Goal: Information Seeking & Learning: Find specific fact

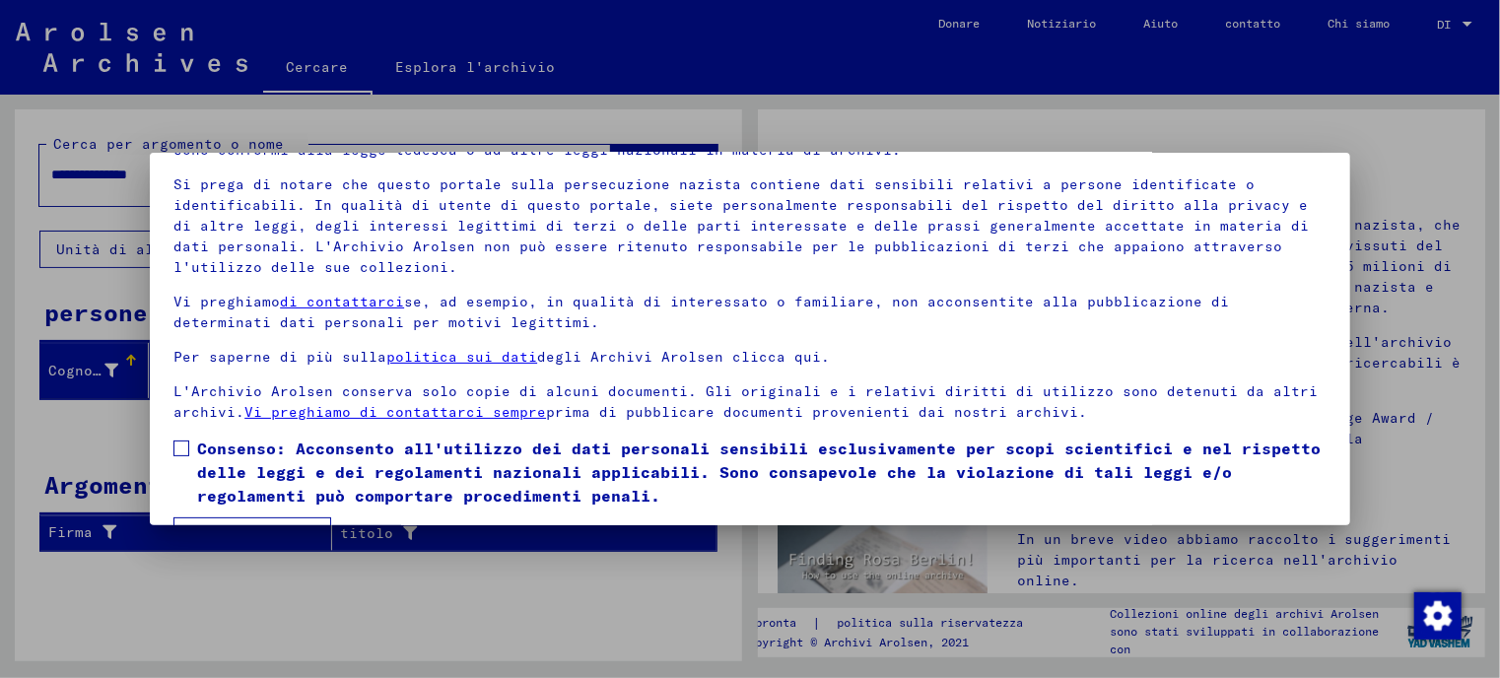
scroll to position [166, 0]
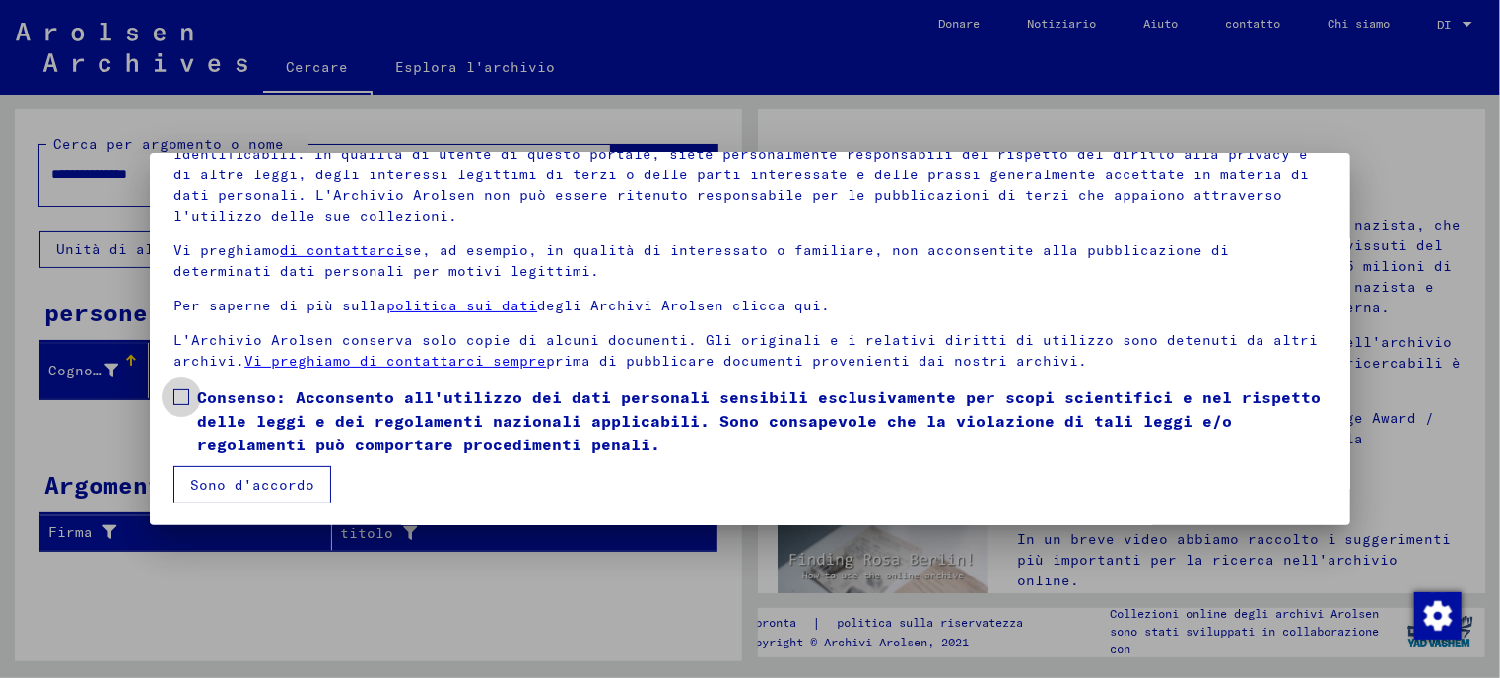
click at [177, 397] on span at bounding box center [181, 397] width 16 height 16
click at [213, 477] on font "Sono d'accordo" at bounding box center [252, 485] width 124 height 18
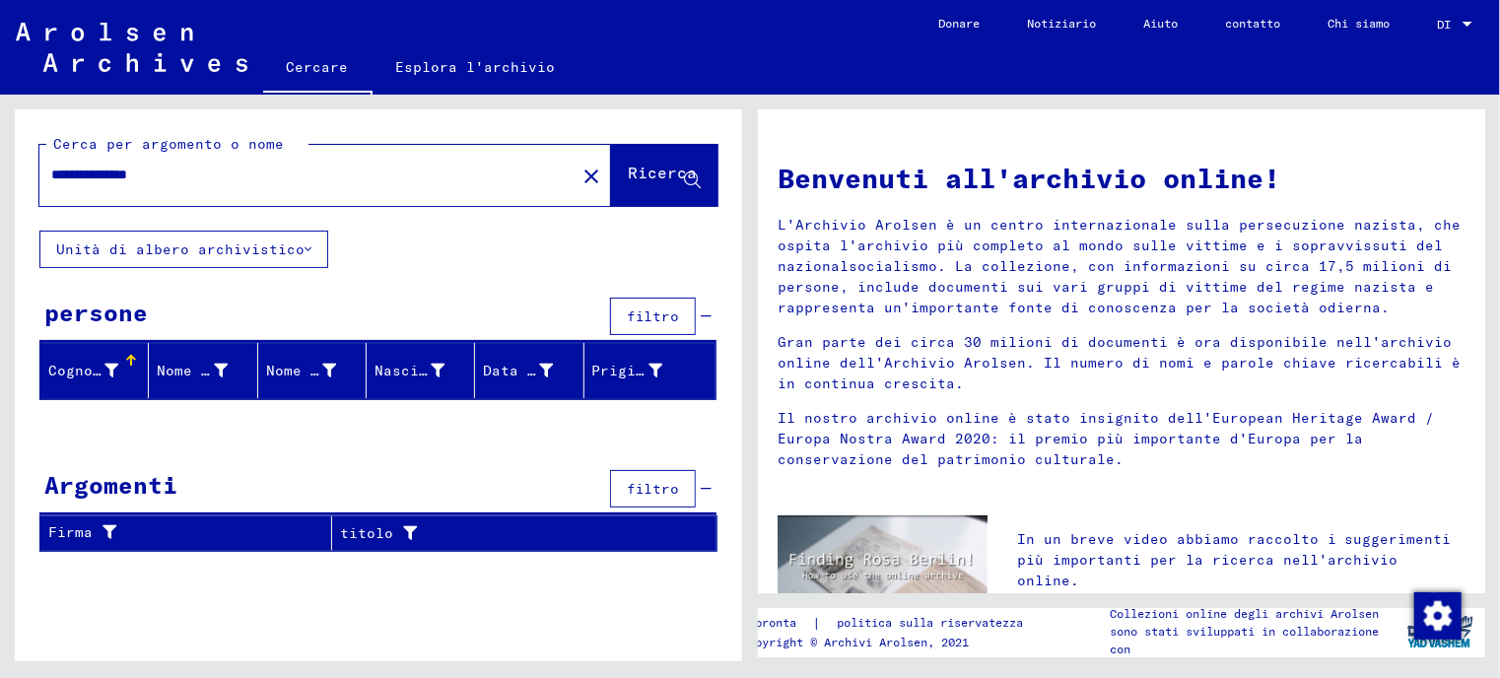
click at [671, 180] on font "Ricerca" at bounding box center [662, 173] width 69 height 20
click at [699, 176] on icon at bounding box center [692, 180] width 17 height 17
click at [227, 255] on font "Unità di albero archivistico" at bounding box center [180, 249] width 248 height 18
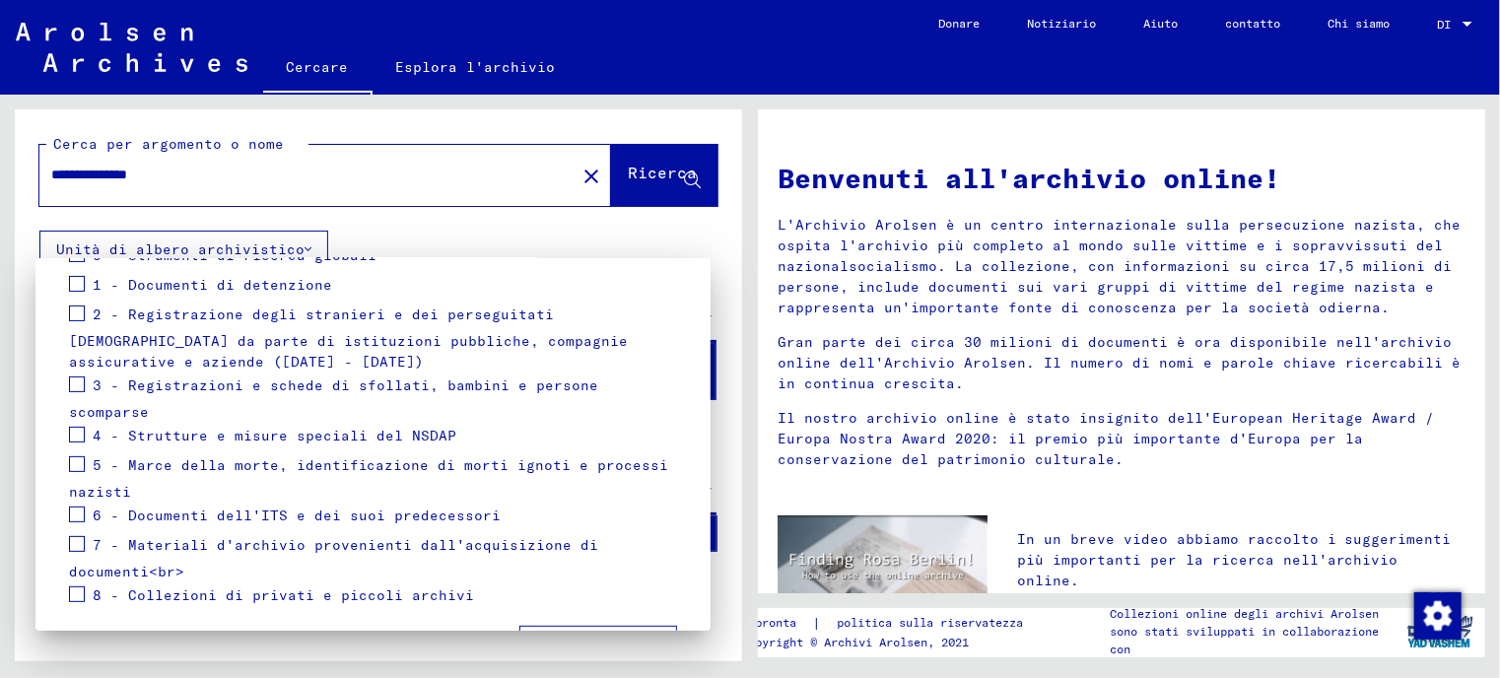
scroll to position [351, 0]
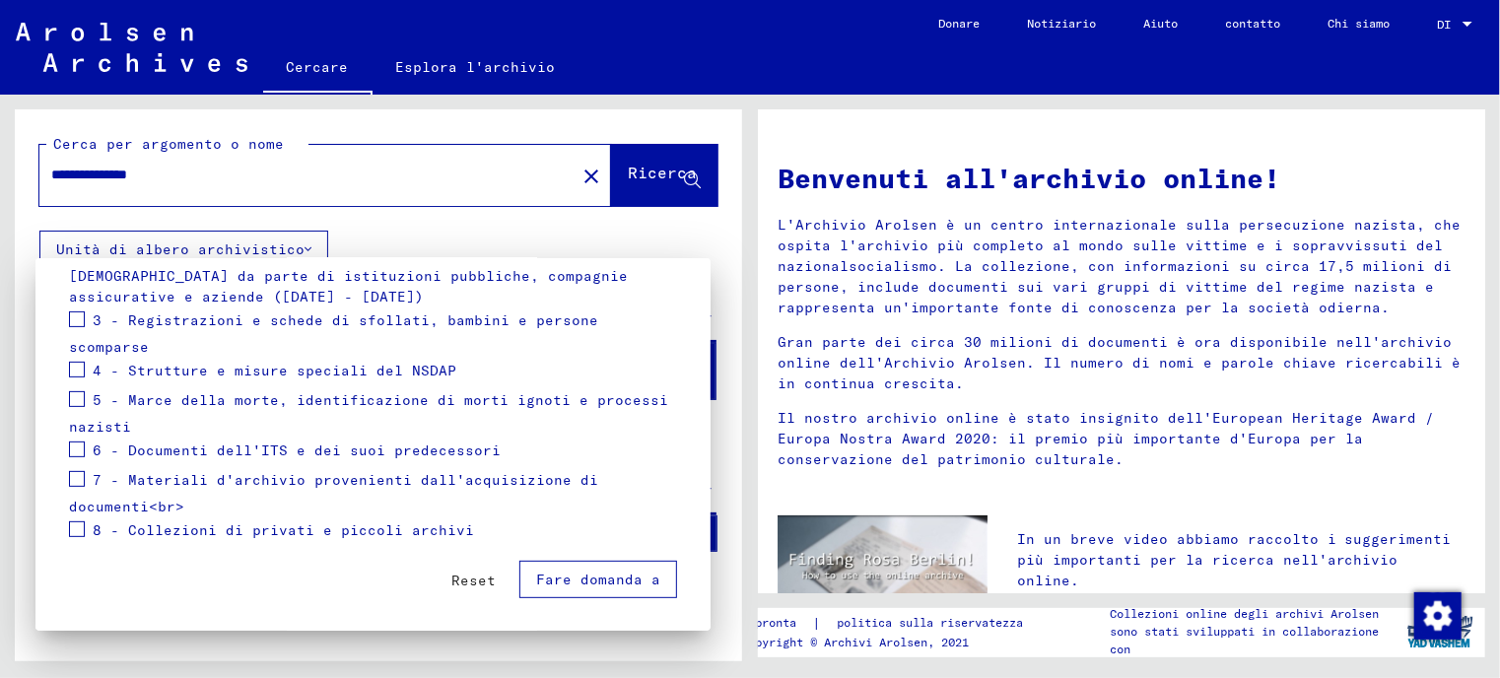
click at [453, 243] on div at bounding box center [750, 339] width 1500 height 678
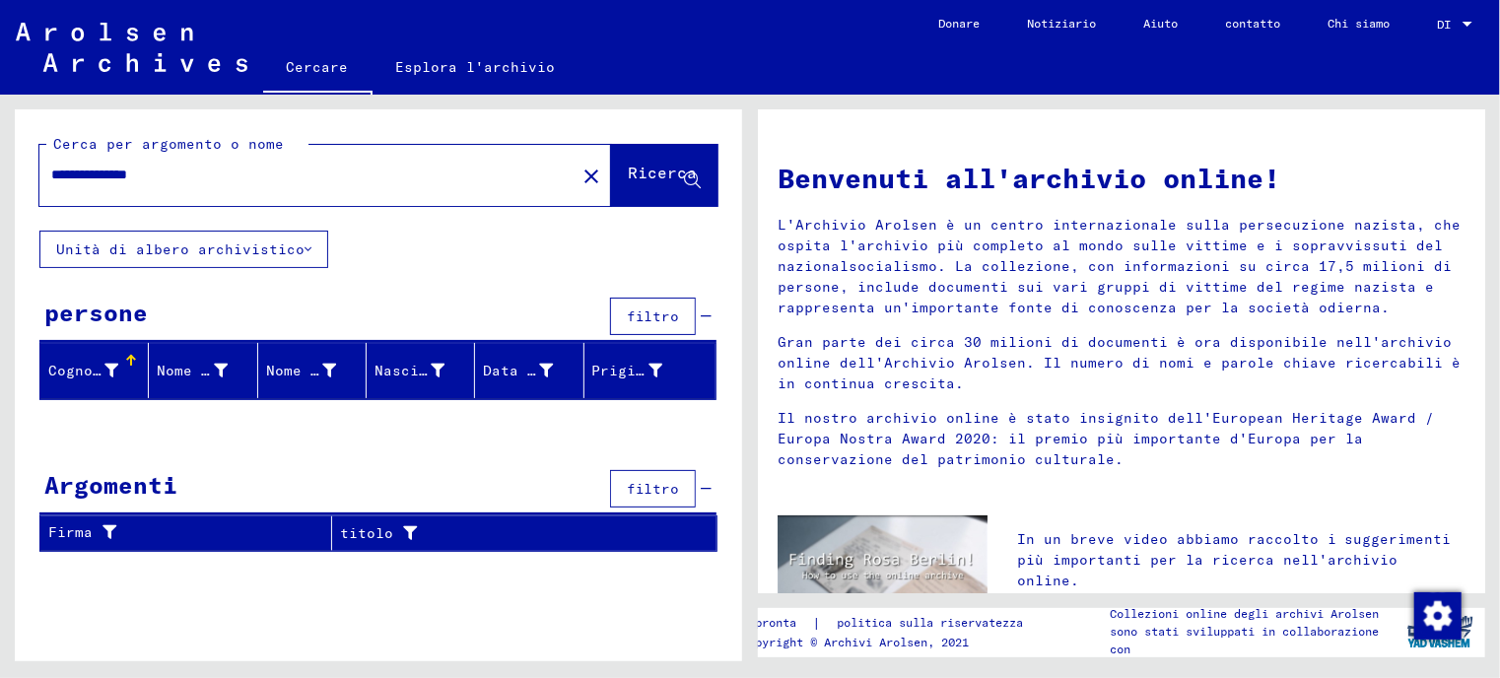
click at [651, 318] on font "filtro" at bounding box center [653, 316] width 52 height 18
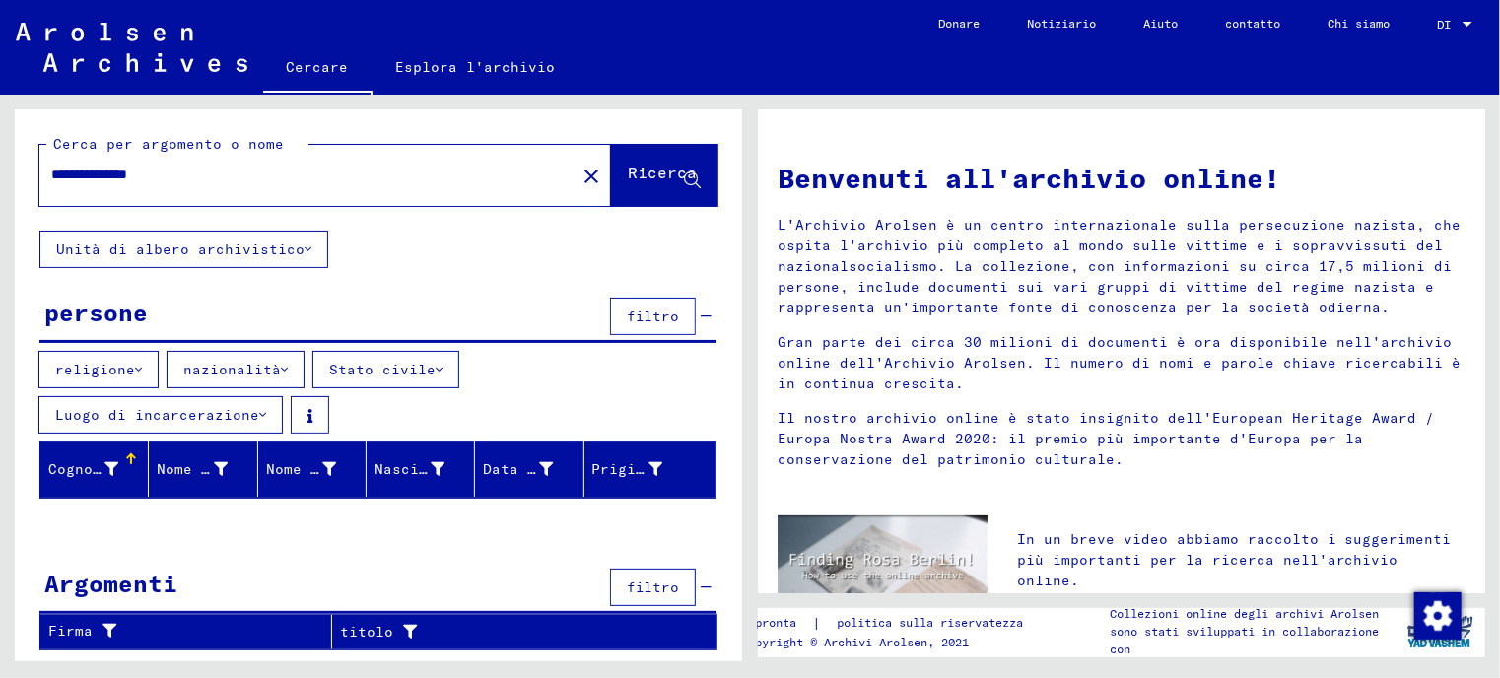
click at [650, 318] on font "filtro" at bounding box center [653, 316] width 52 height 18
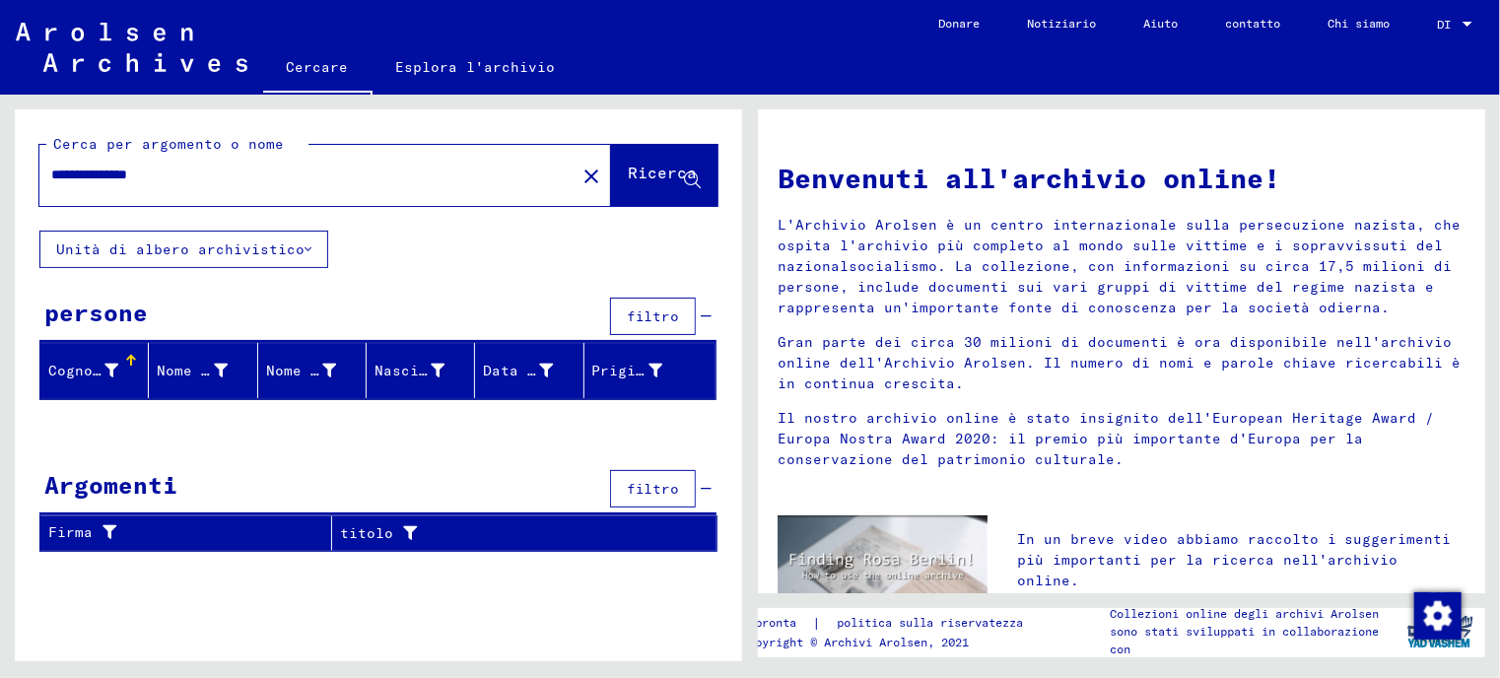
click at [658, 487] on font "filtro" at bounding box center [653, 489] width 52 height 18
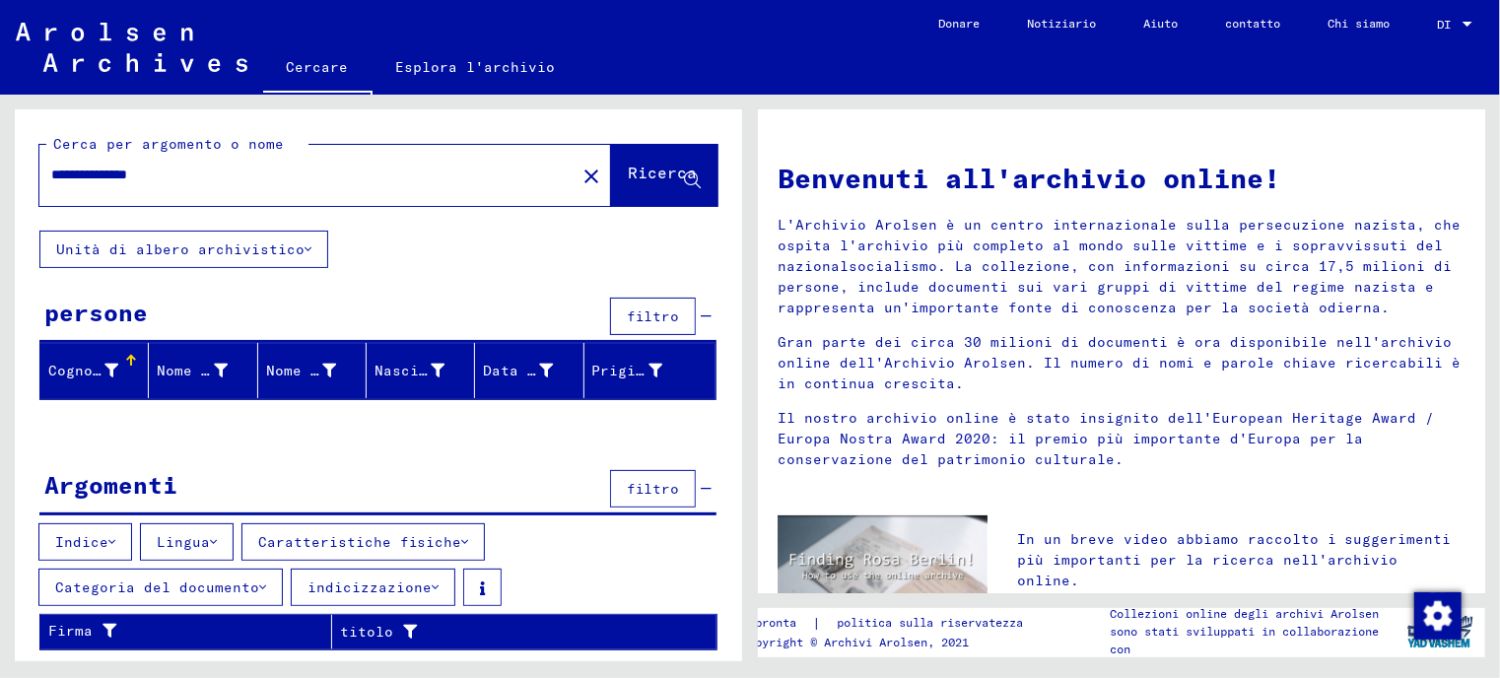
click at [658, 487] on font "filtro" at bounding box center [653, 489] width 52 height 18
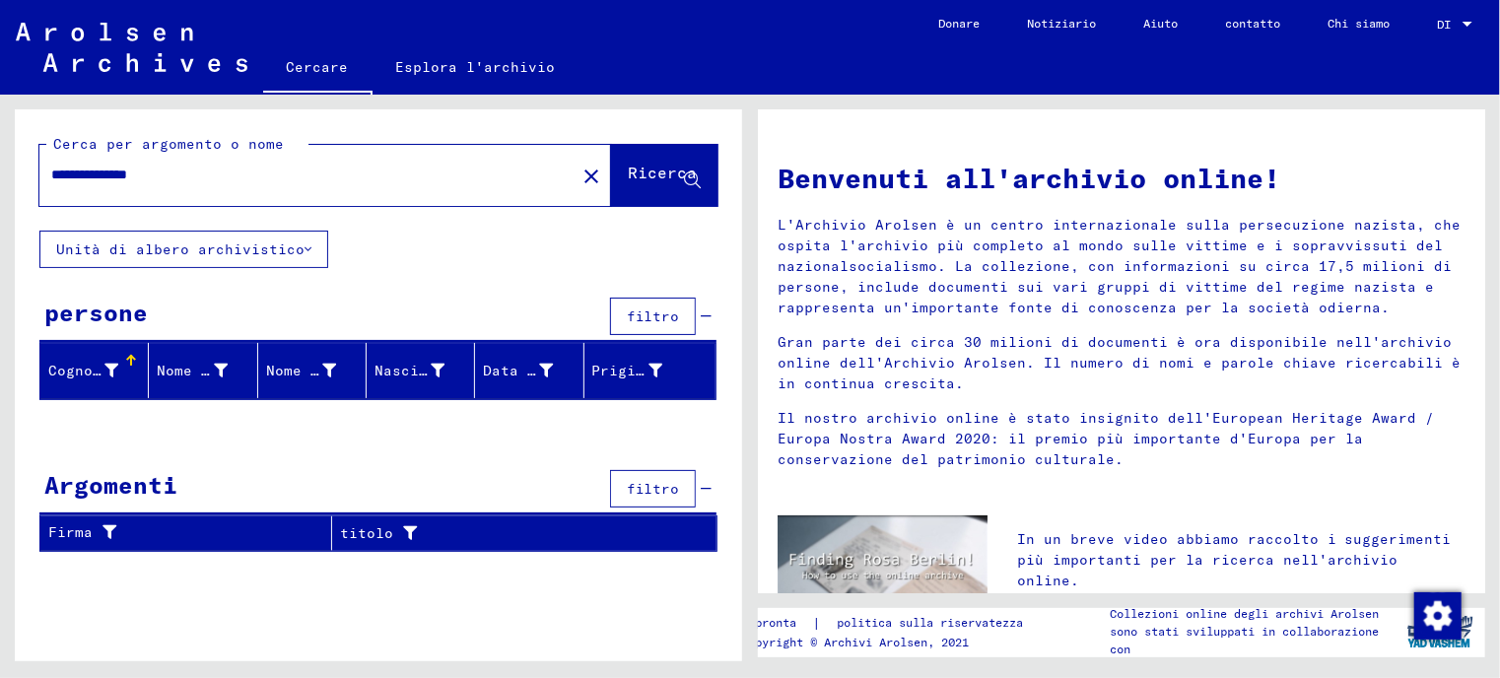
click at [650, 314] on font "filtro" at bounding box center [653, 316] width 52 height 18
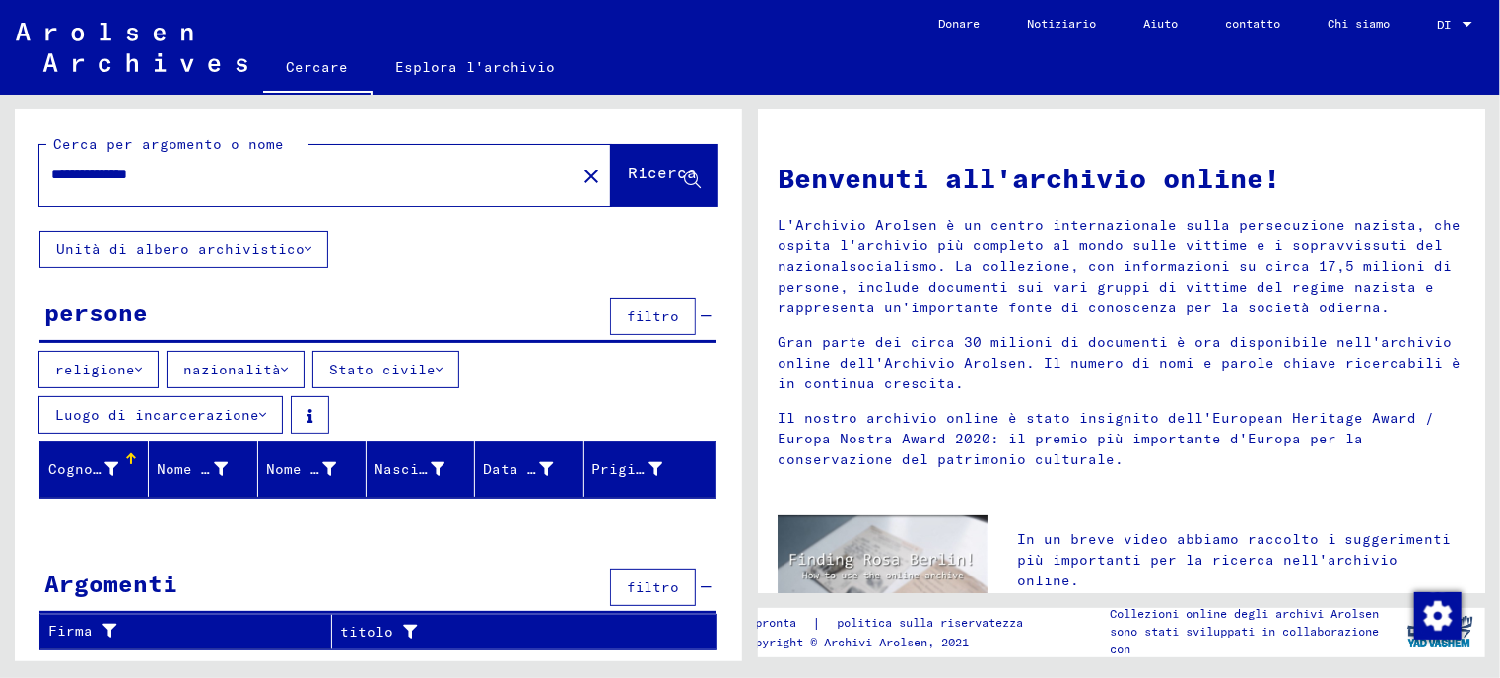
click at [226, 365] on font "nazionalità" at bounding box center [232, 370] width 98 height 18
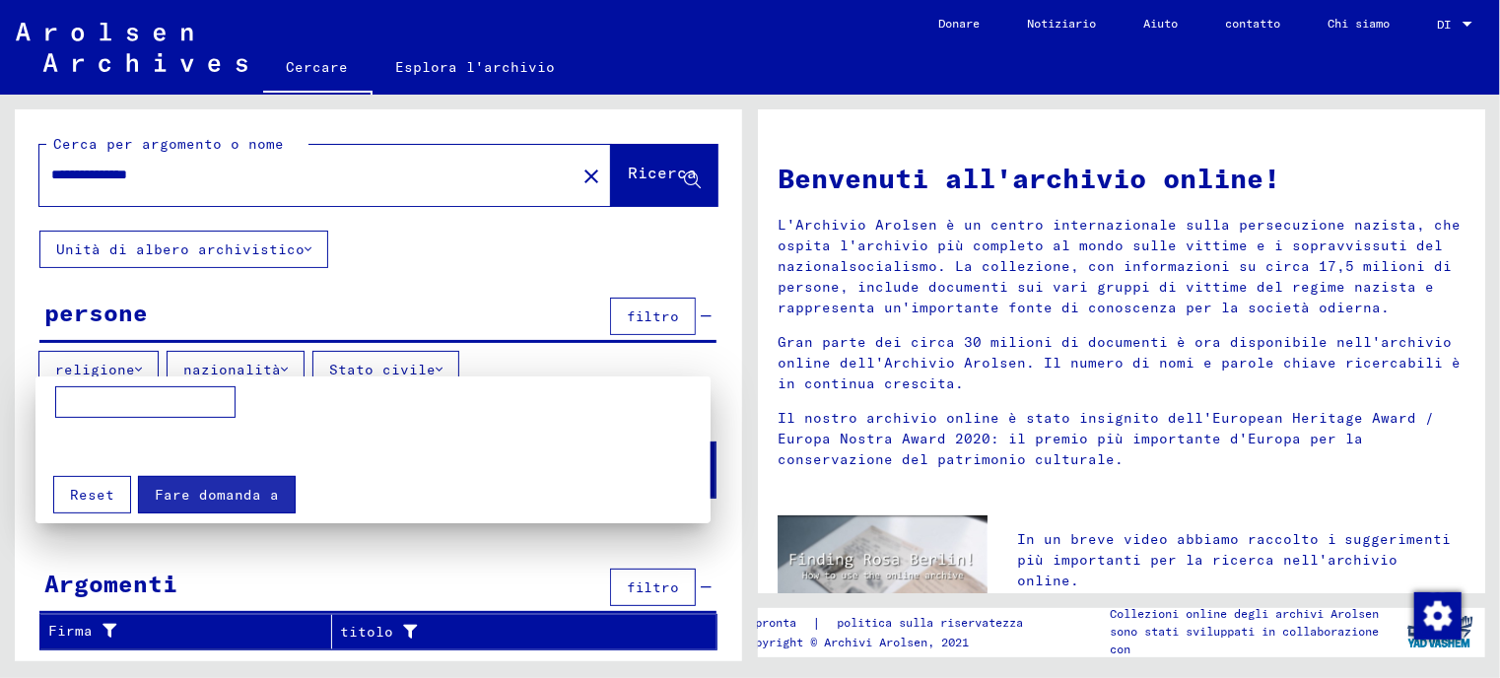
click at [143, 392] on input at bounding box center [145, 402] width 180 height 32
type input "********"
click at [406, 471] on div "Fare domanda a Reset" at bounding box center [372, 487] width 655 height 51
click at [410, 267] on div at bounding box center [750, 339] width 1500 height 678
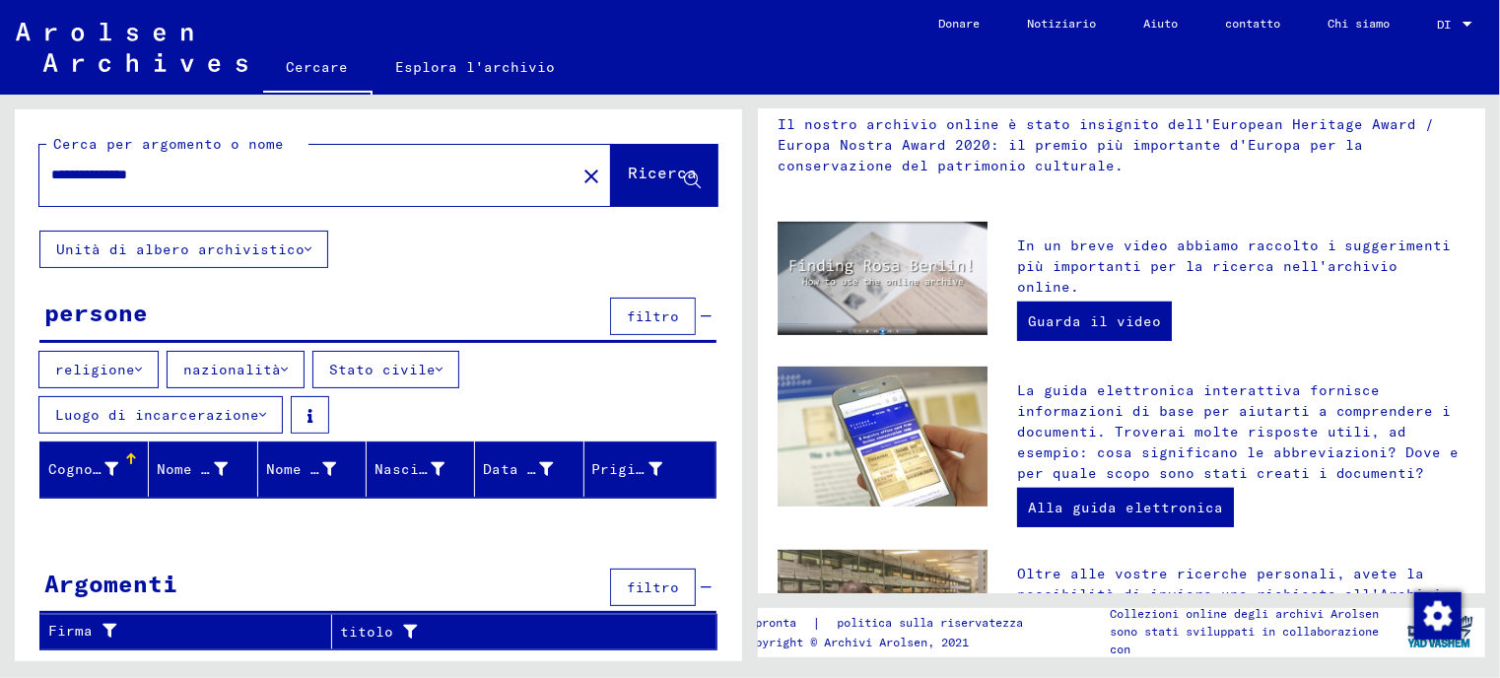
scroll to position [296, 0]
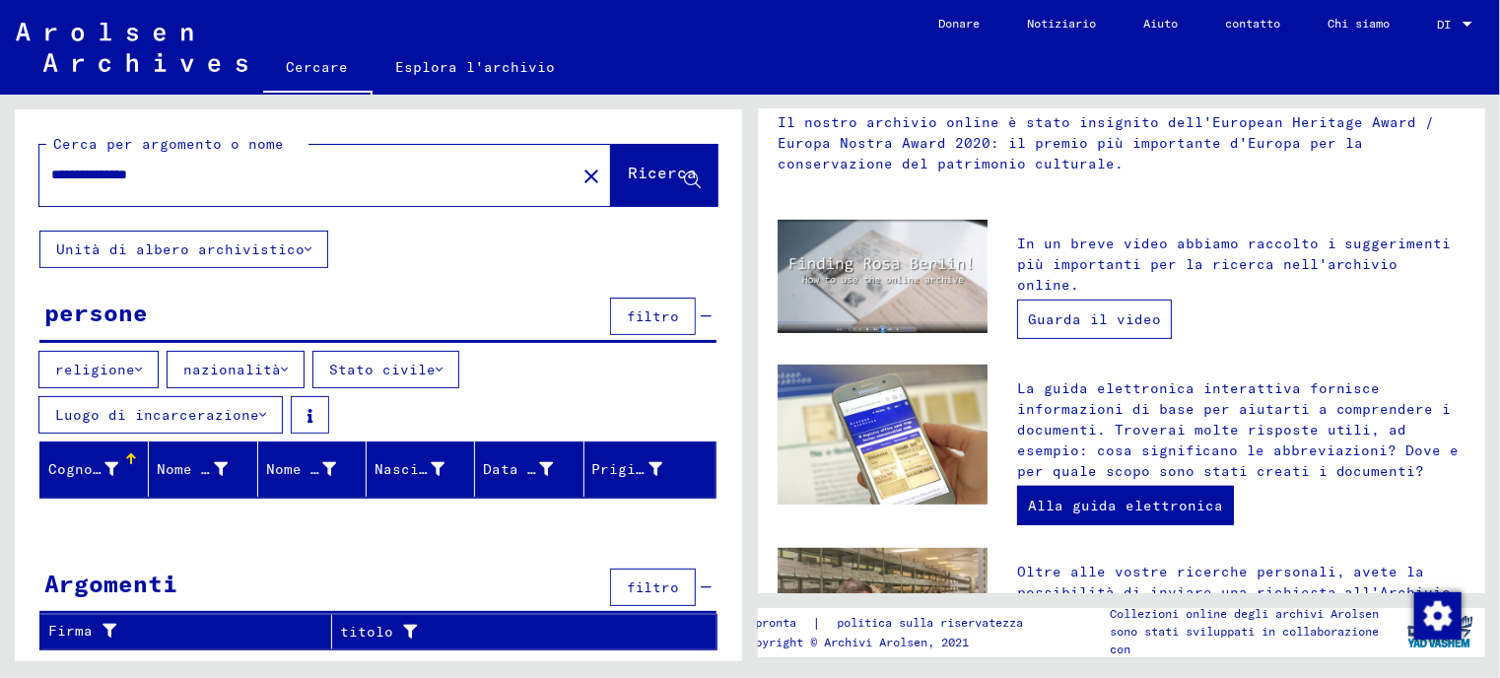
click at [1108, 310] on font "Guarda il video" at bounding box center [1094, 319] width 133 height 18
click at [209, 181] on input "**********" at bounding box center [301, 175] width 501 height 21
click at [263, 179] on input "**********" at bounding box center [301, 175] width 501 height 21
click at [228, 254] on font "Unità di albero archivistico" at bounding box center [180, 249] width 248 height 18
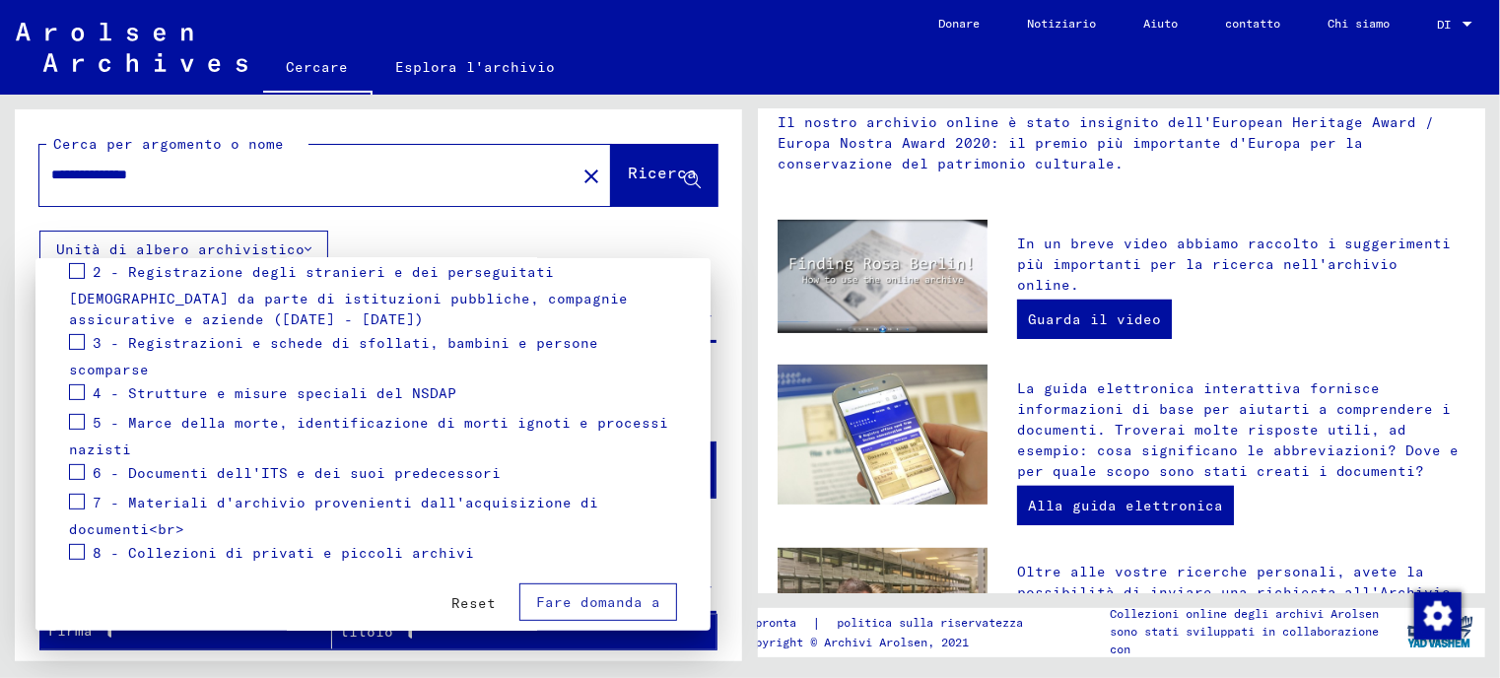
scroll to position [351, 0]
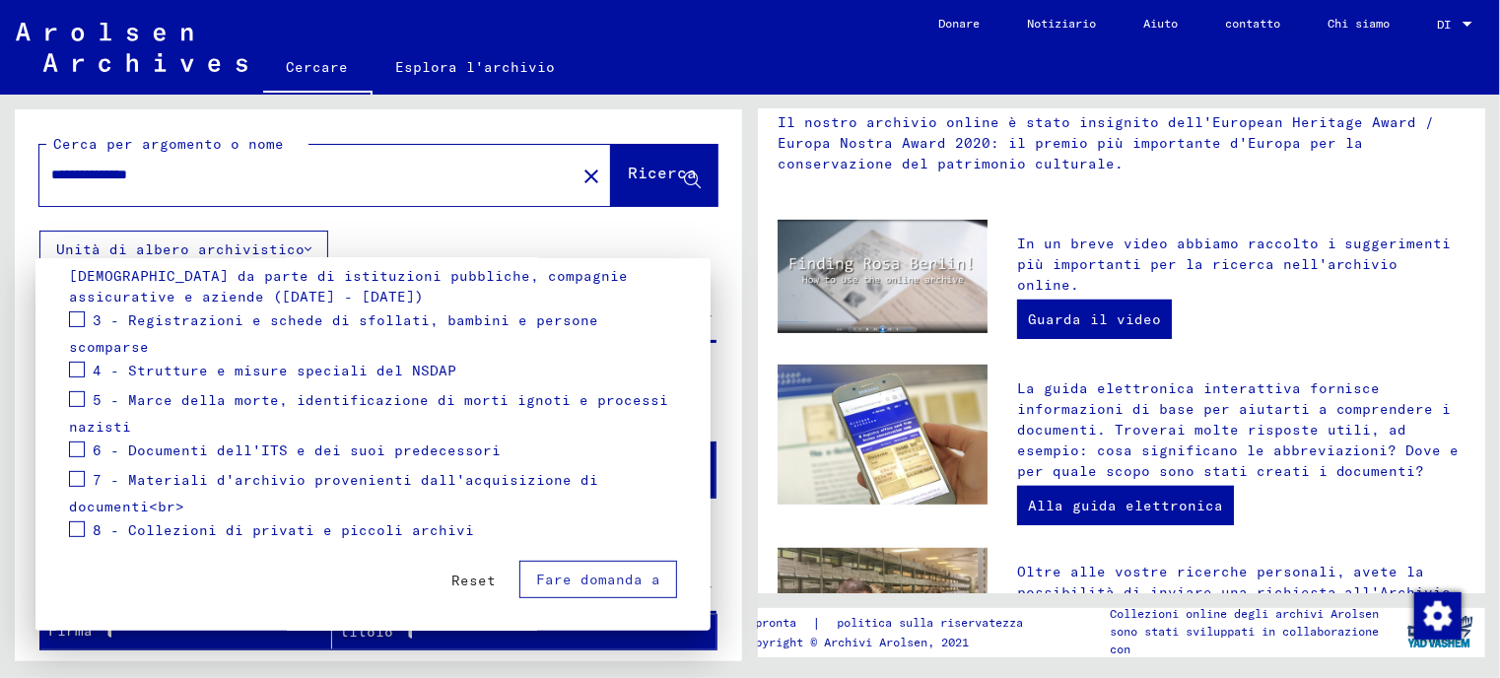
click at [497, 237] on div at bounding box center [750, 339] width 1500 height 678
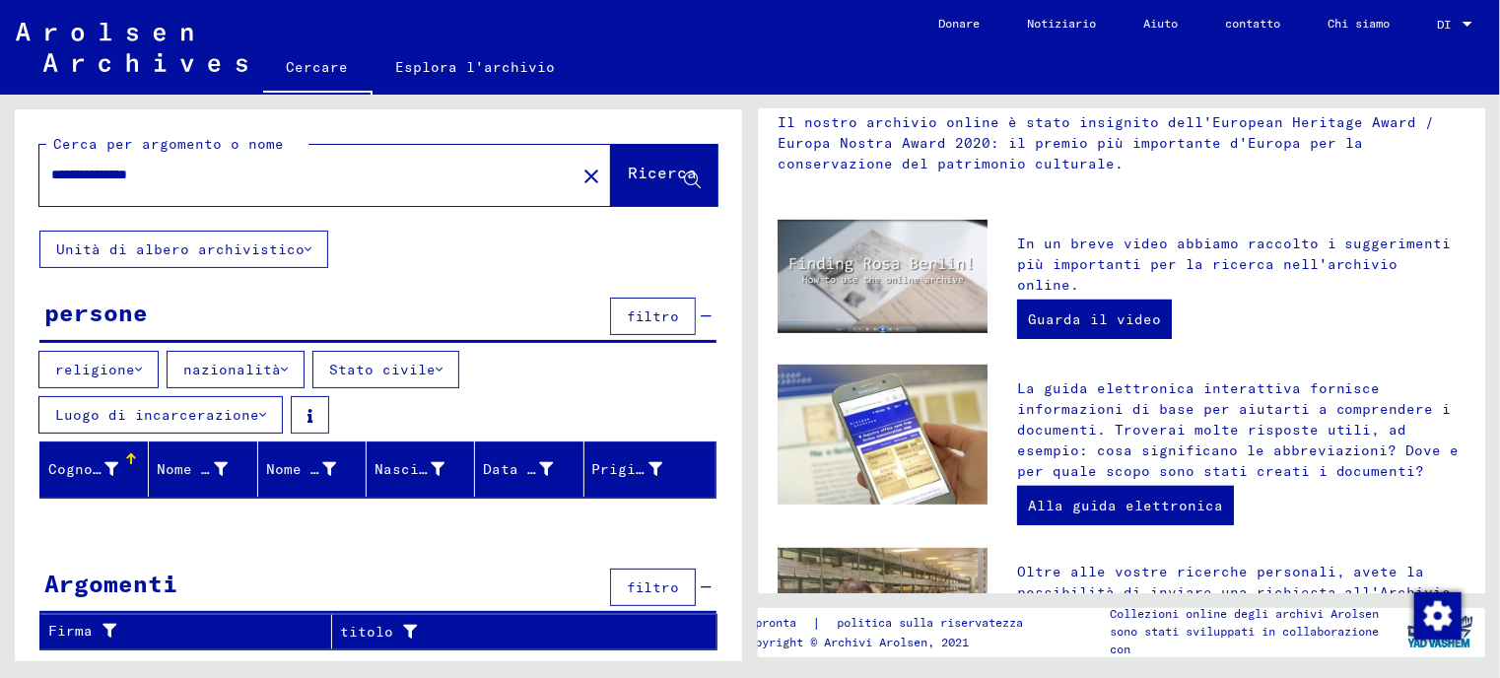
click at [96, 362] on font "religione" at bounding box center [95, 370] width 80 height 18
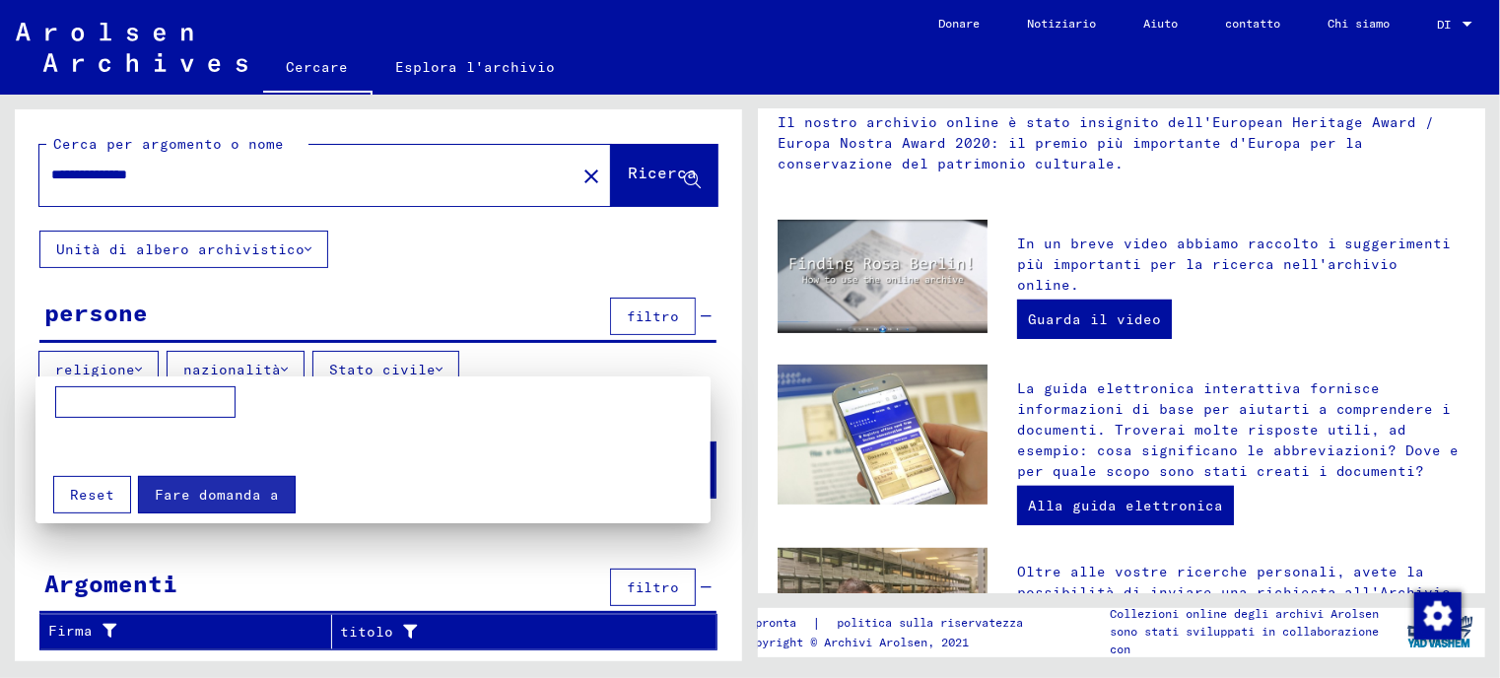
click at [96, 362] on div at bounding box center [750, 339] width 1500 height 678
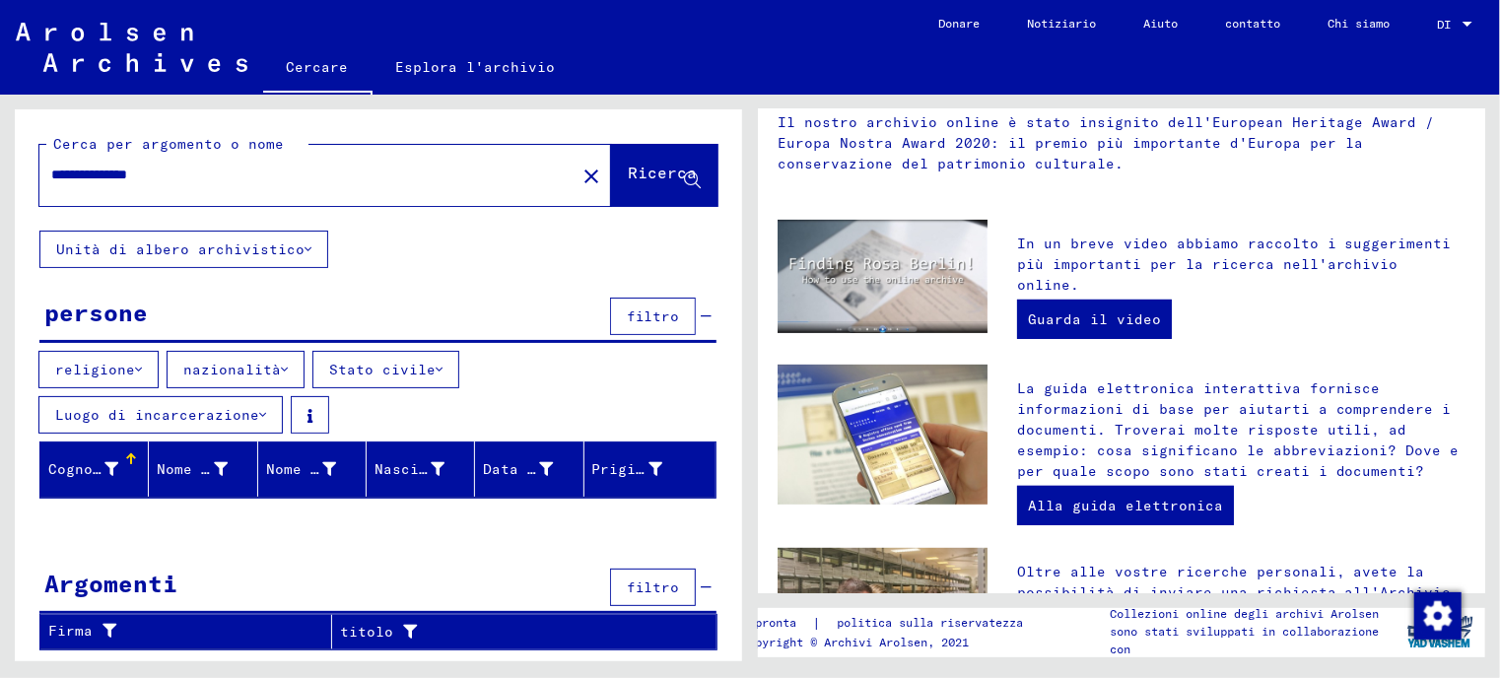
click at [196, 362] on font "nazionalità" at bounding box center [232, 370] width 98 height 18
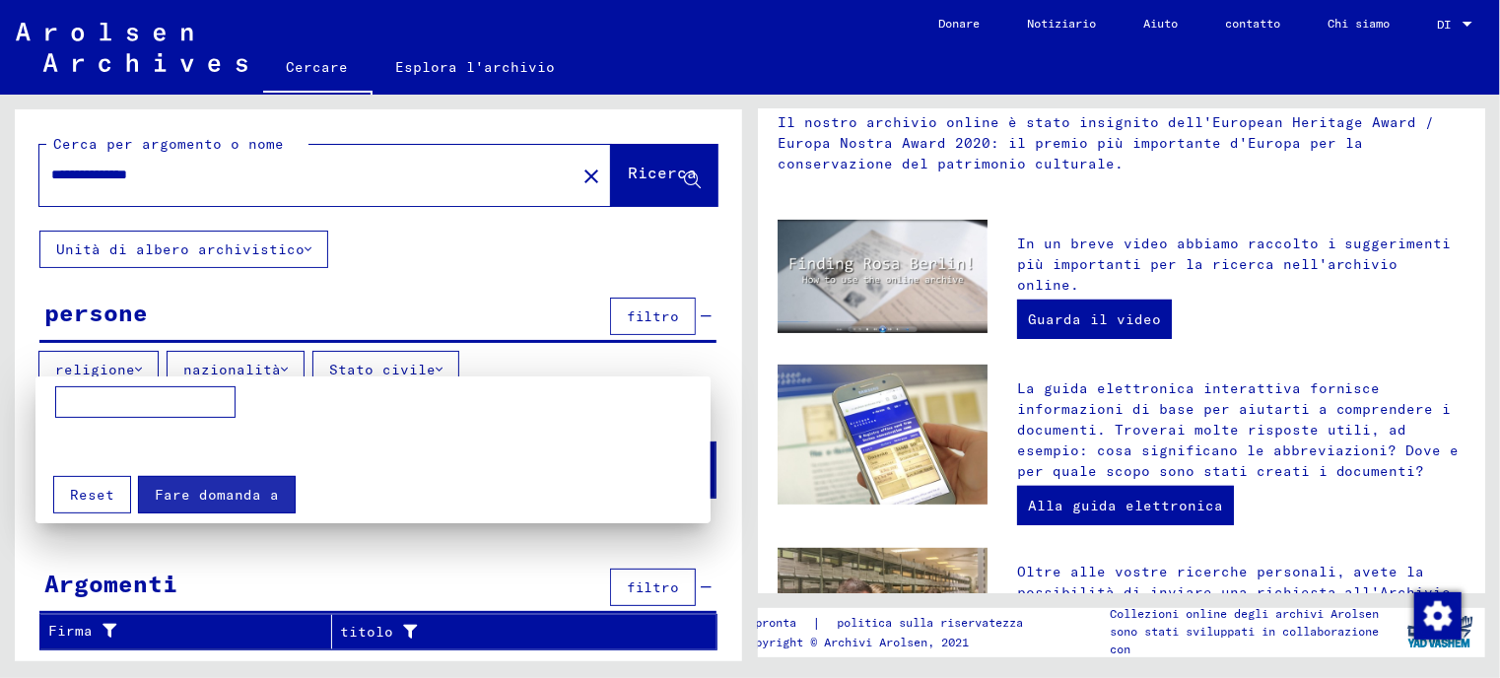
click at [130, 405] on input at bounding box center [145, 402] width 180 height 32
type input "********"
click at [235, 504] on font "Fare domanda a" at bounding box center [217, 495] width 124 height 18
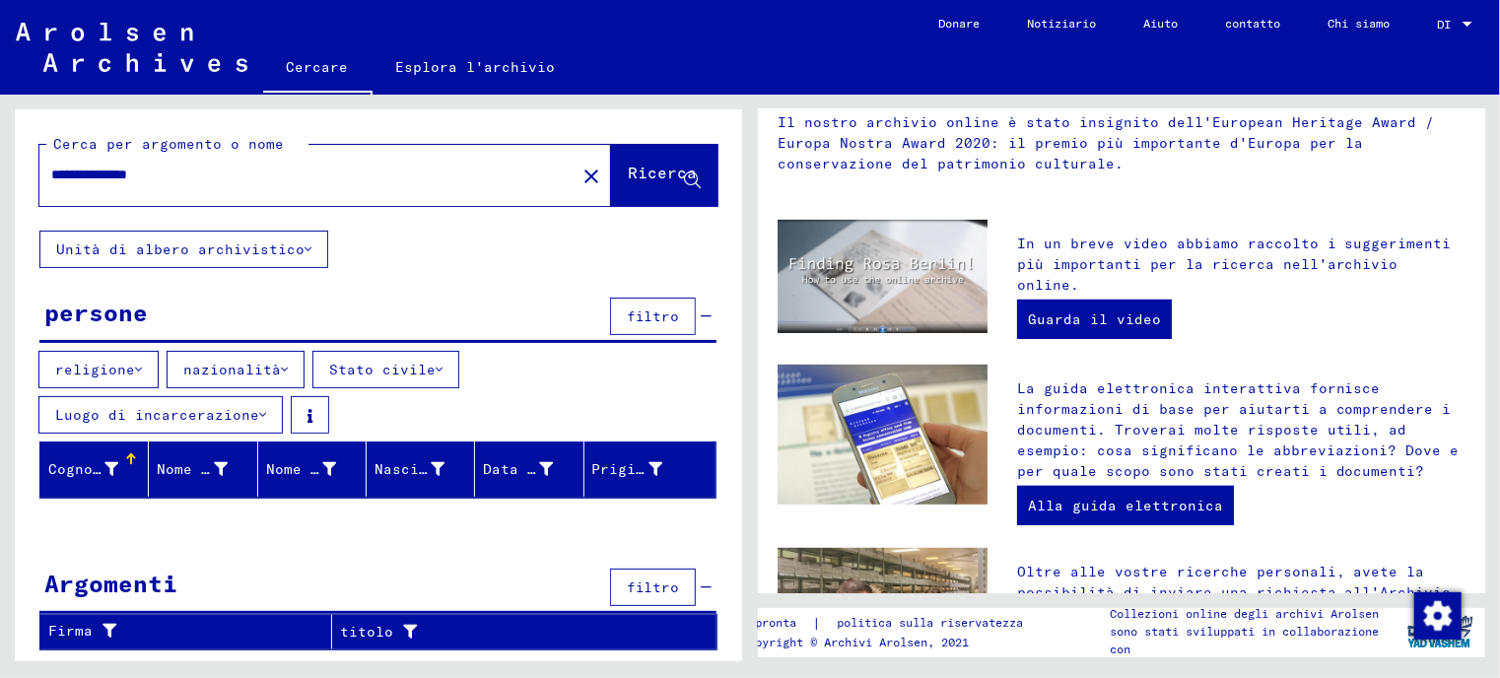
click at [414, 373] on font "Stato civile" at bounding box center [382, 370] width 106 height 18
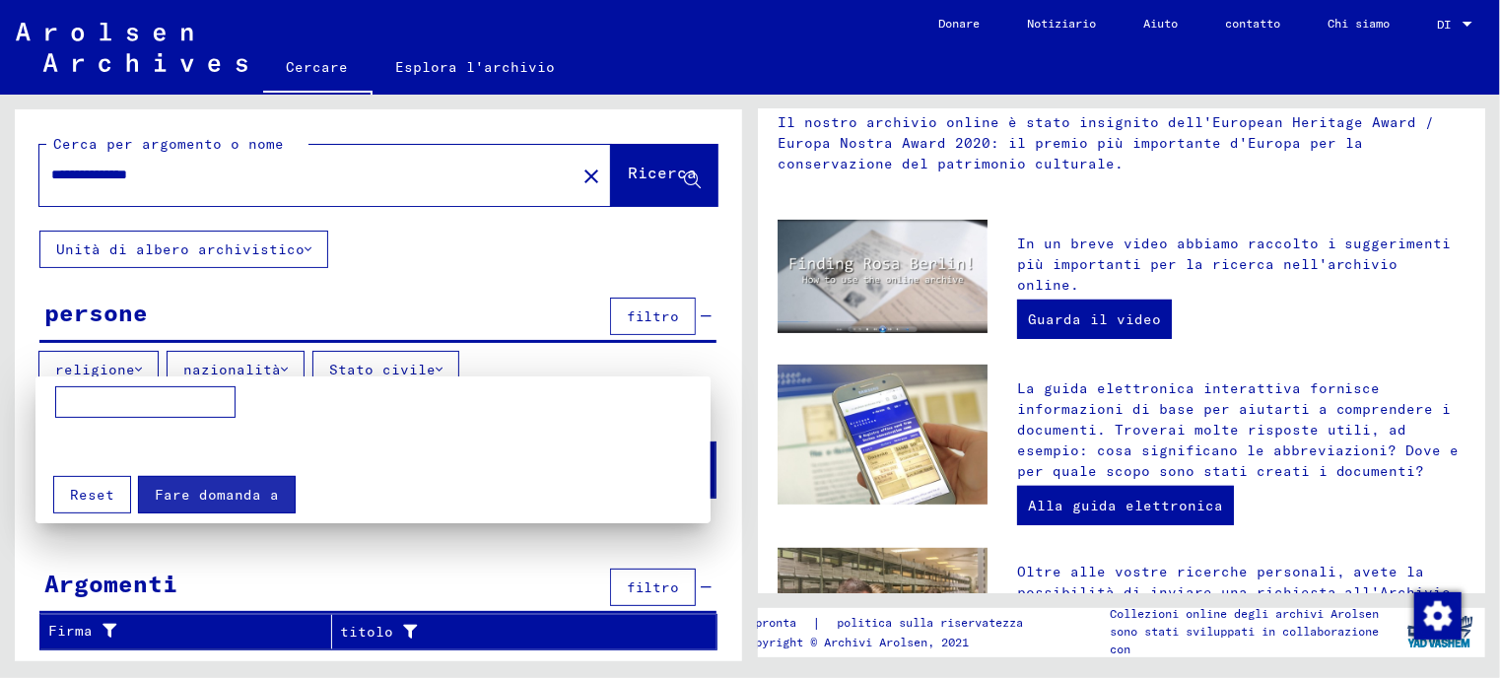
click at [187, 397] on input at bounding box center [145, 402] width 180 height 32
type input "*"
type input "*********"
click at [189, 496] on font "Fare domanda a" at bounding box center [217, 495] width 124 height 18
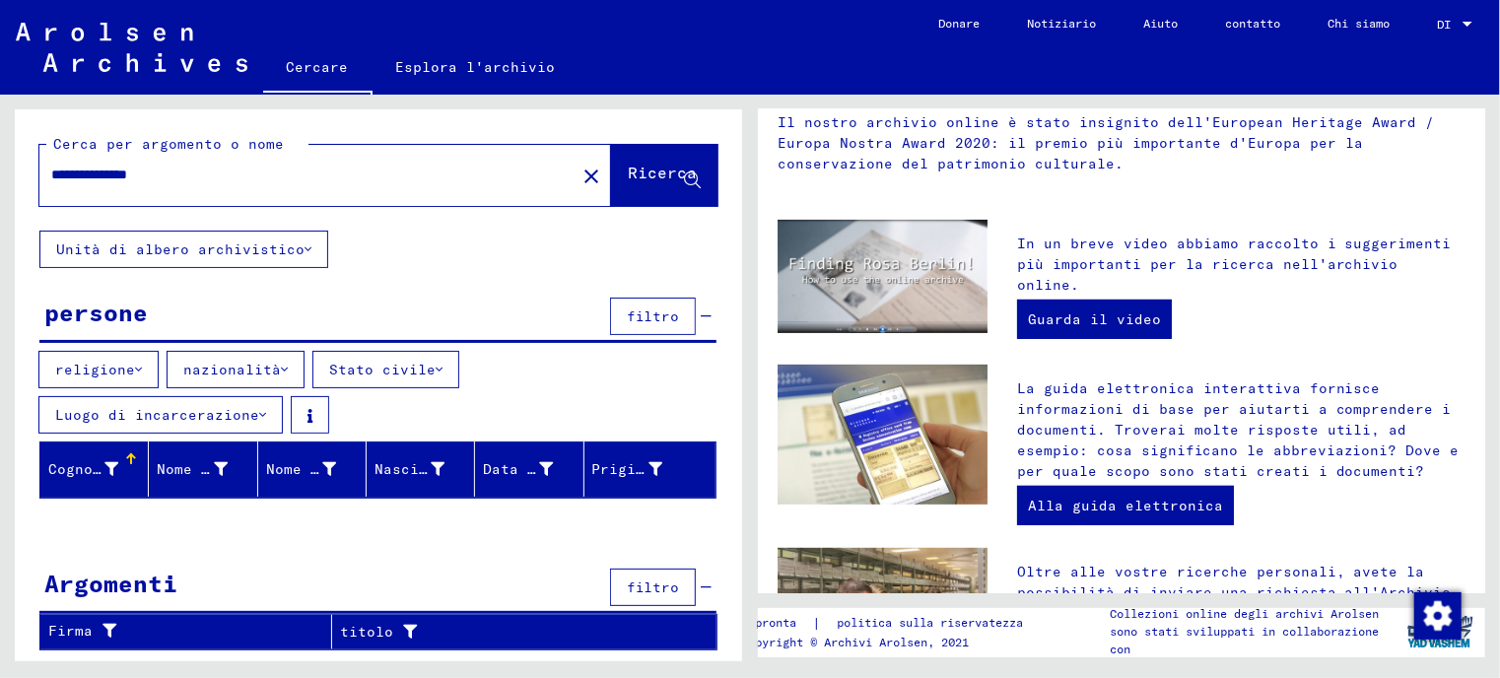
click at [259, 406] on font "Luogo di incarcerazione" at bounding box center [157, 415] width 204 height 18
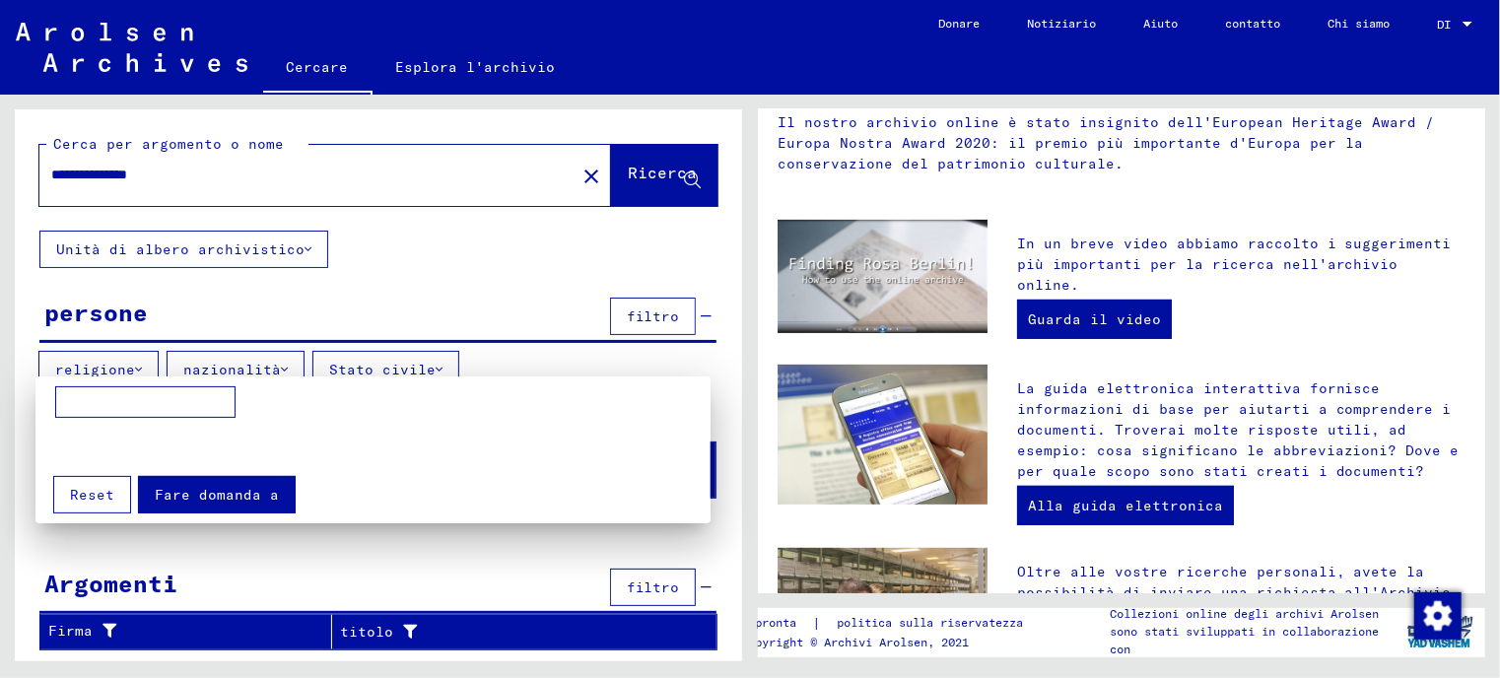
click at [166, 401] on input at bounding box center [145, 402] width 180 height 32
type input "***"
drag, startPoint x: 106, startPoint y: 397, endPoint x: 55, endPoint y: 402, distance: 51.5
click at [55, 402] on input "***" at bounding box center [145, 402] width 180 height 32
paste input "**********"
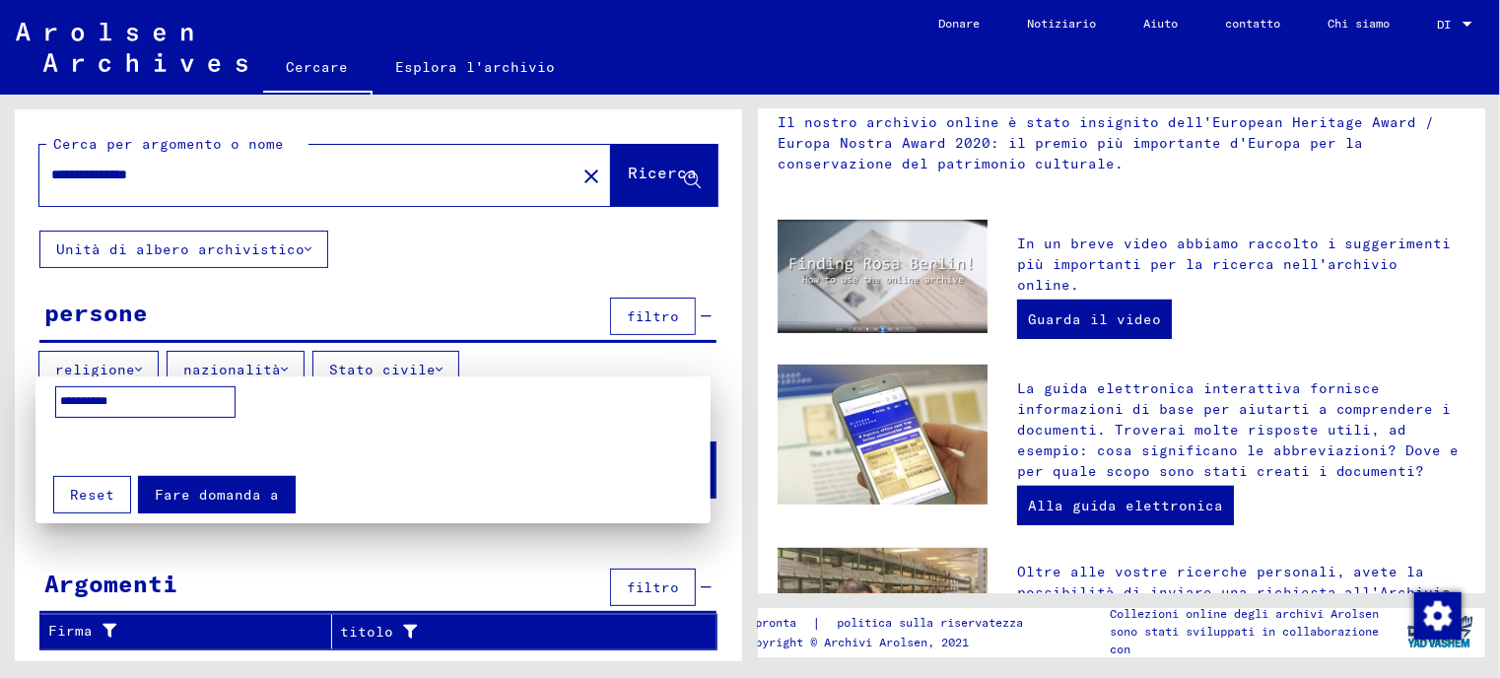
type input "**********"
click at [347, 425] on div "**********" at bounding box center [372, 424] width 655 height 76
click at [260, 480] on button "Fare domanda a" at bounding box center [217, 494] width 158 height 37
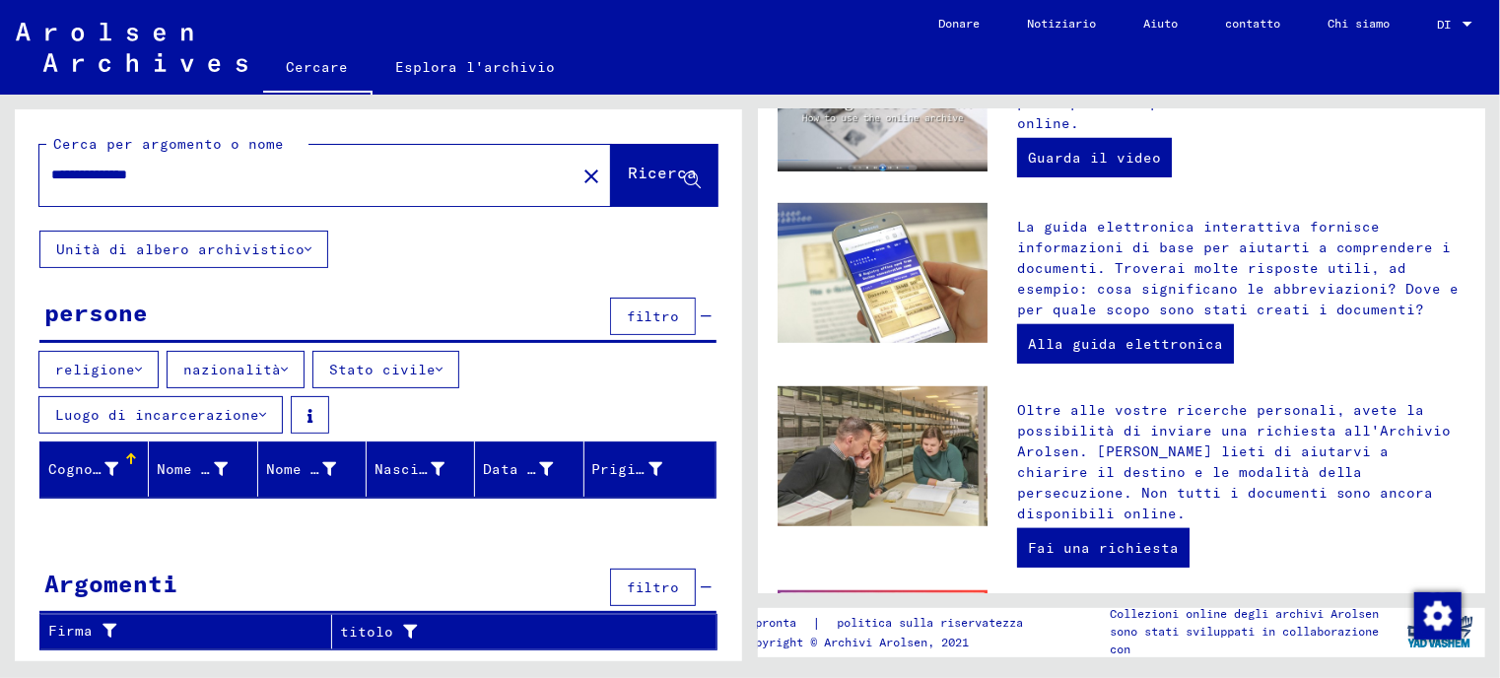
scroll to position [594, 0]
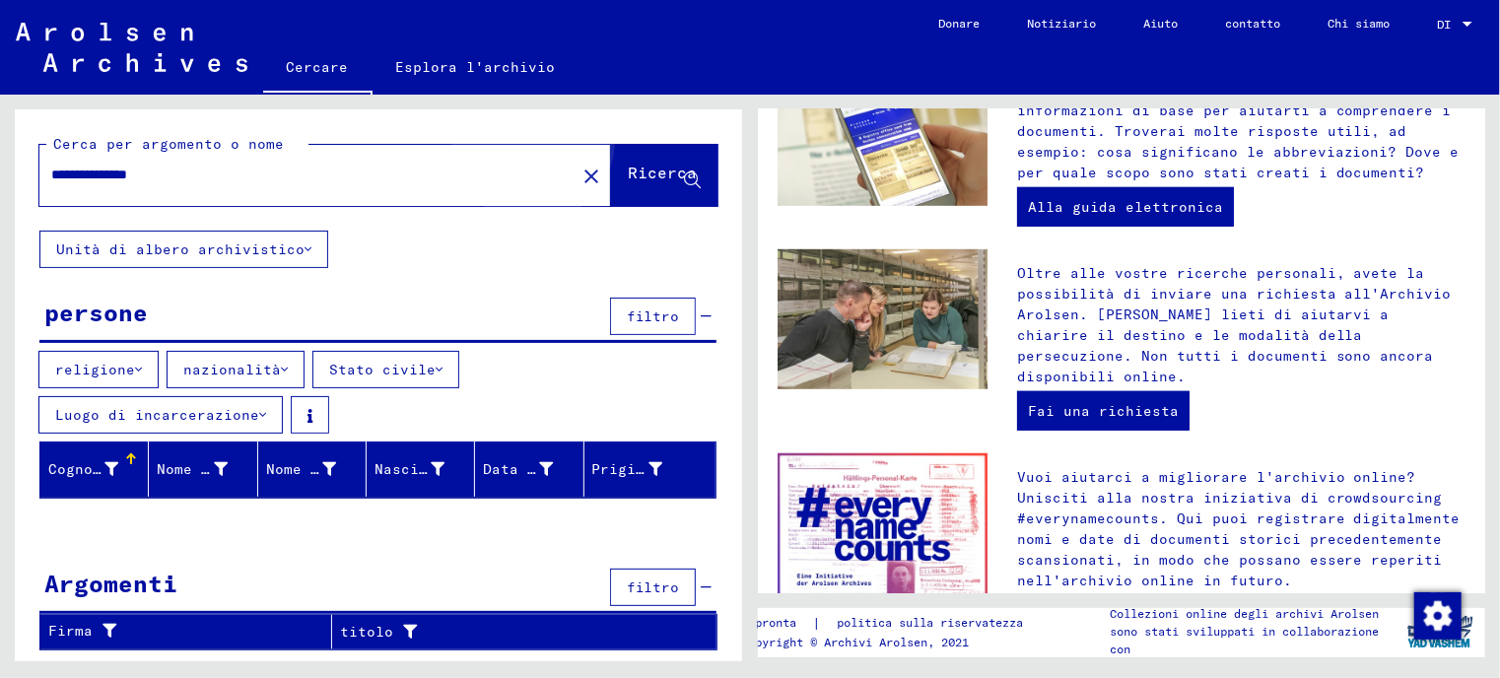
click at [628, 166] on font "Ricerca" at bounding box center [662, 173] width 69 height 20
click at [635, 169] on font "Ricerca" at bounding box center [662, 173] width 69 height 20
click at [297, 529] on div "**********" at bounding box center [378, 387] width 727 height 557
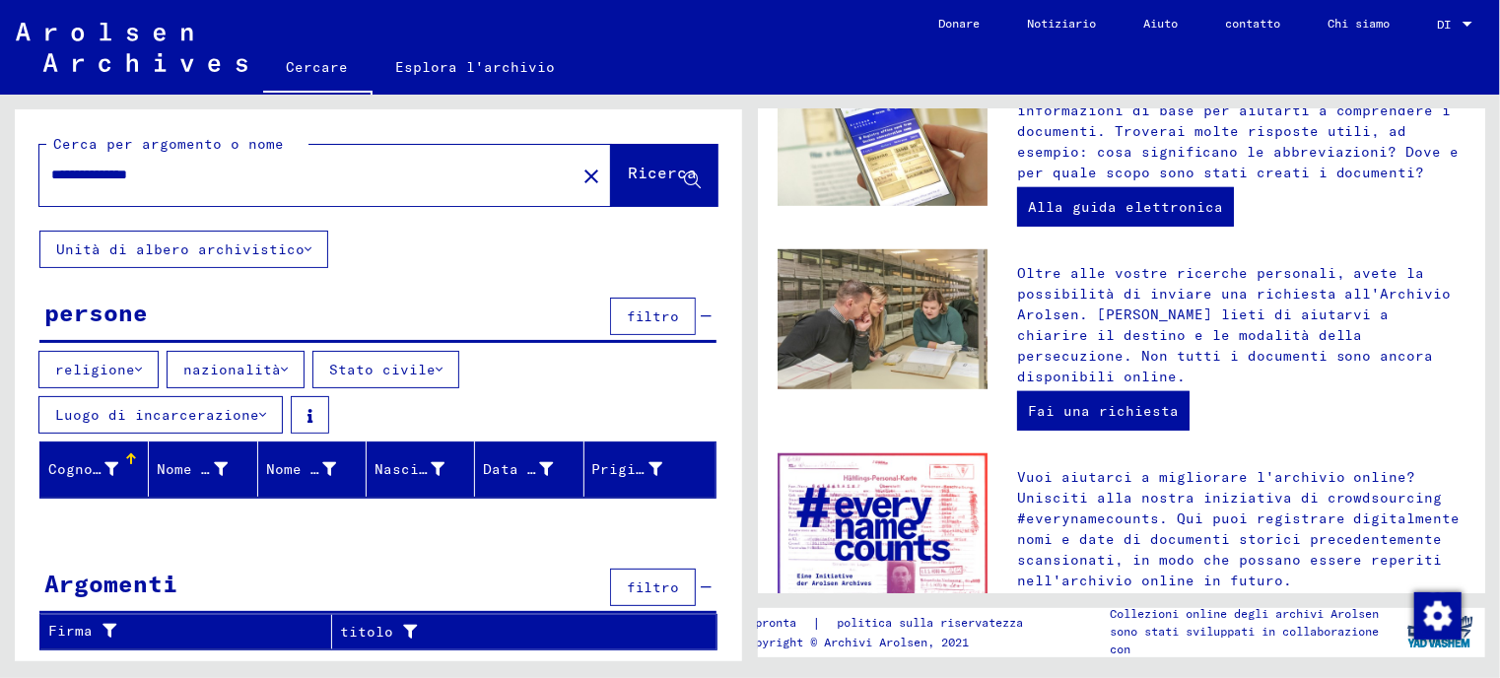
click at [297, 529] on div "**********" at bounding box center [378, 387] width 727 height 557
click at [193, 289] on div "**********" at bounding box center [378, 387] width 727 height 557
drag, startPoint x: 200, startPoint y: 175, endPoint x: 122, endPoint y: 174, distance: 77.8
click at [122, 174] on input "**********" at bounding box center [301, 175] width 501 height 21
type input "*******"
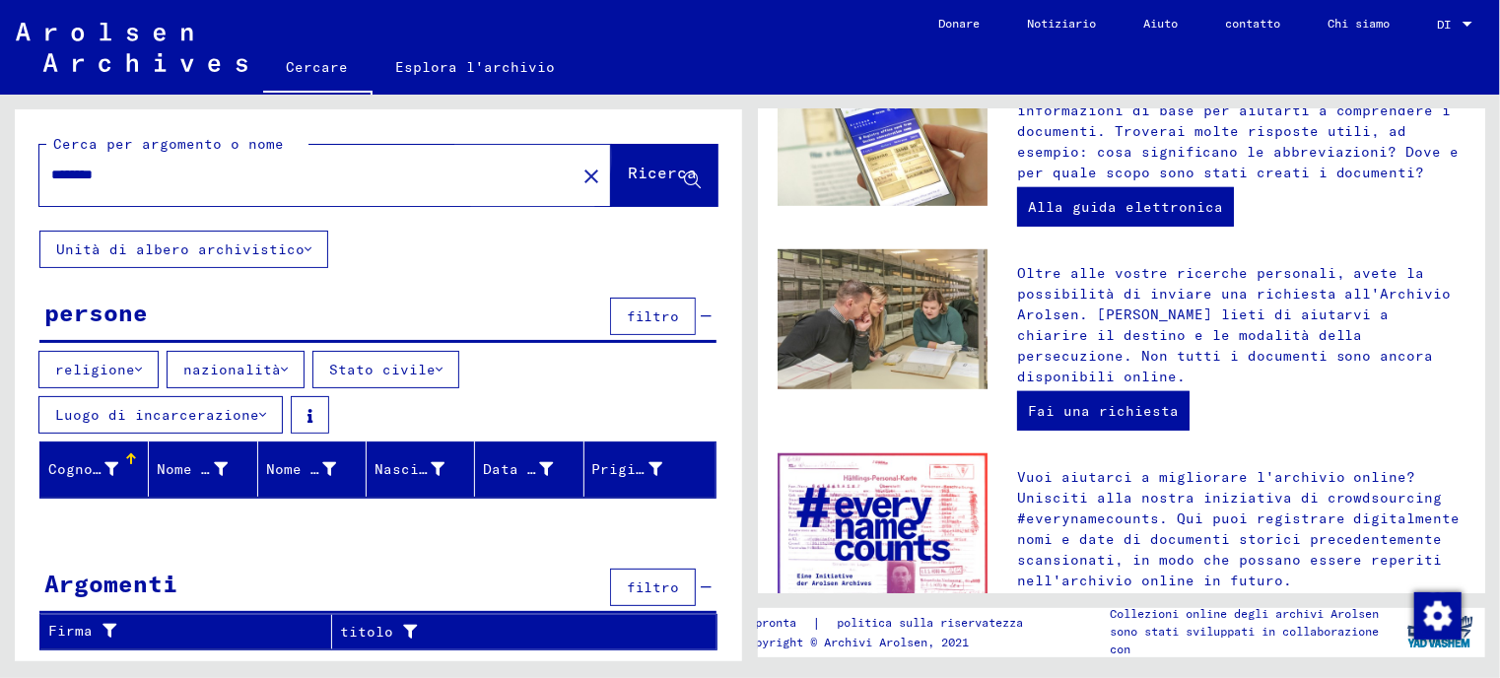
click at [628, 181] on font "Ricerca" at bounding box center [662, 173] width 69 height 20
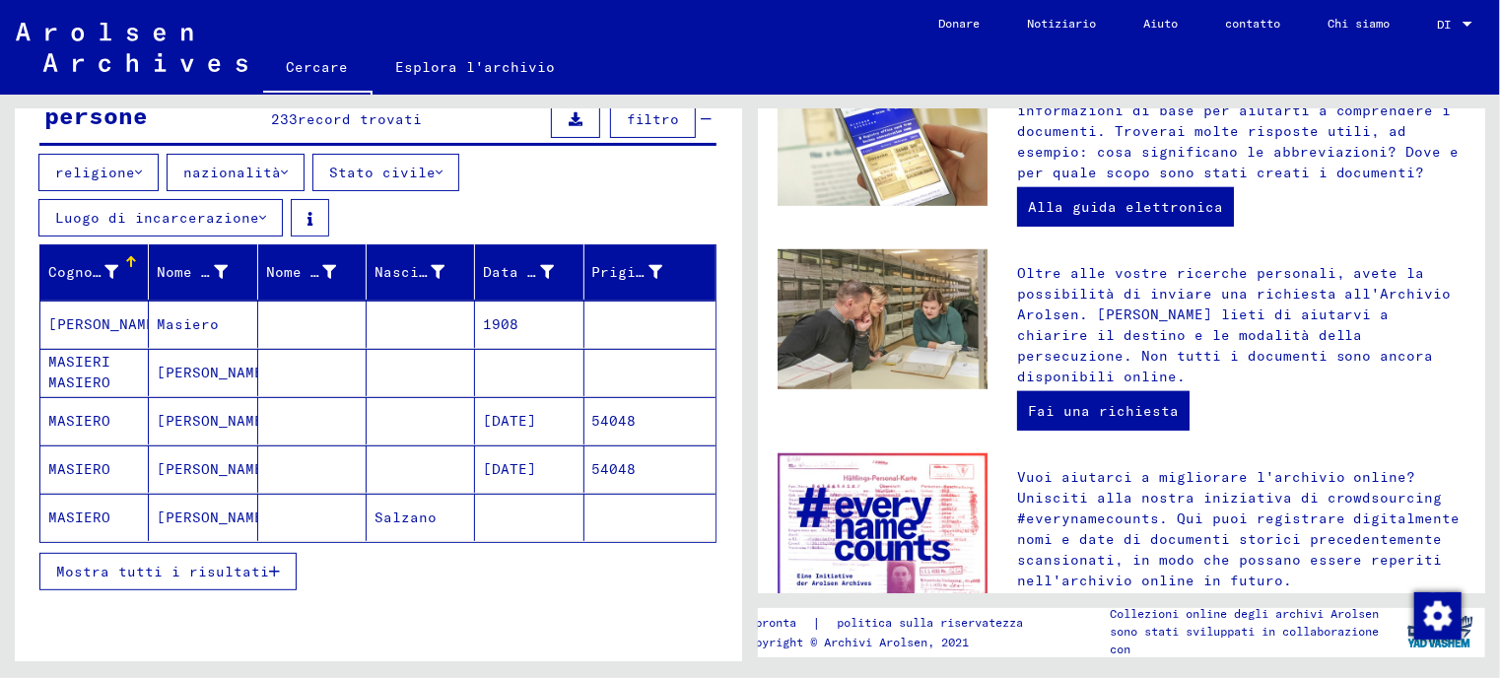
scroll to position [394, 0]
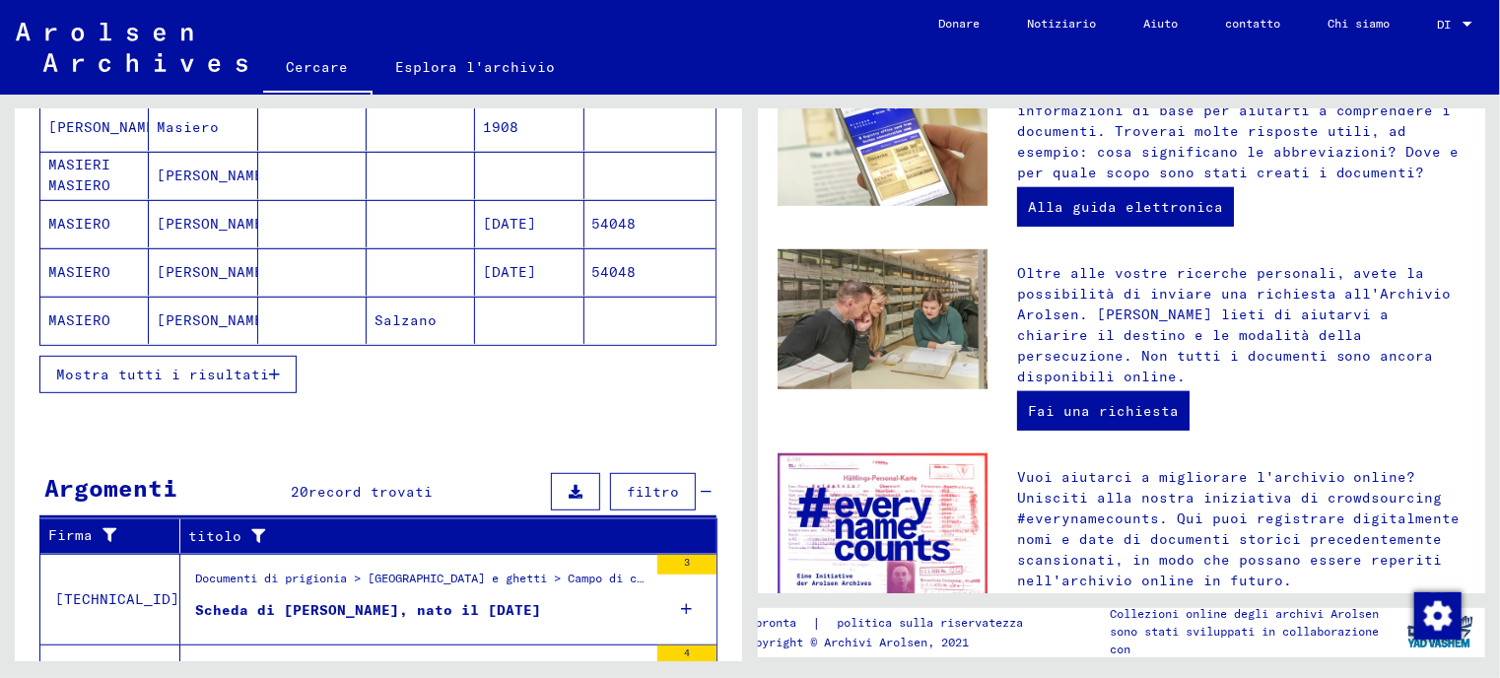
click at [250, 368] on font "Mostra tutti i risultati" at bounding box center [162, 375] width 213 height 18
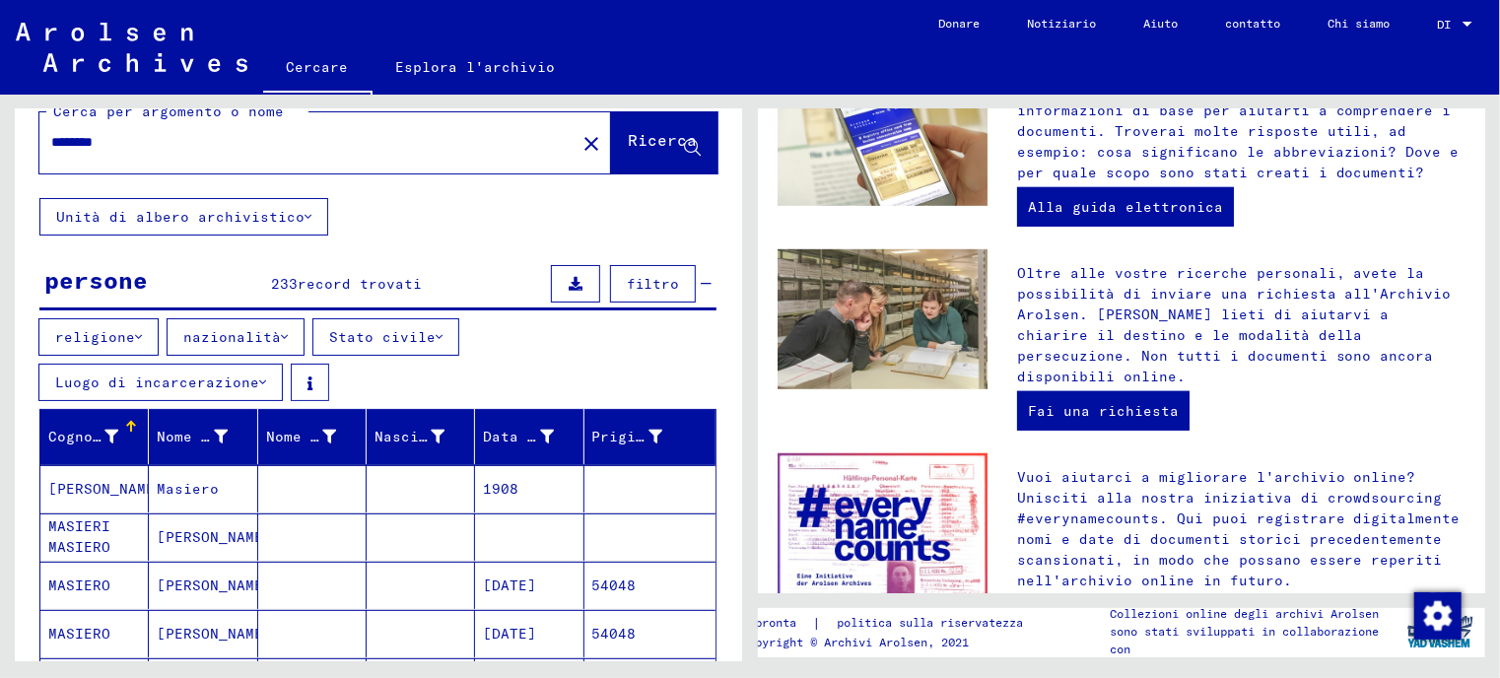
scroll to position [0, 0]
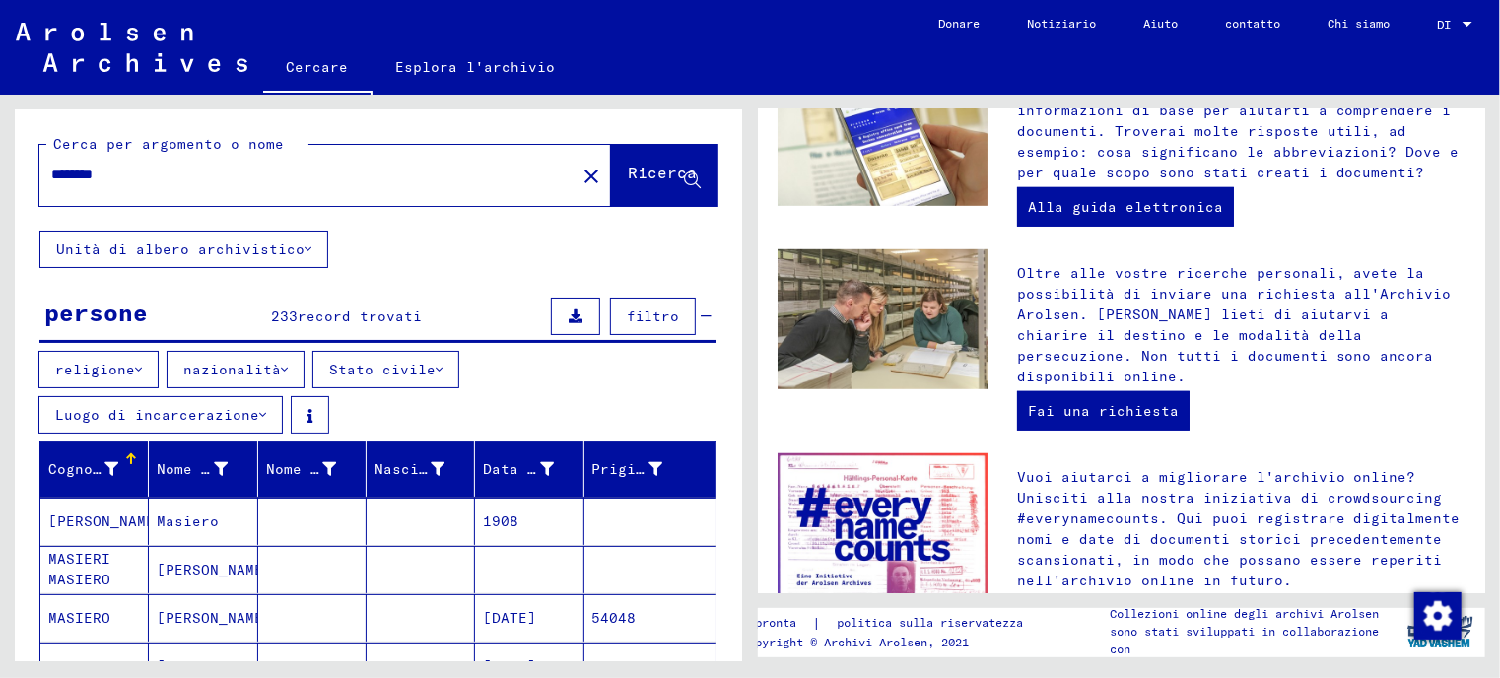
click at [510, 467] on font "Data di nascita" at bounding box center [549, 469] width 133 height 18
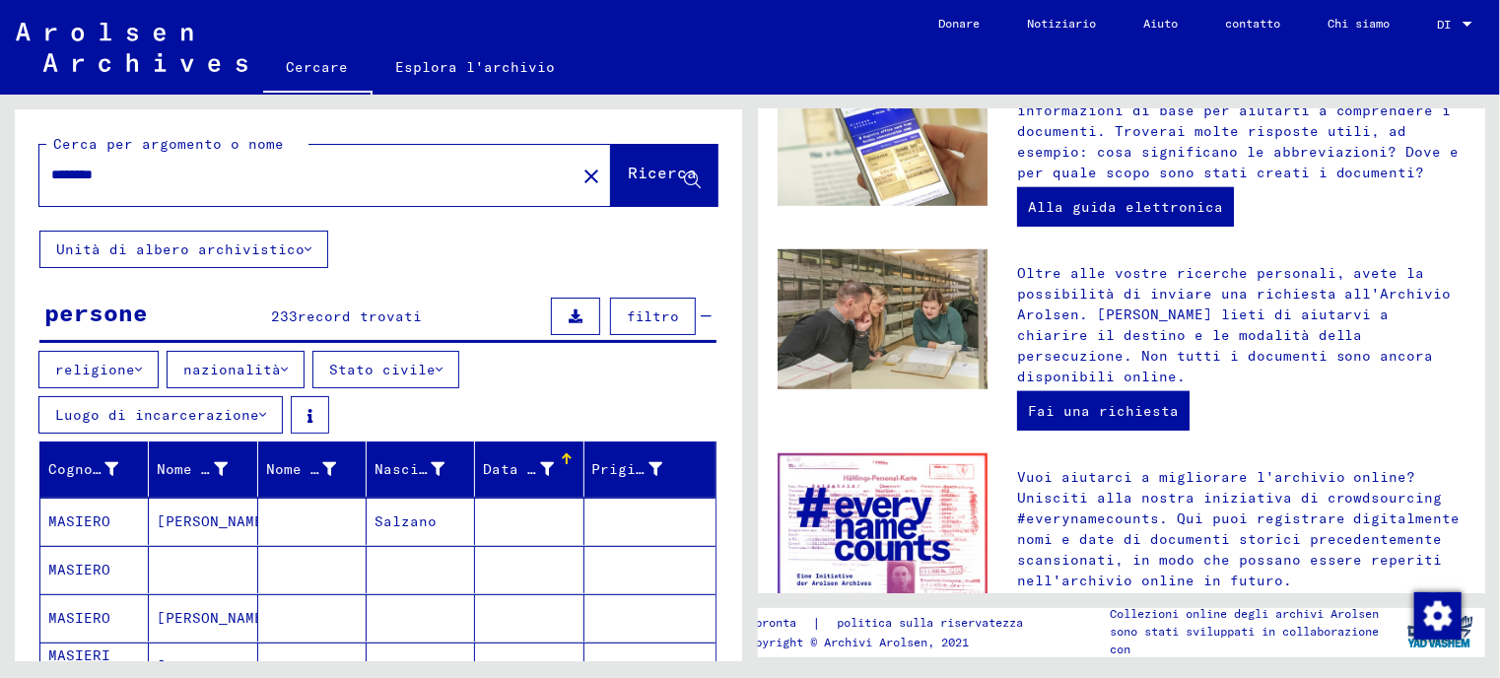
scroll to position [296, 0]
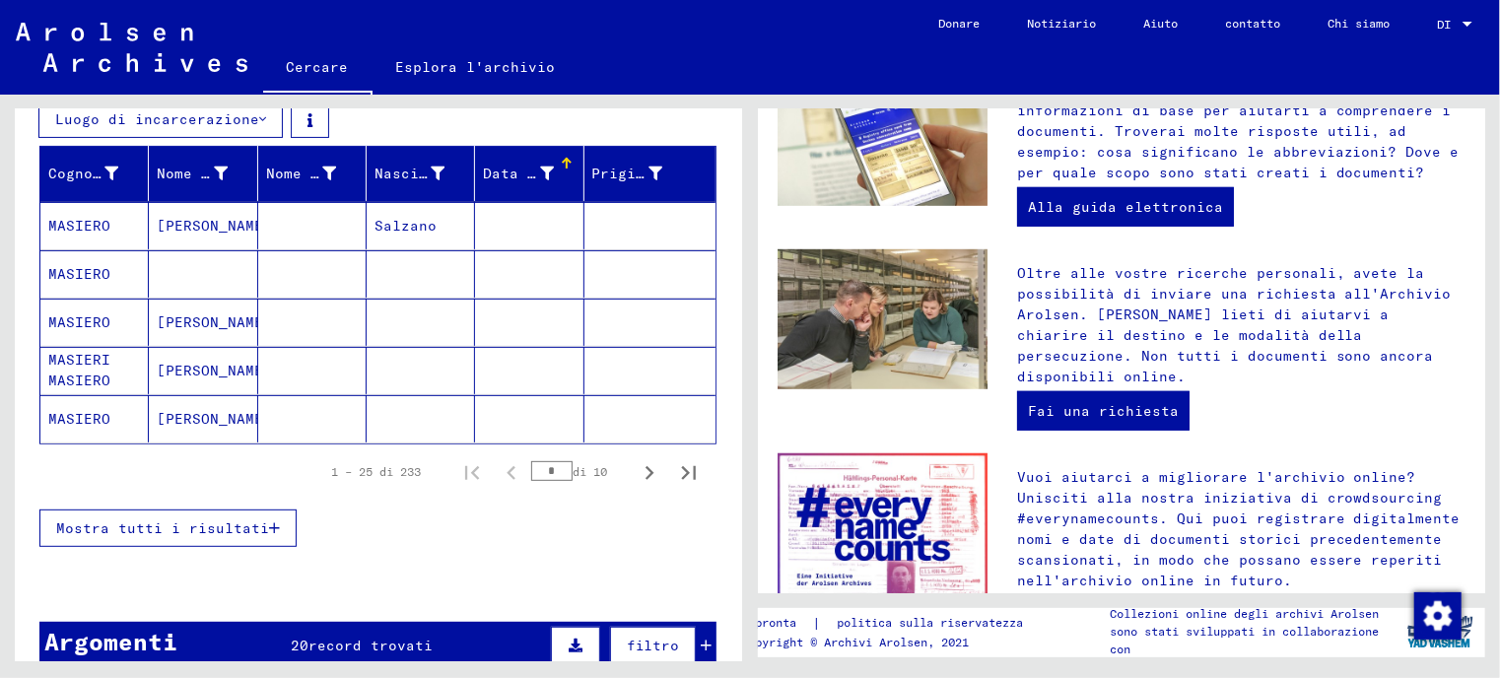
click at [561, 158] on div at bounding box center [567, 164] width 12 height 12
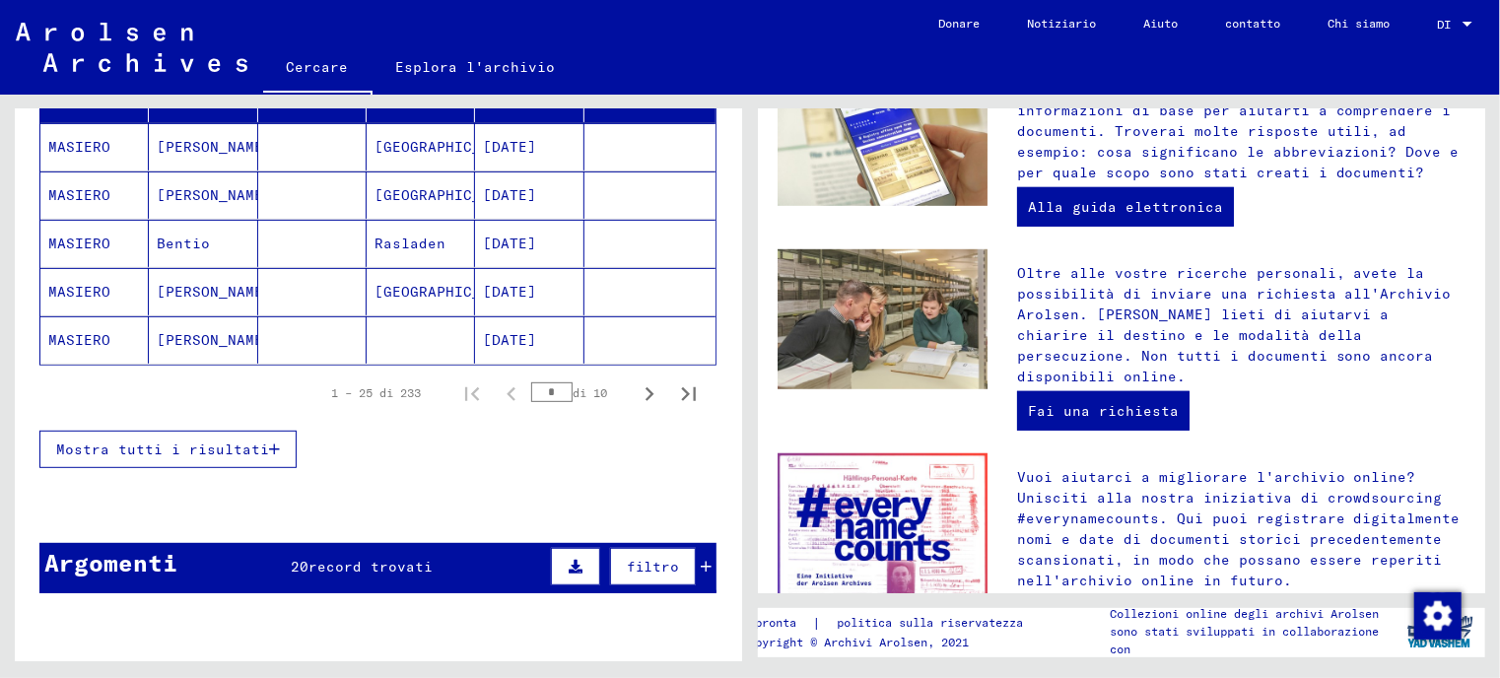
scroll to position [177, 0]
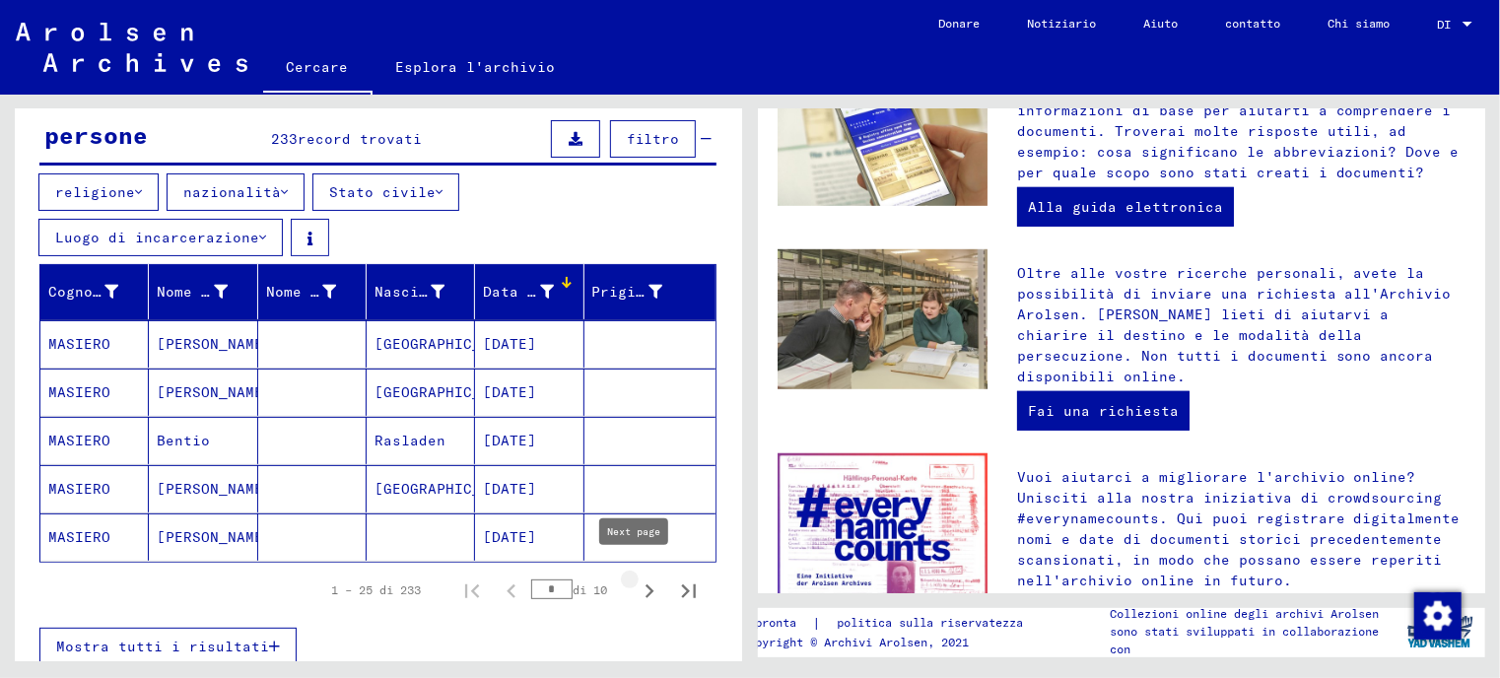
click at [636, 579] on icon "Pagina successiva" at bounding box center [650, 591] width 28 height 28
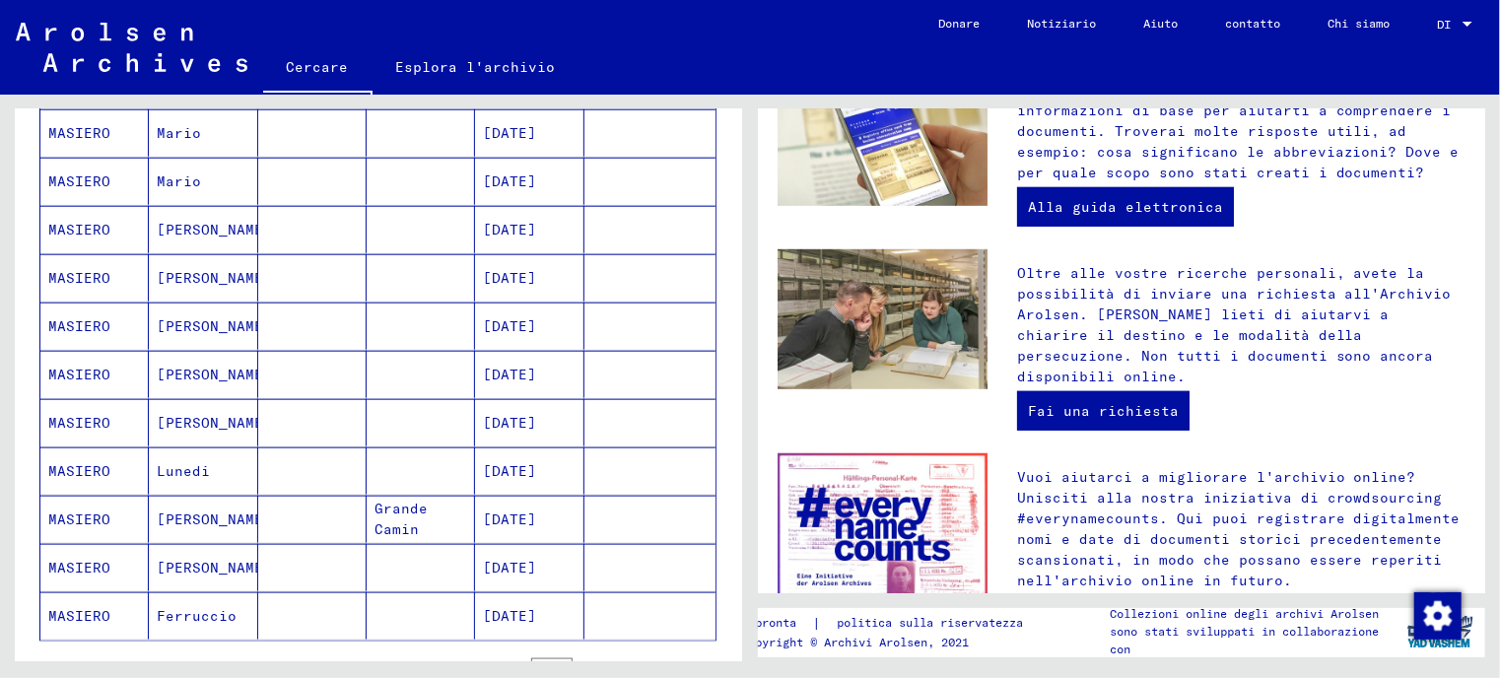
scroll to position [1163, 0]
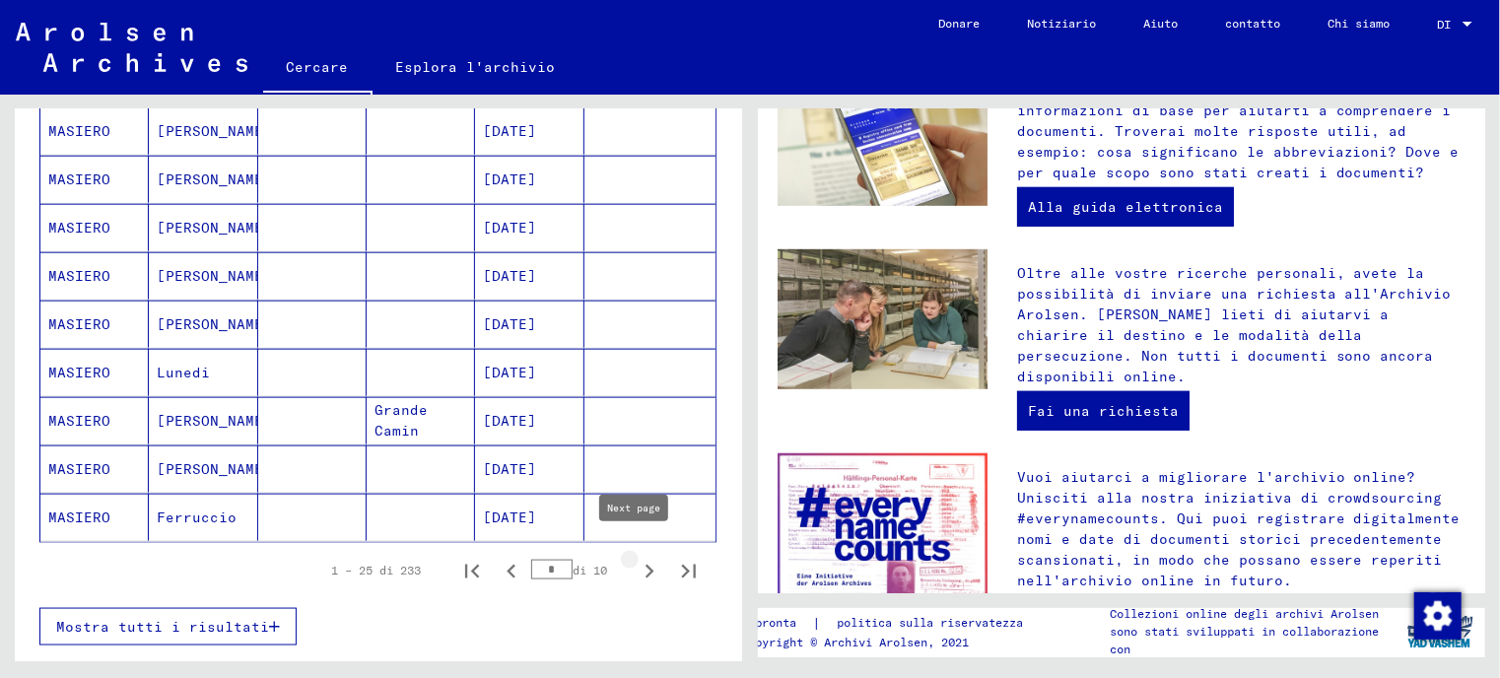
click at [636, 562] on icon "Pagina successiva" at bounding box center [650, 572] width 28 height 28
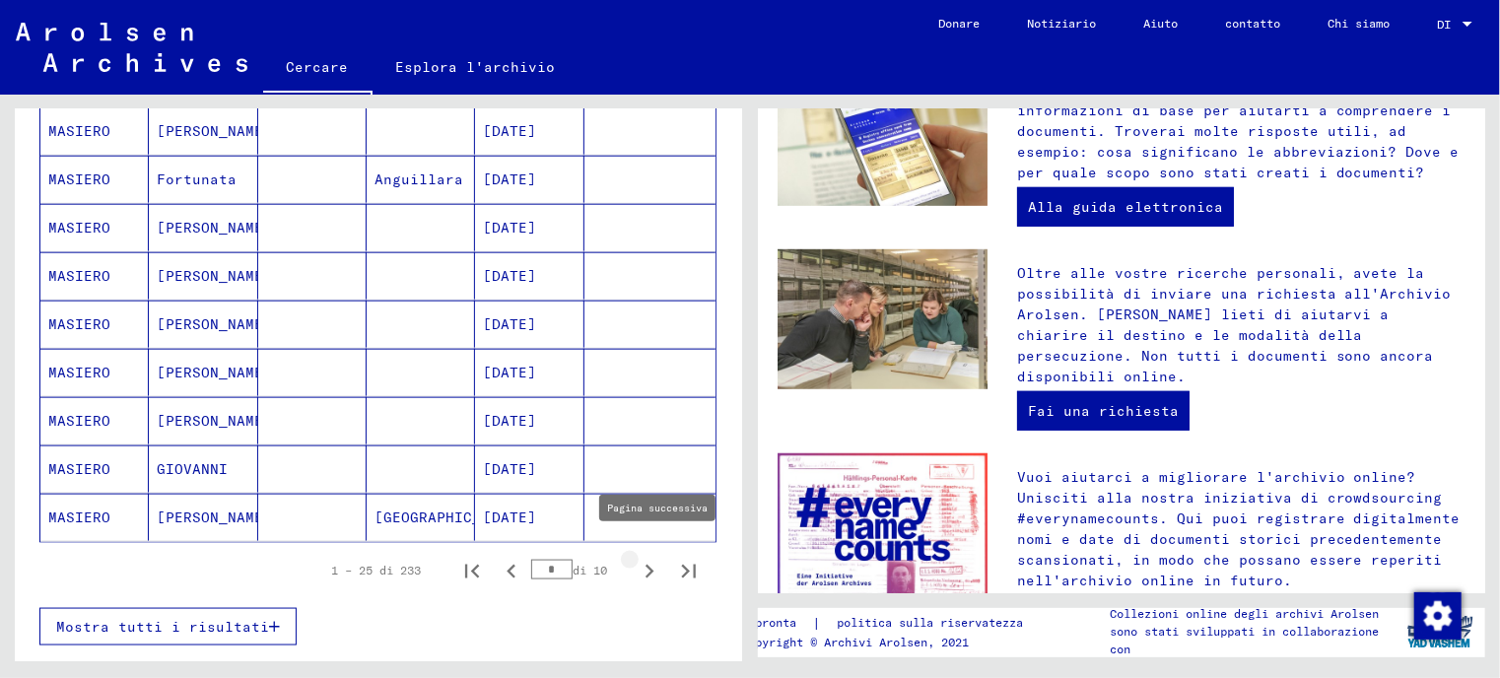
click at [639, 558] on icon "Pagina successiva" at bounding box center [650, 572] width 28 height 28
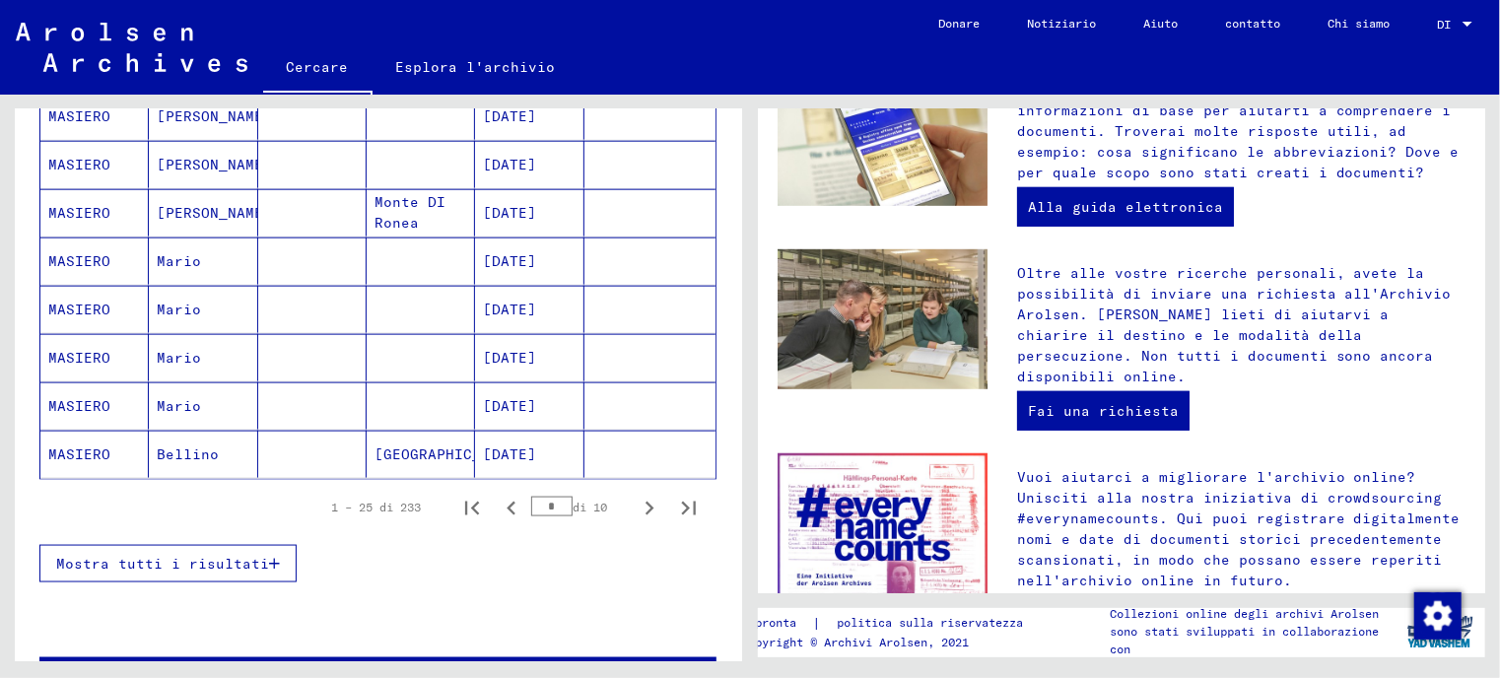
scroll to position [1261, 0]
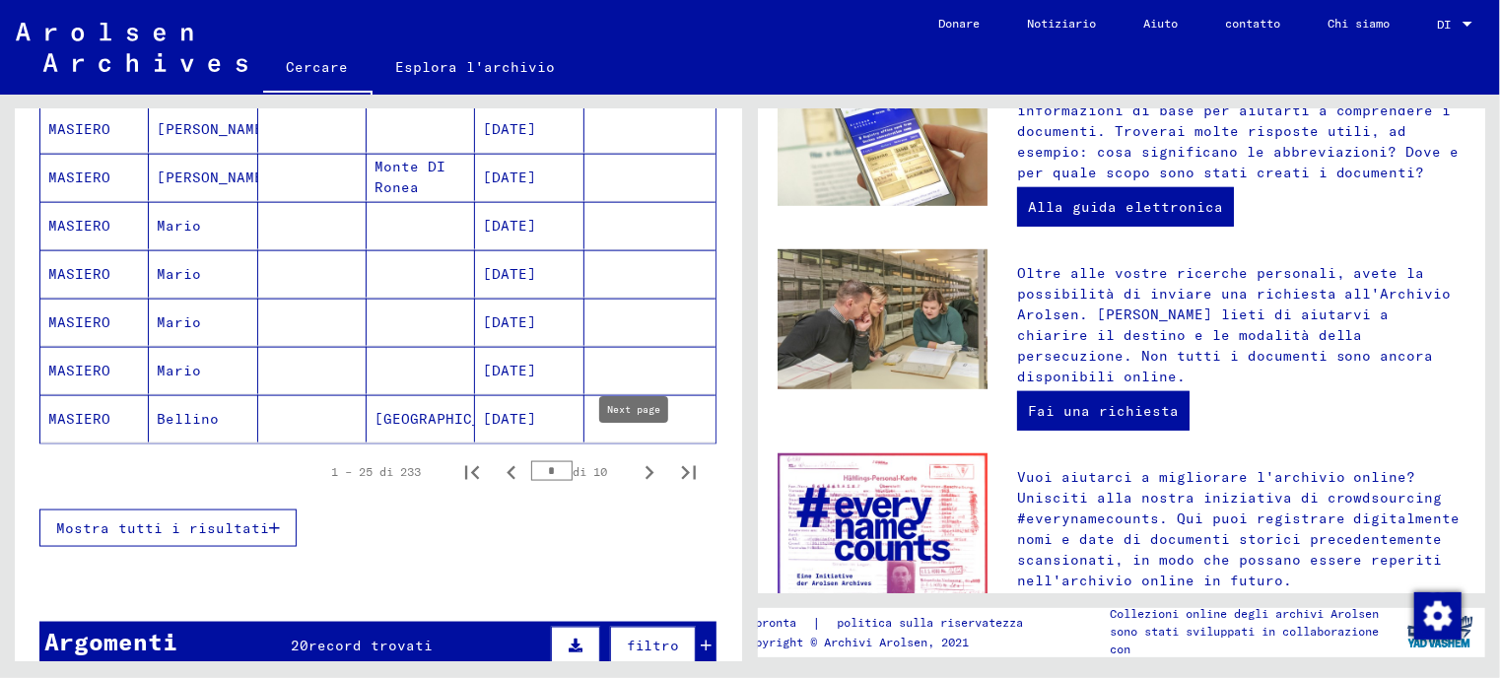
click at [642, 459] on icon "Pagina successiva" at bounding box center [650, 473] width 28 height 28
click at [636, 459] on icon "Pagina successiva" at bounding box center [650, 473] width 28 height 28
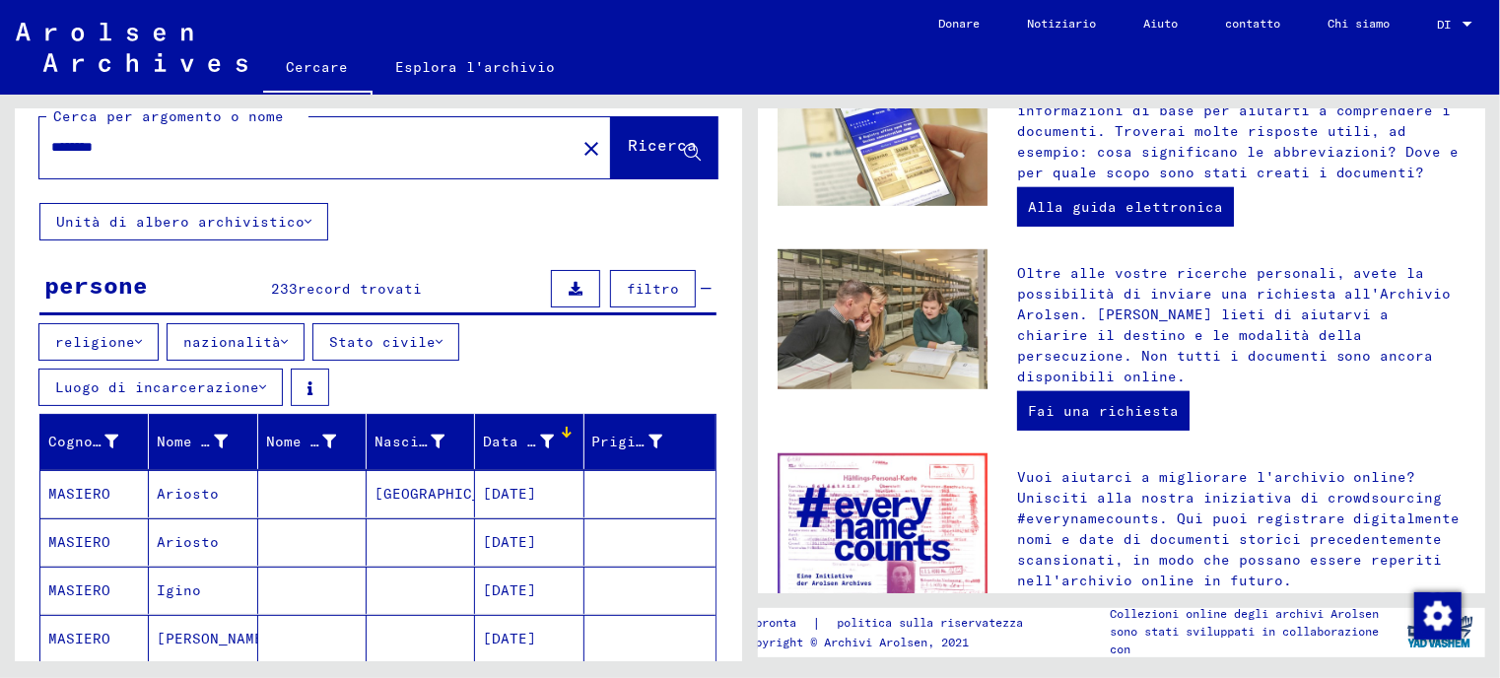
scroll to position [0, 0]
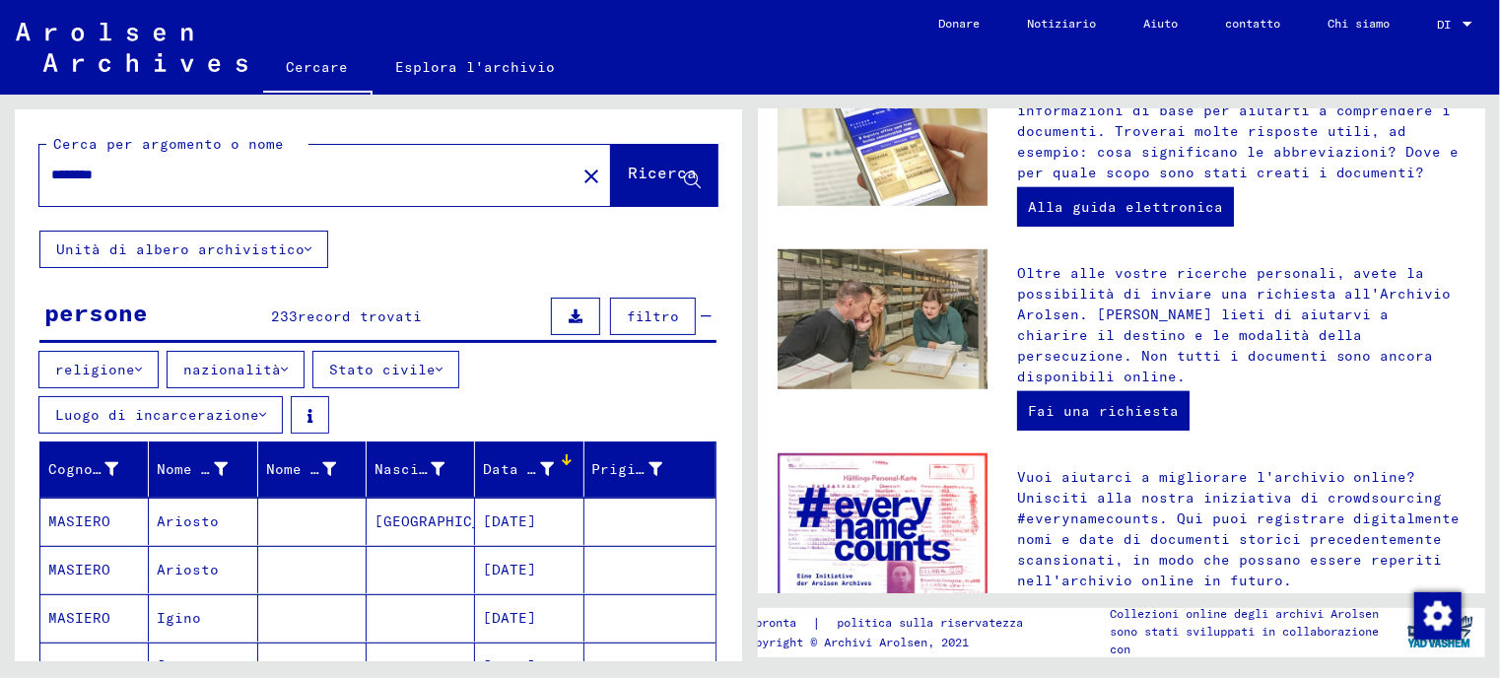
click at [610, 319] on button "filtro" at bounding box center [653, 316] width 86 height 37
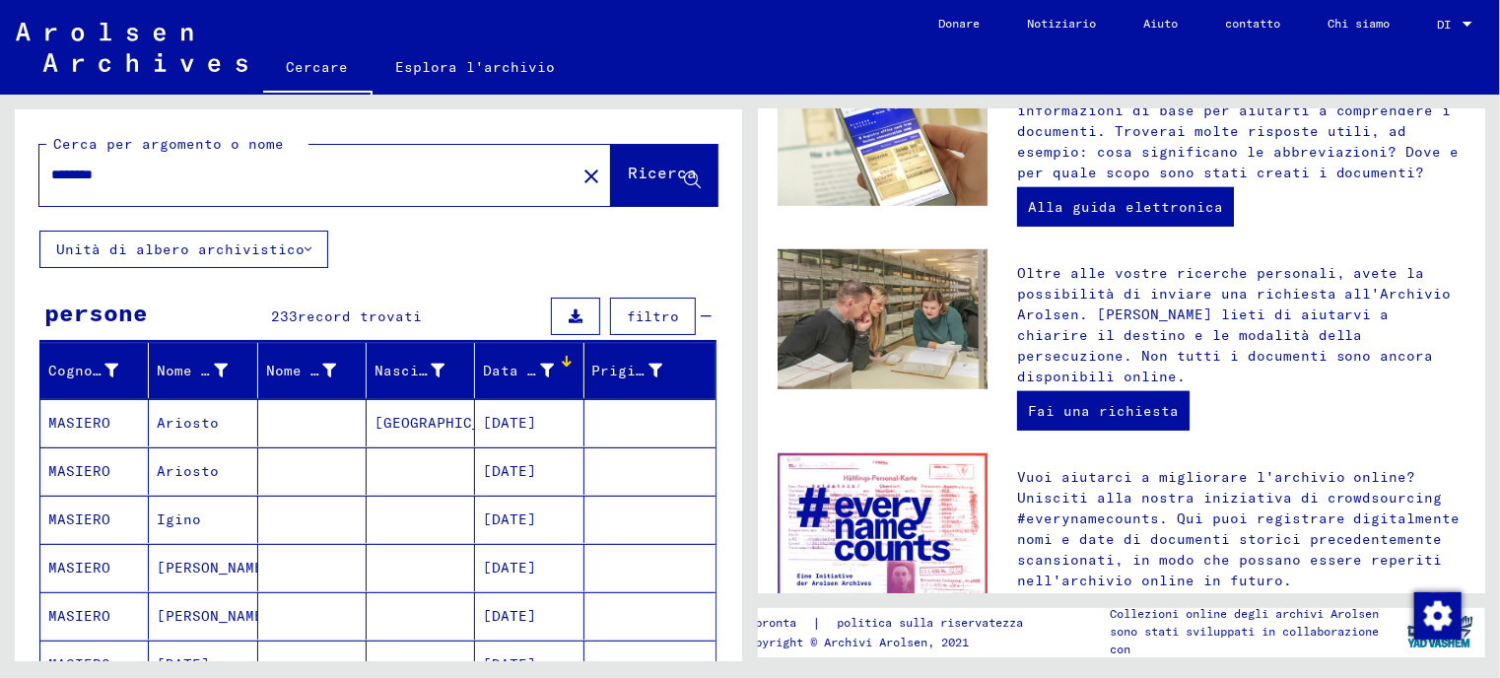
click at [629, 319] on font "filtro" at bounding box center [653, 316] width 52 height 18
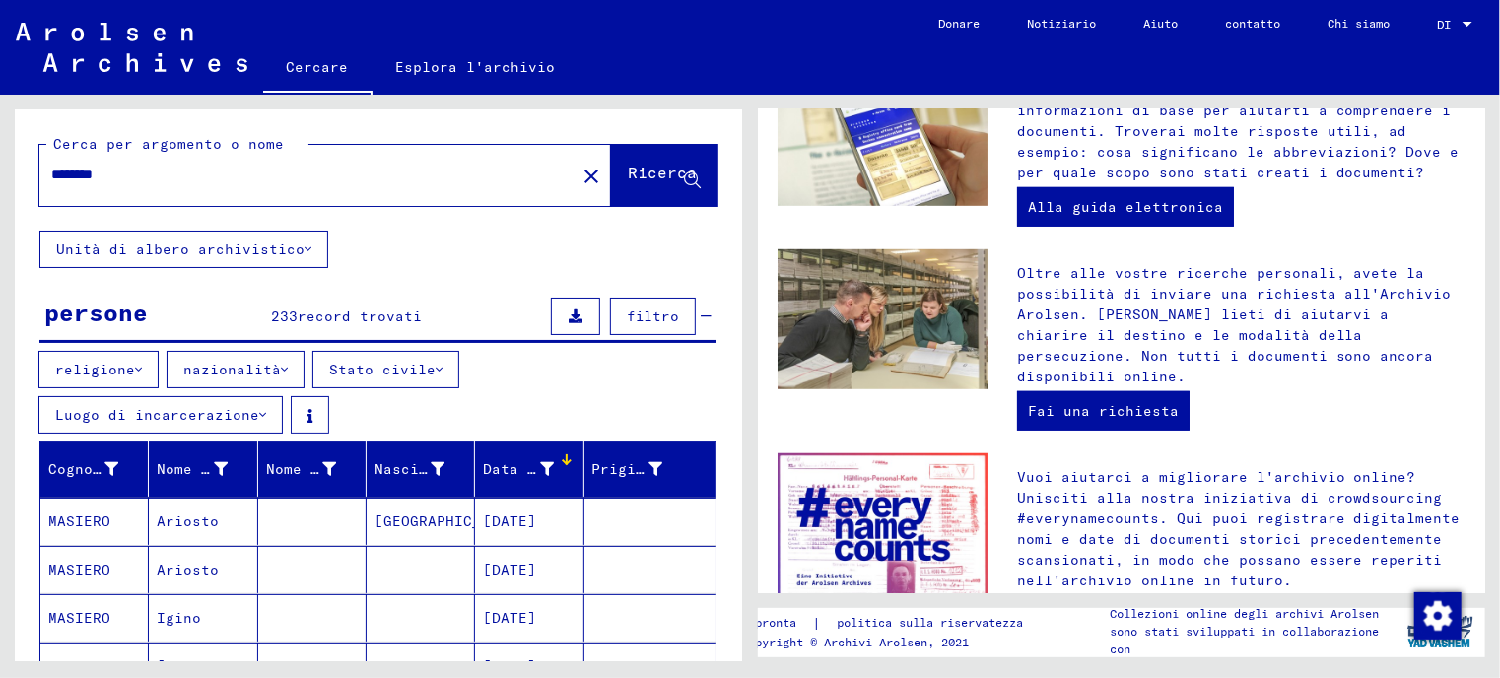
click at [493, 460] on font "Data di nascita" at bounding box center [549, 469] width 133 height 18
click at [527, 460] on font "Data di nascita" at bounding box center [549, 469] width 133 height 18
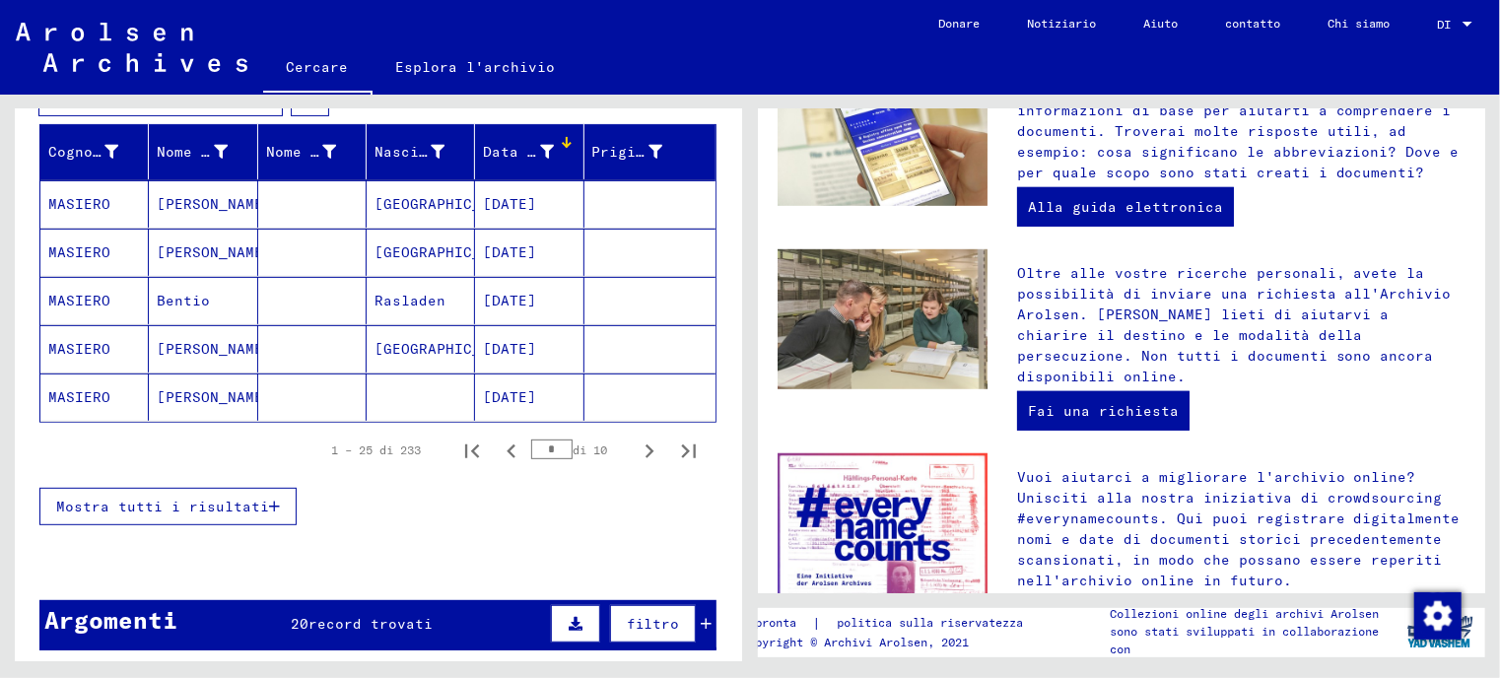
scroll to position [197, 0]
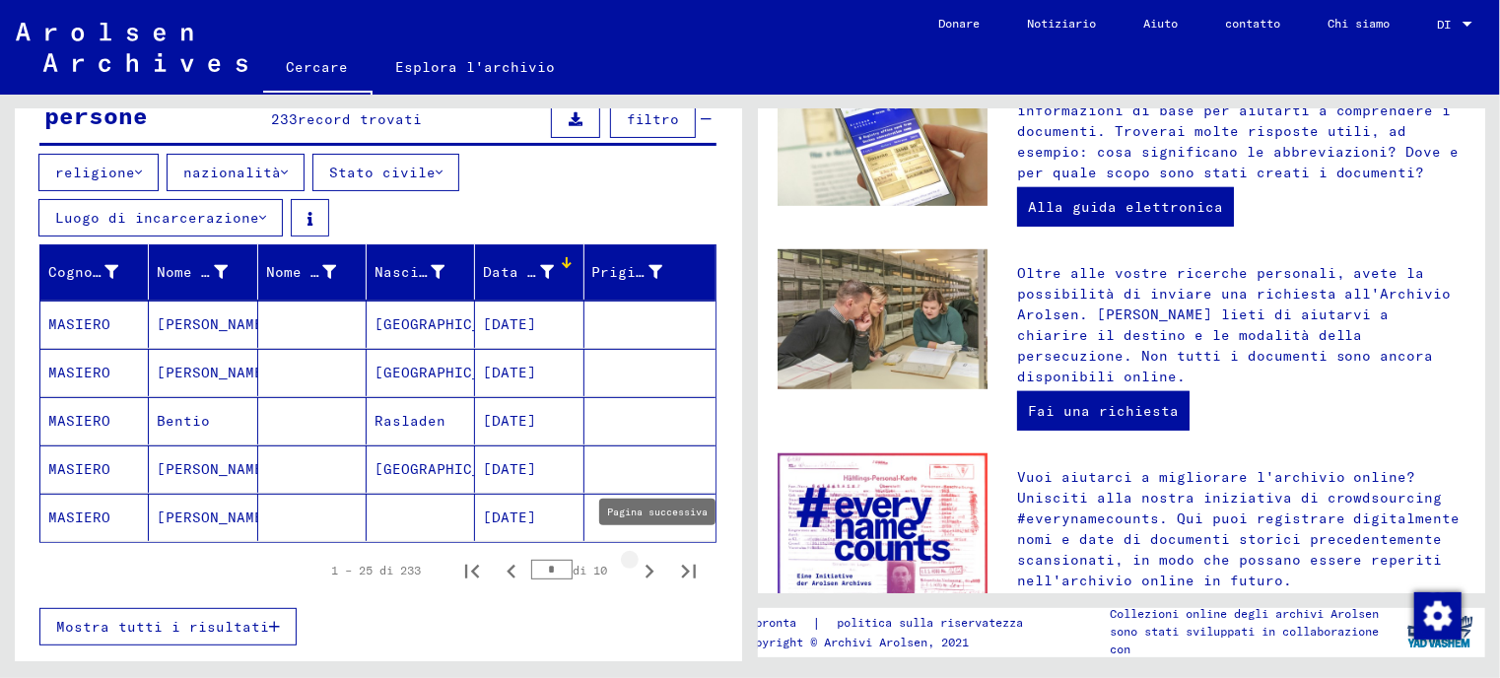
click at [637, 558] on icon "Pagina successiva" at bounding box center [650, 572] width 28 height 28
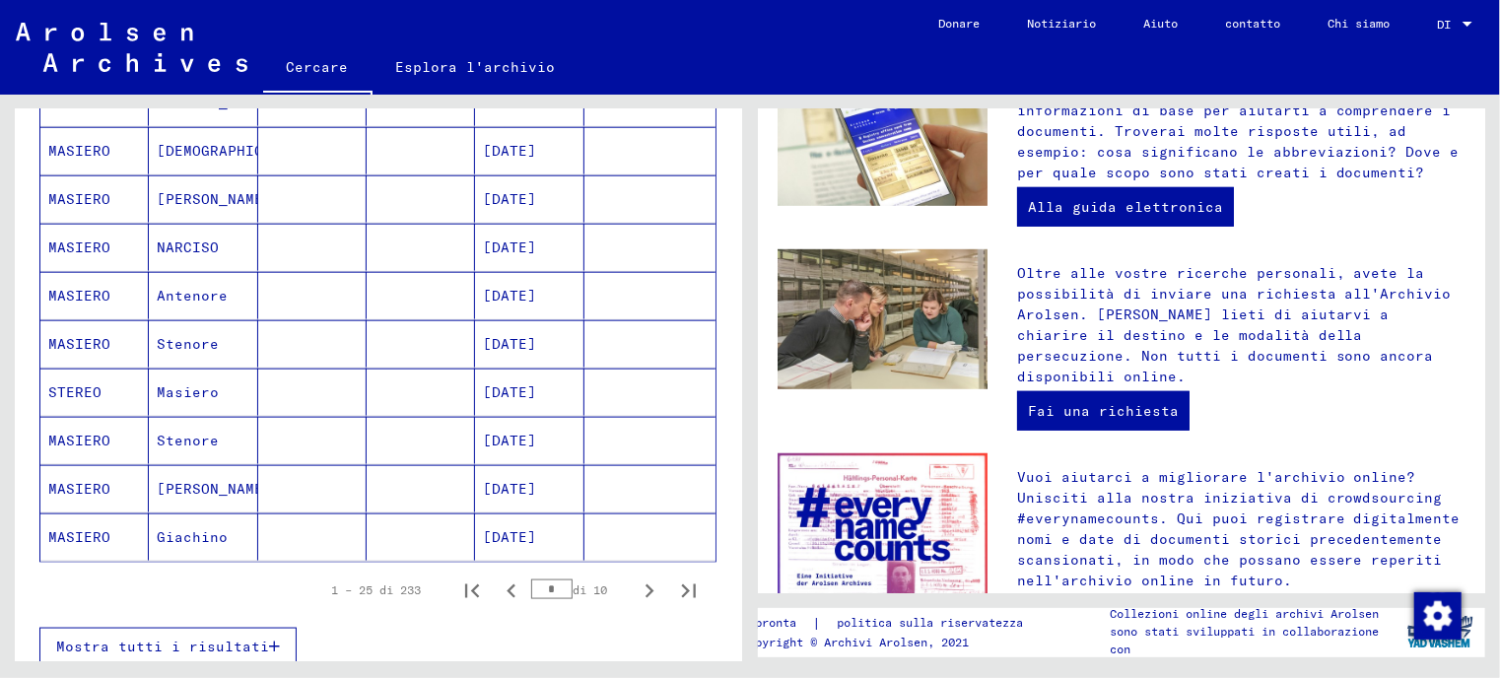
scroll to position [1281, 0]
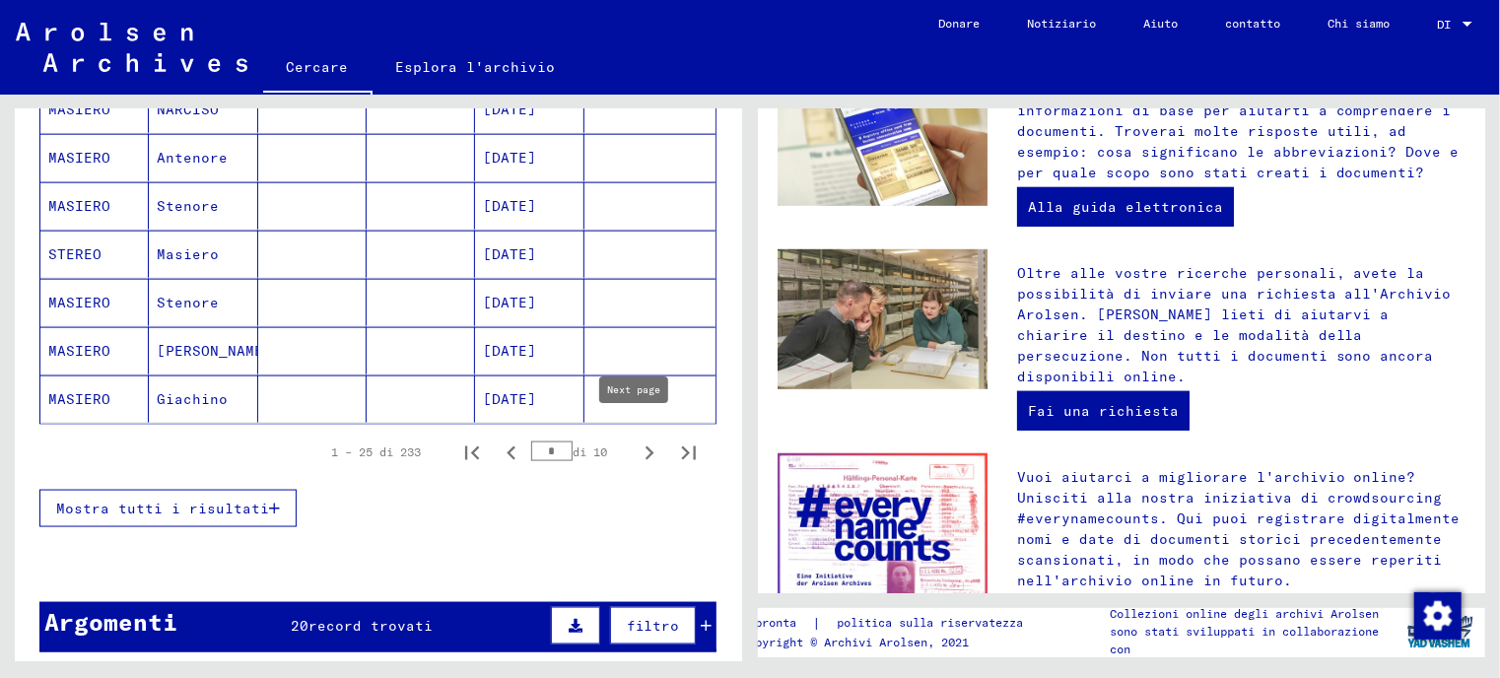
click at [636, 440] on icon "Pagina successiva" at bounding box center [650, 453] width 28 height 28
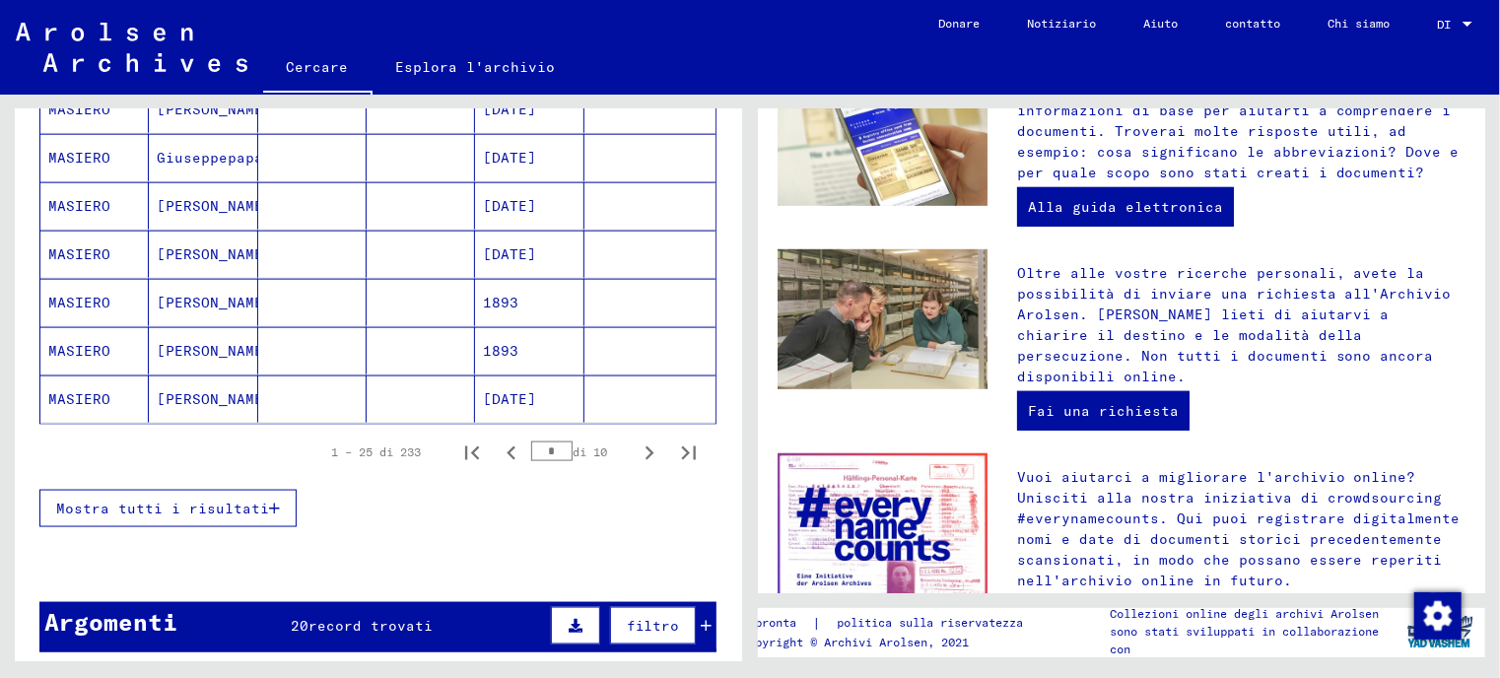
click at [636, 440] on icon "Pagina successiva" at bounding box center [650, 453] width 28 height 28
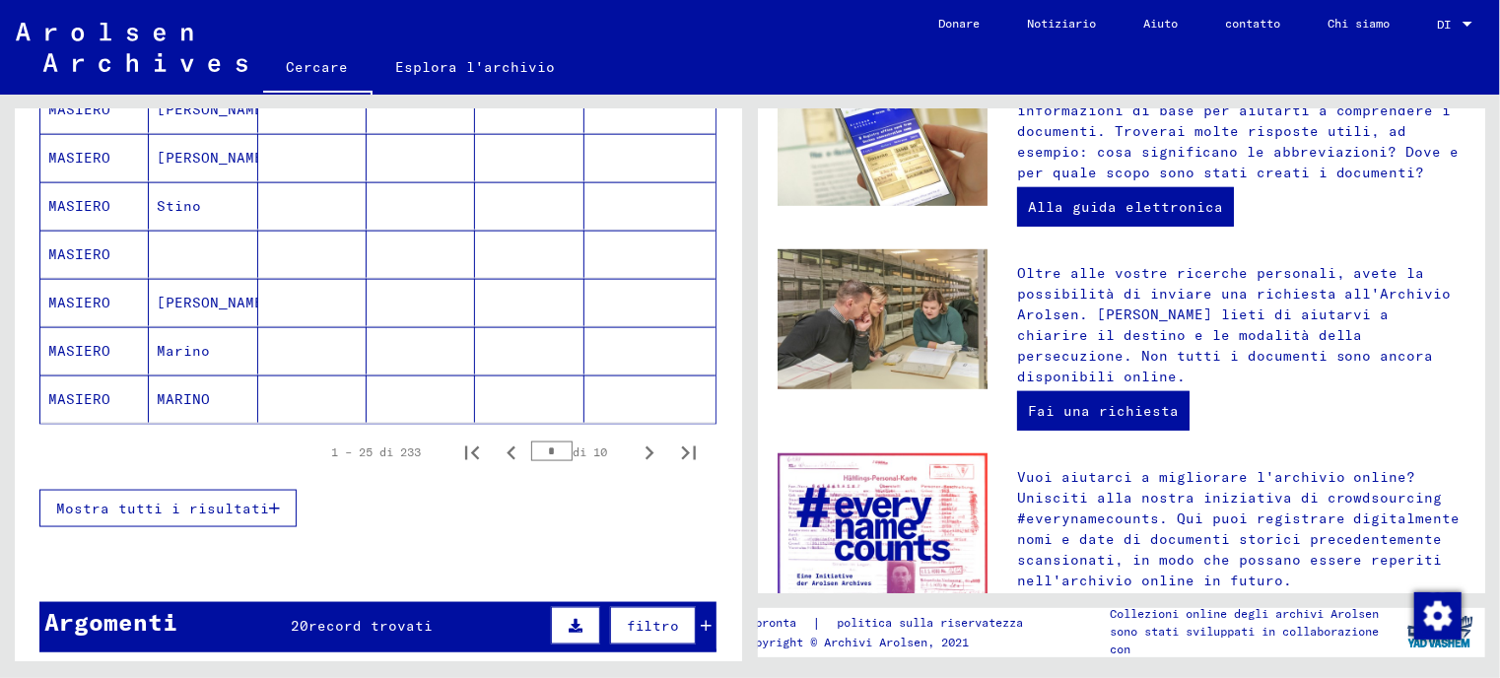
click at [636, 440] on icon "Pagina successiva" at bounding box center [650, 453] width 28 height 28
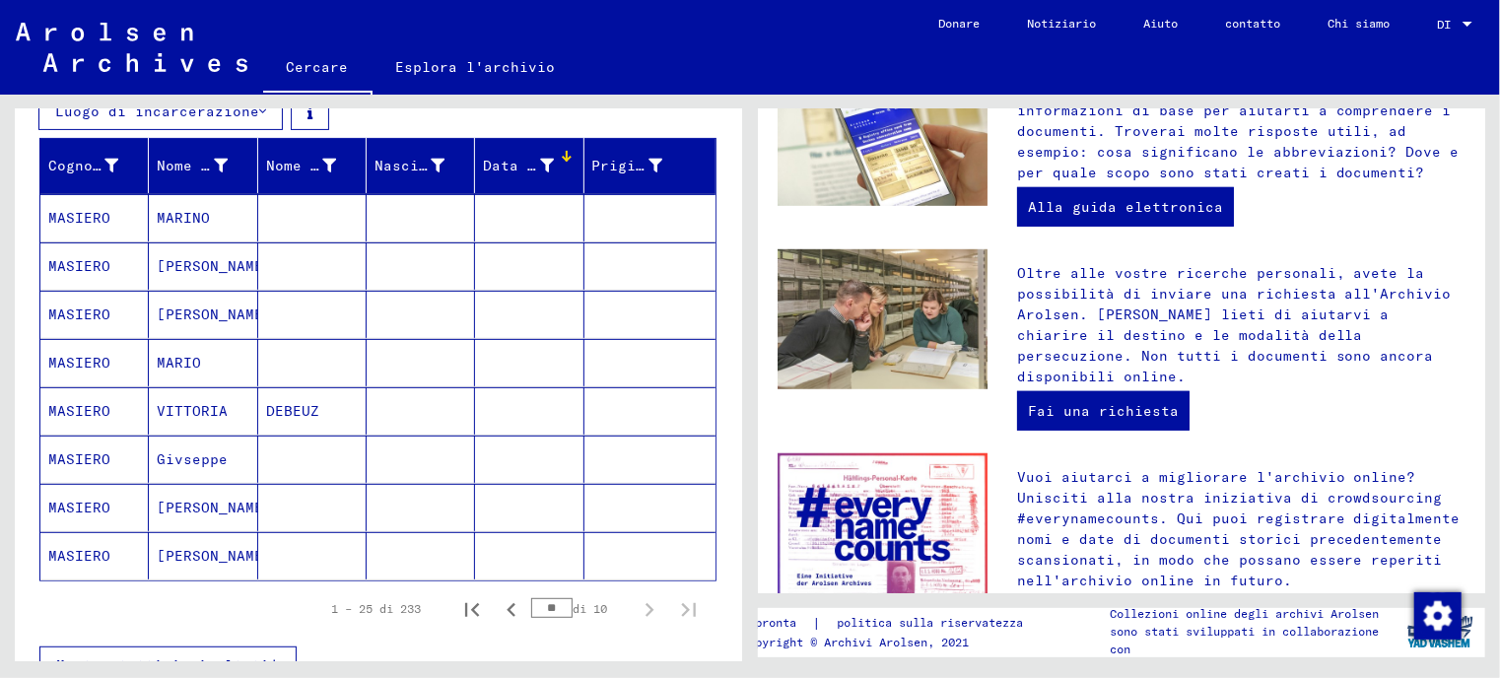
scroll to position [277, 0]
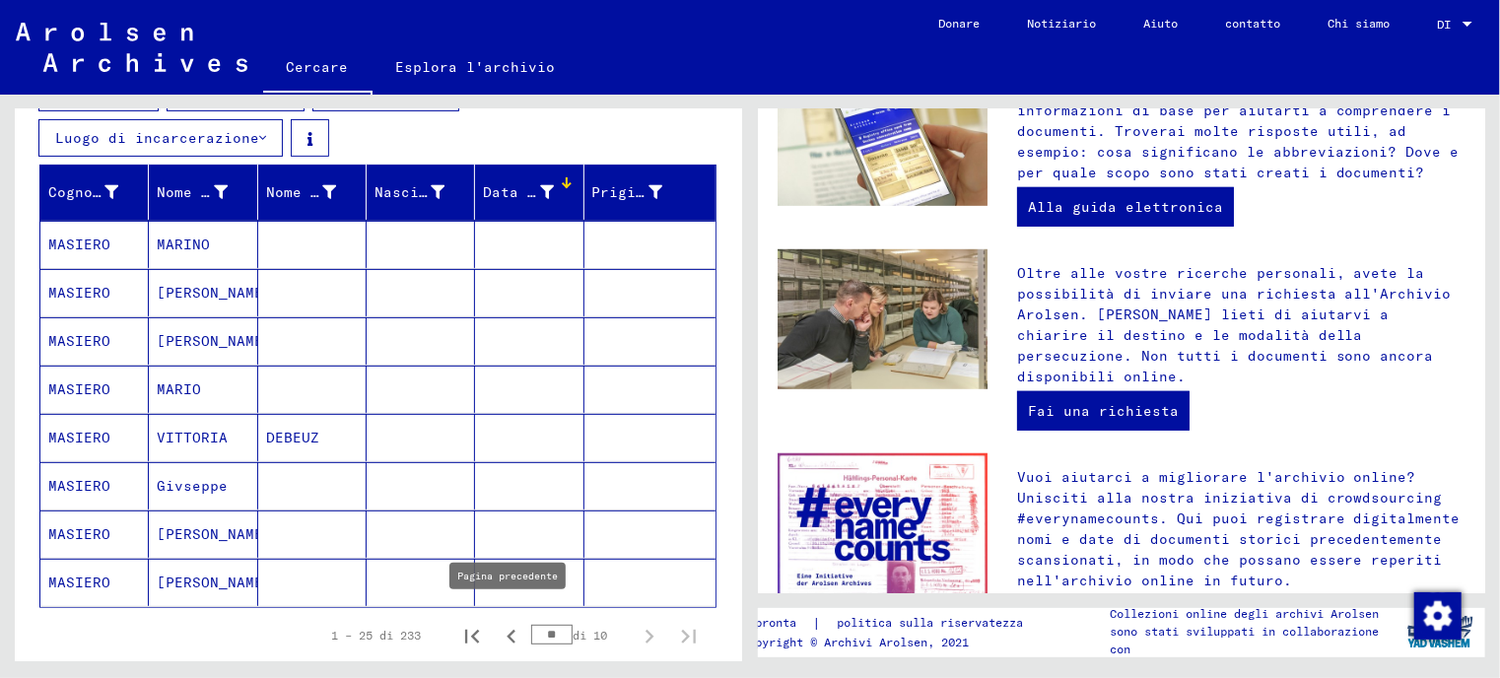
click at [501, 627] on icon "Pagina precedente" at bounding box center [512, 637] width 28 height 28
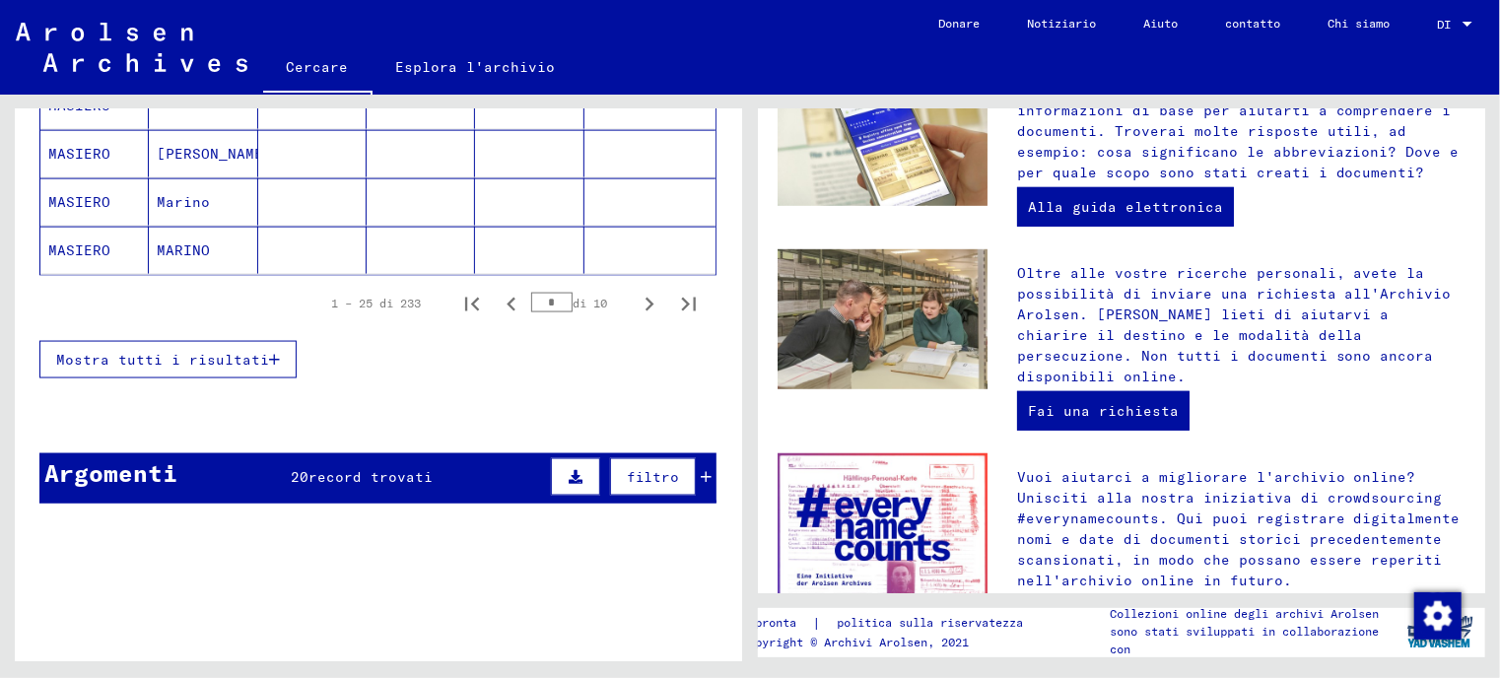
scroll to position [1459, 0]
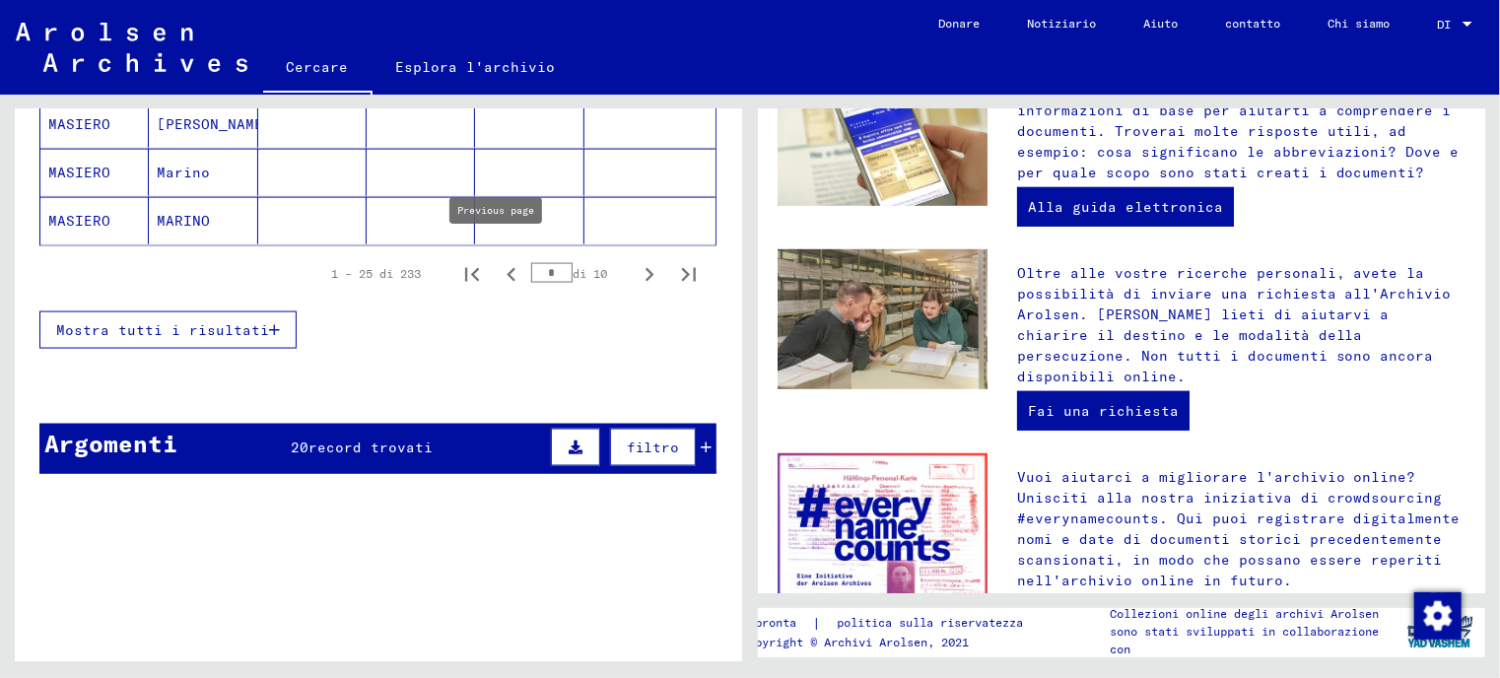
click at [498, 261] on icon "Pagina precedente" at bounding box center [512, 275] width 28 height 28
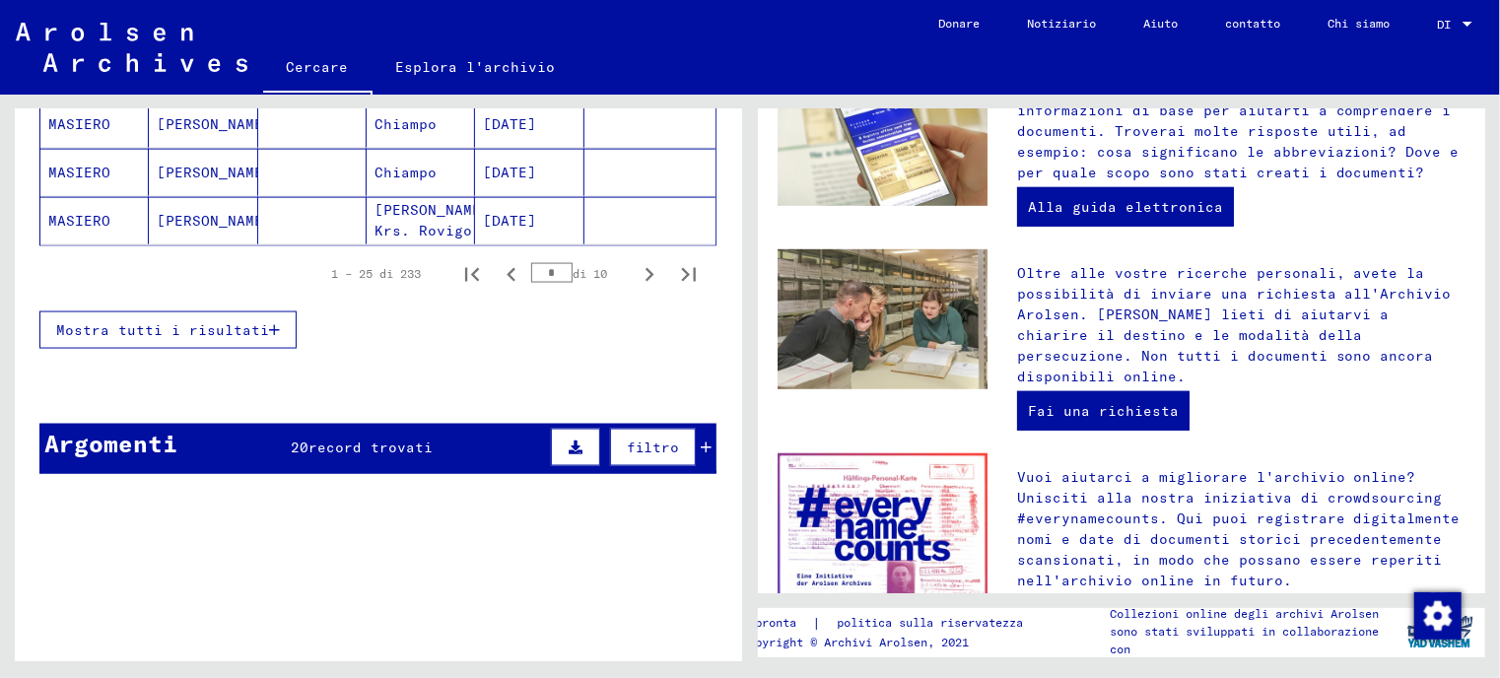
click at [498, 261] on icon "Pagina precedente" at bounding box center [512, 275] width 28 height 28
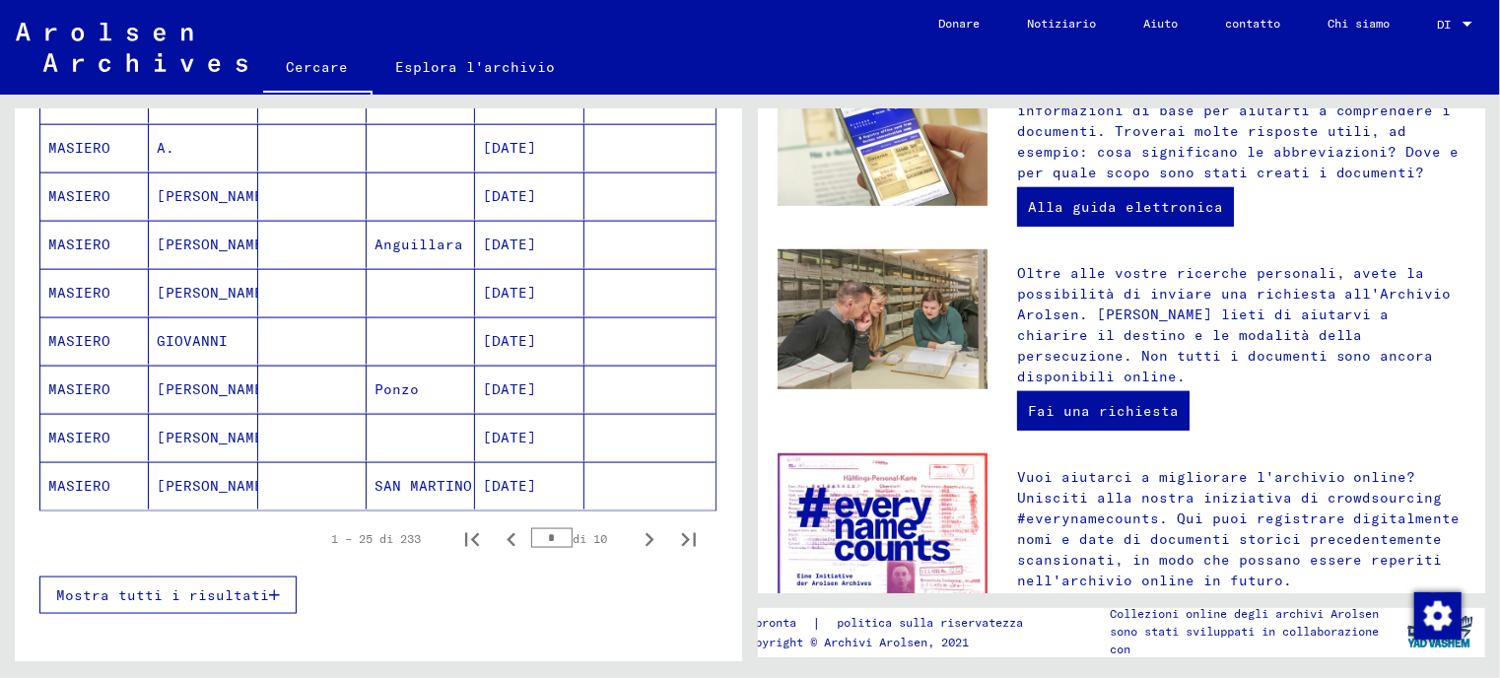
scroll to position [1361, 0]
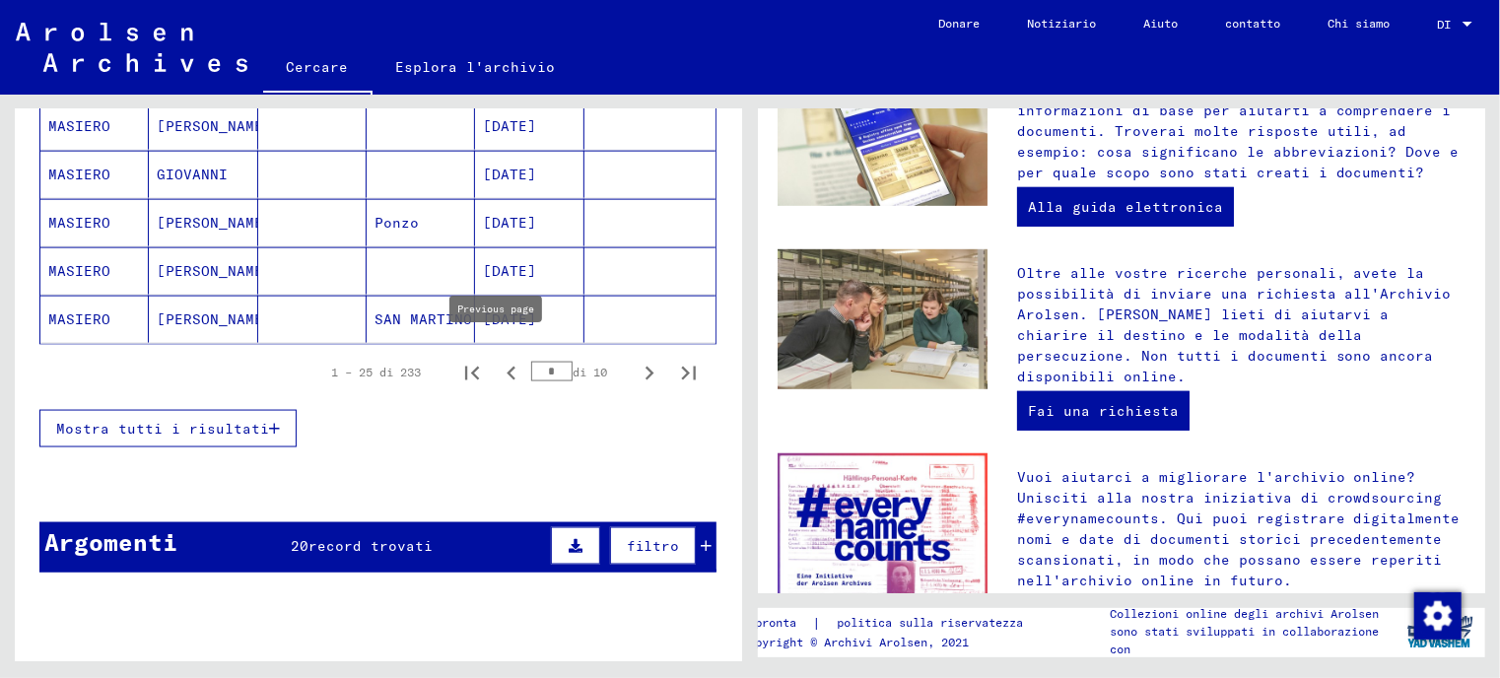
click at [501, 364] on icon "Pagina precedente" at bounding box center [512, 374] width 28 height 28
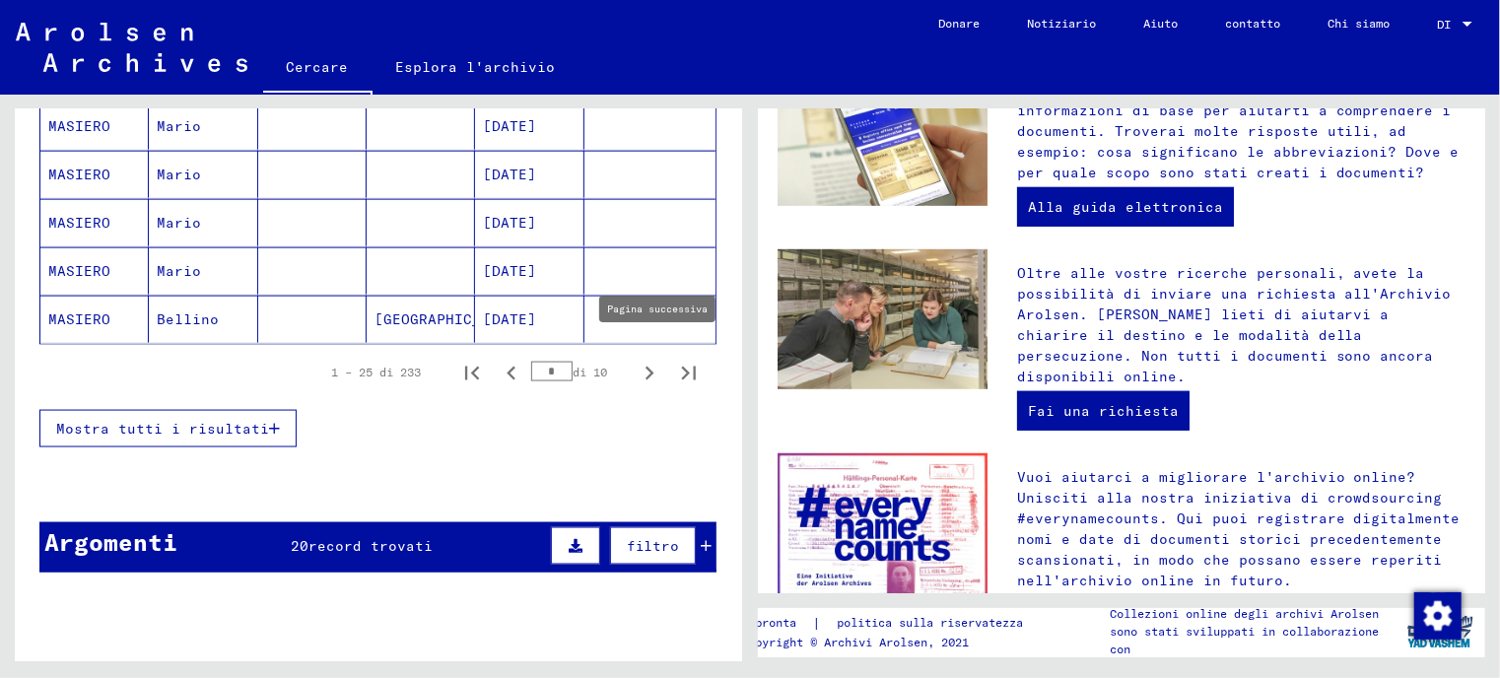
click at [636, 360] on icon "Pagina successiva" at bounding box center [650, 374] width 28 height 28
type input "*"
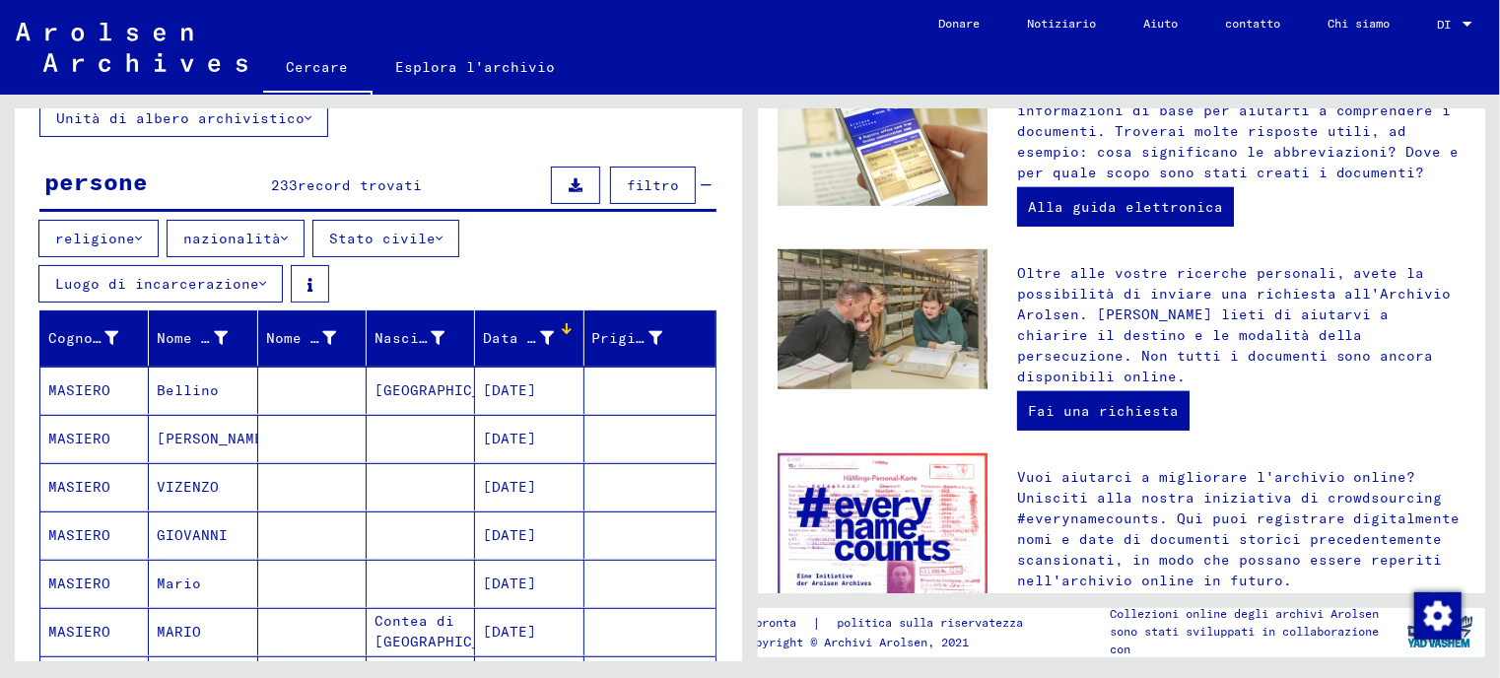
scroll to position [0, 0]
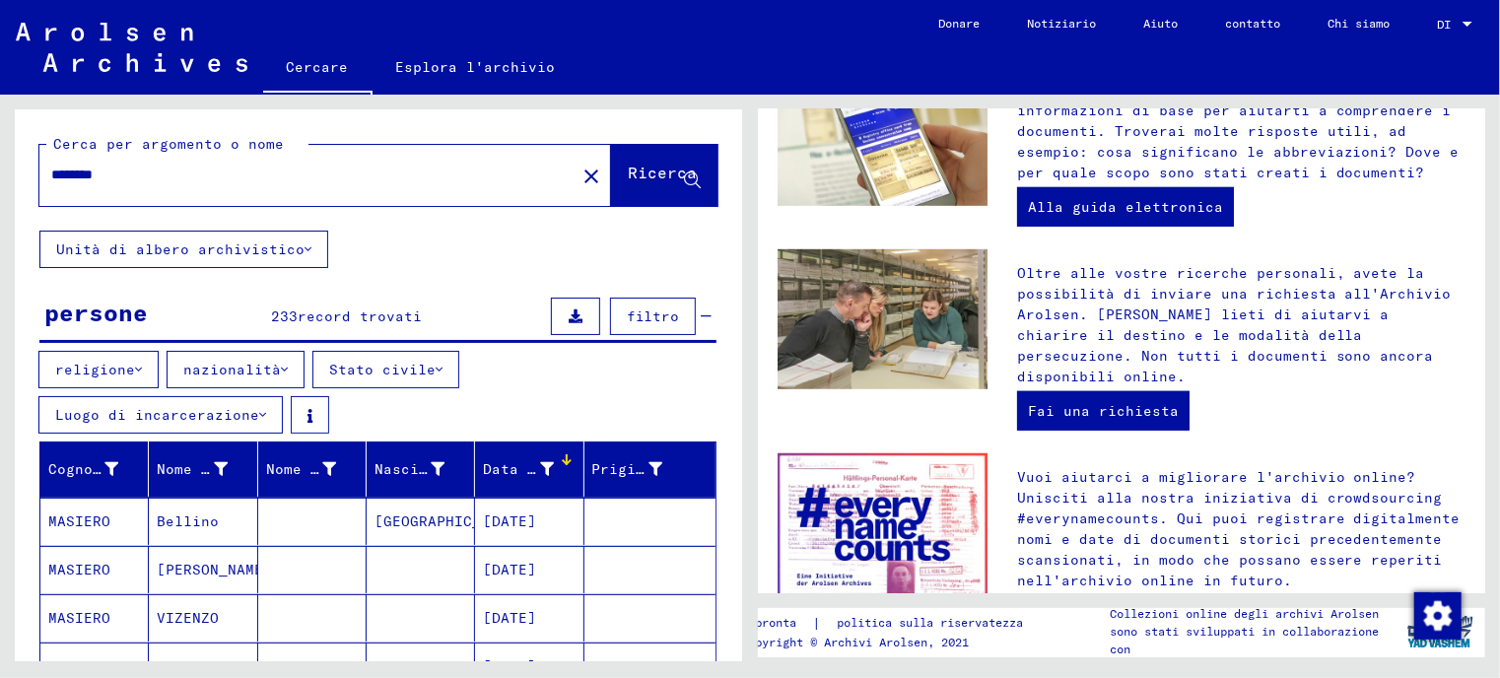
click at [259, 406] on font "Luogo di incarcerazione" at bounding box center [157, 415] width 204 height 18
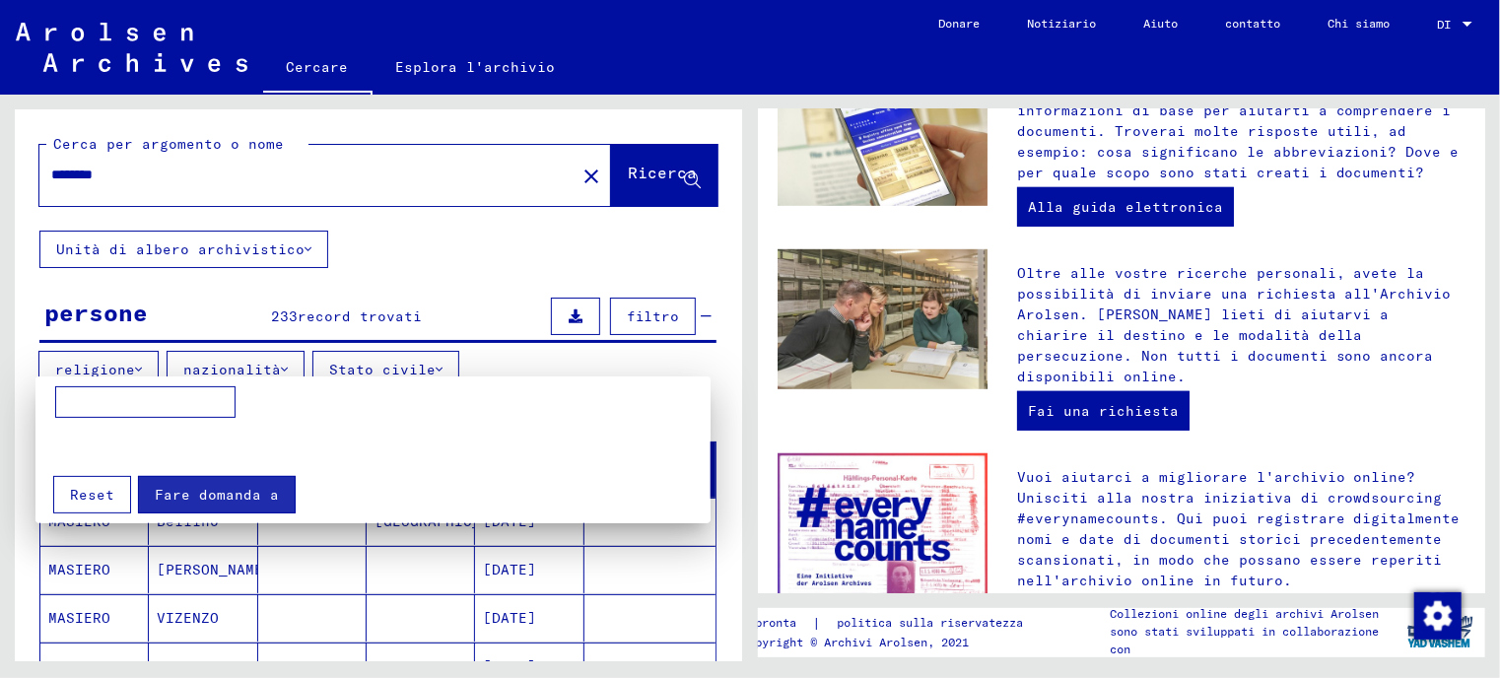
click at [91, 494] on font "Reset" at bounding box center [92, 495] width 44 height 18
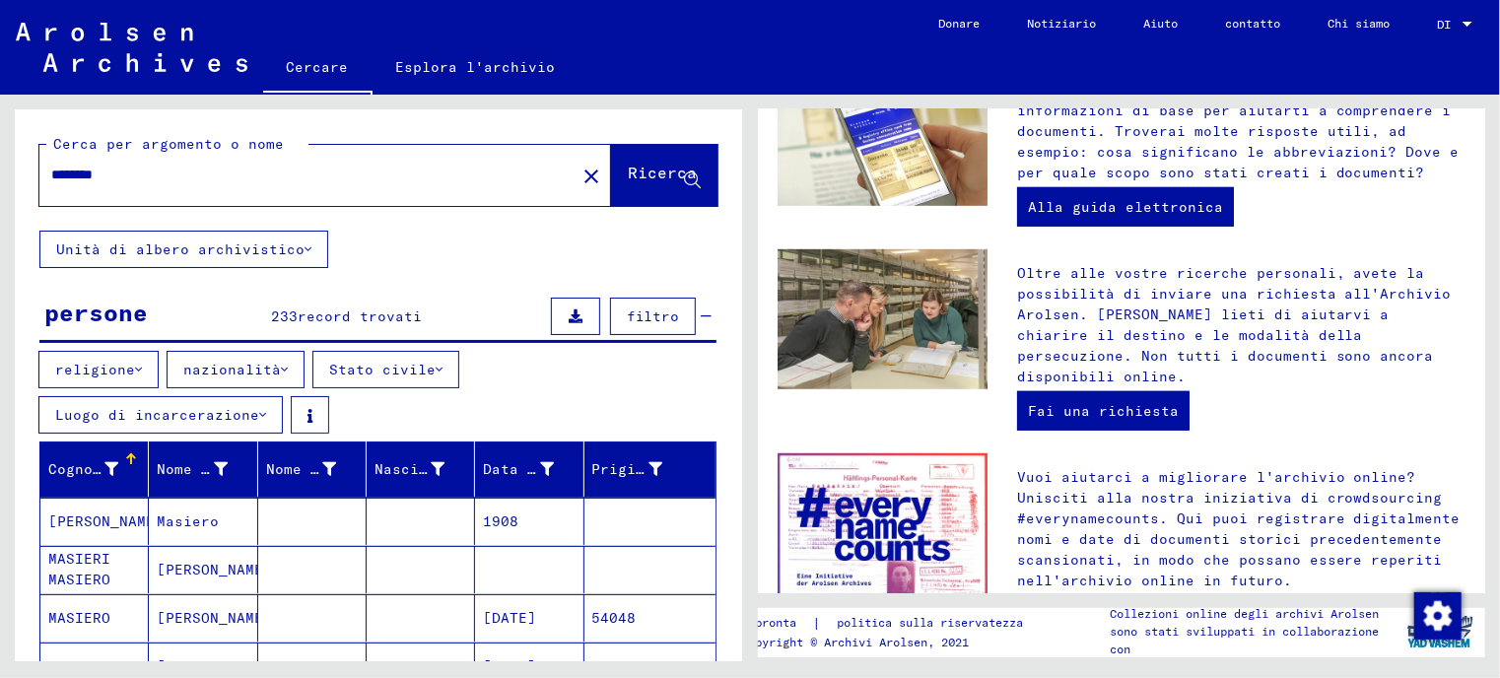
click at [173, 178] on input "*******" at bounding box center [301, 175] width 501 height 21
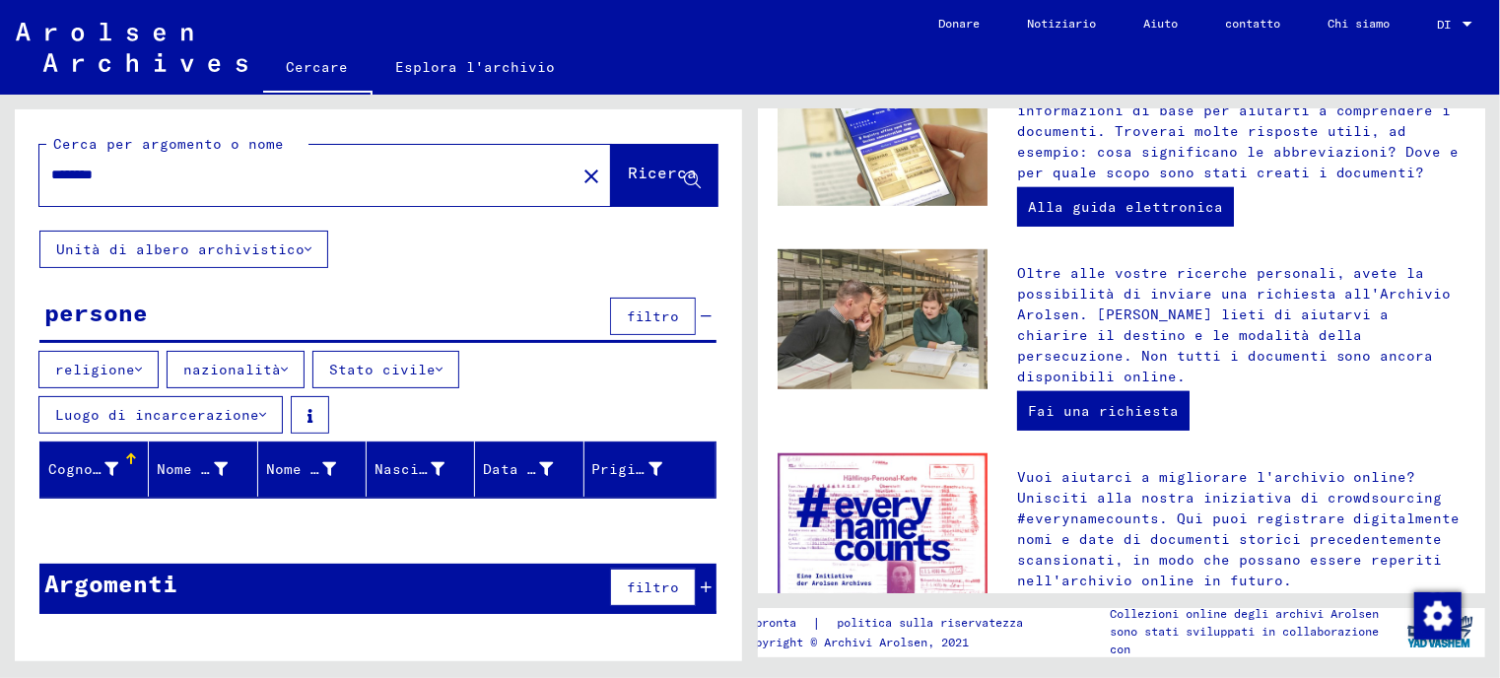
click at [657, 178] on font "Ricerca" at bounding box center [662, 173] width 69 height 20
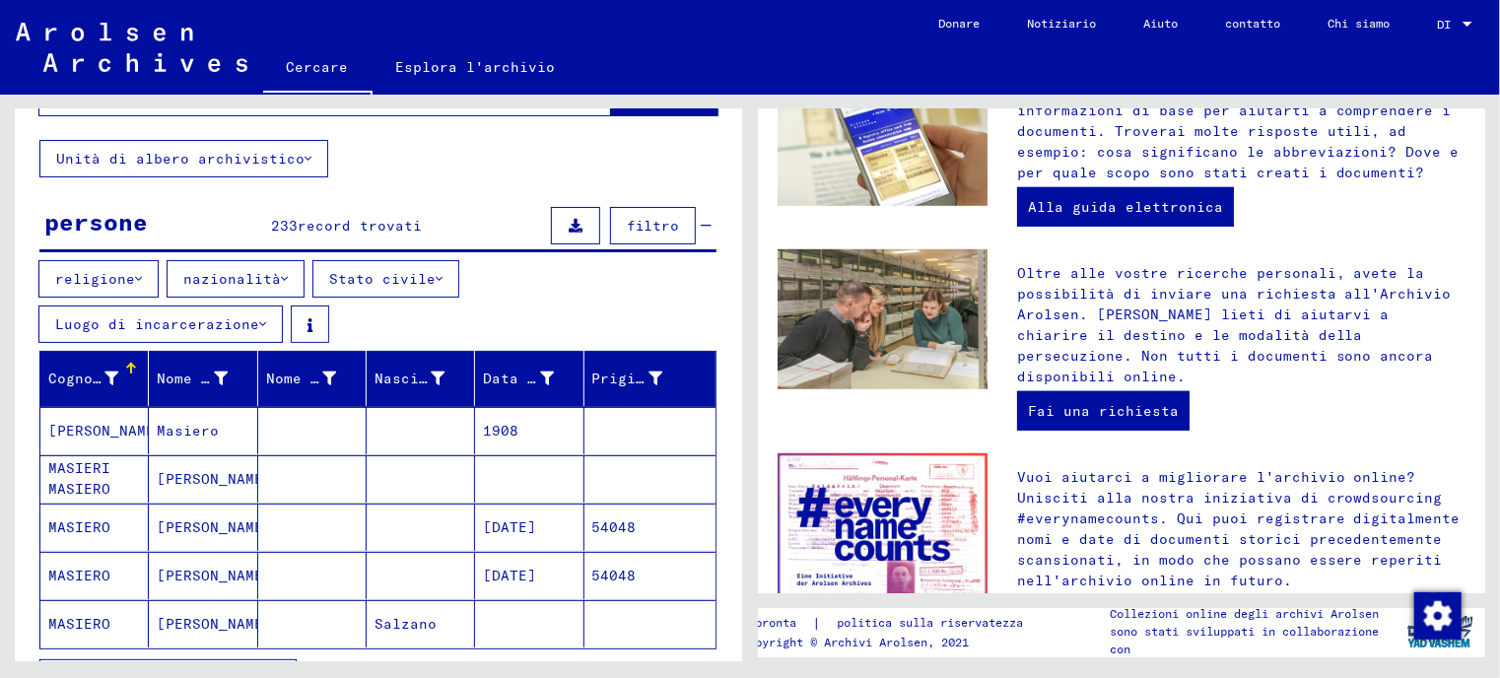
scroll to position [197, 0]
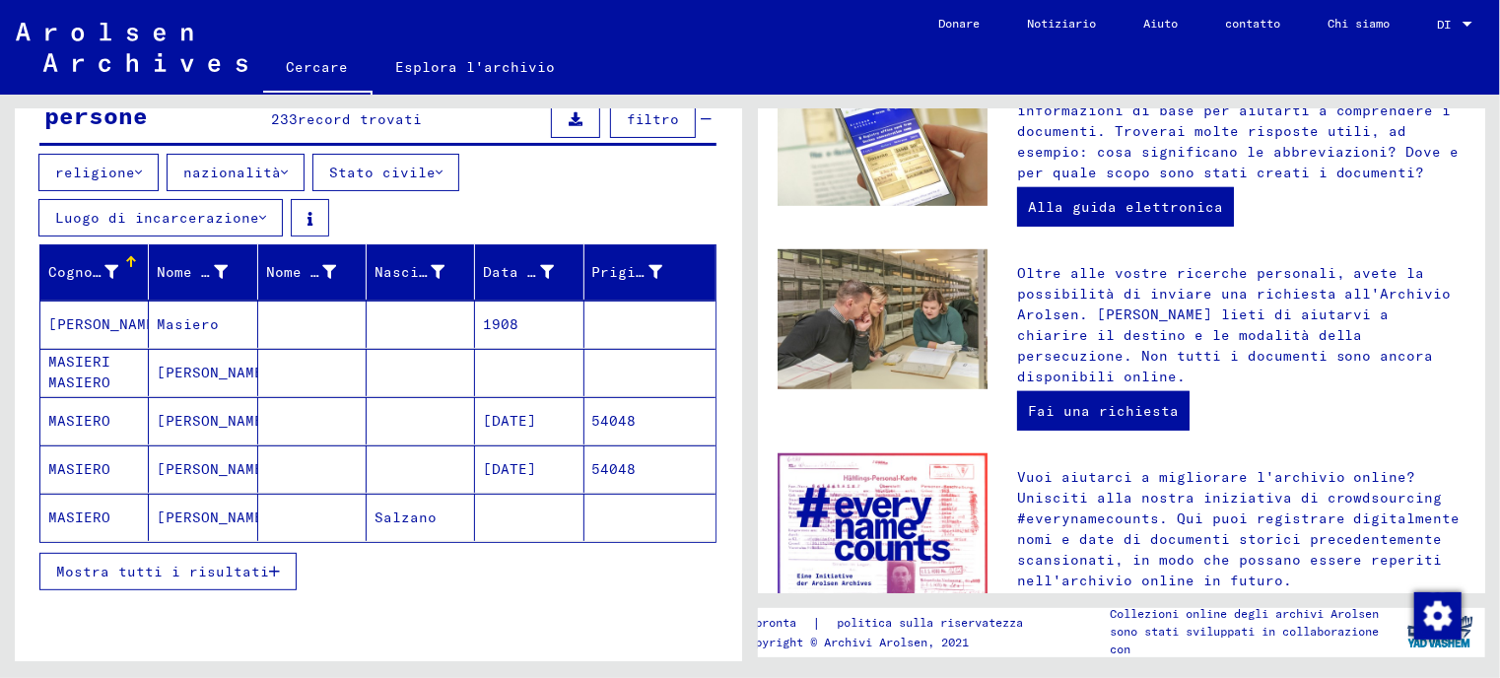
click at [240, 563] on font "Mostra tutti i risultati" at bounding box center [162, 572] width 213 height 18
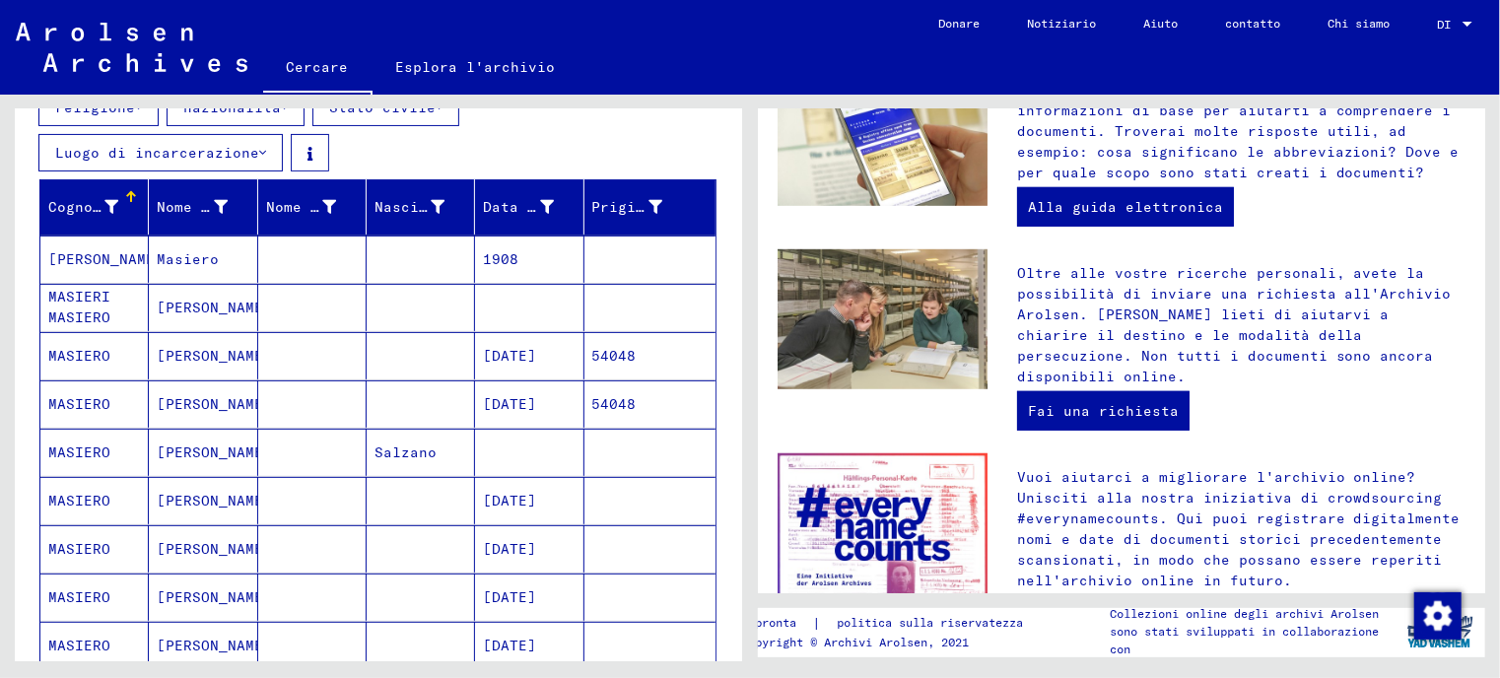
scroll to position [0, 0]
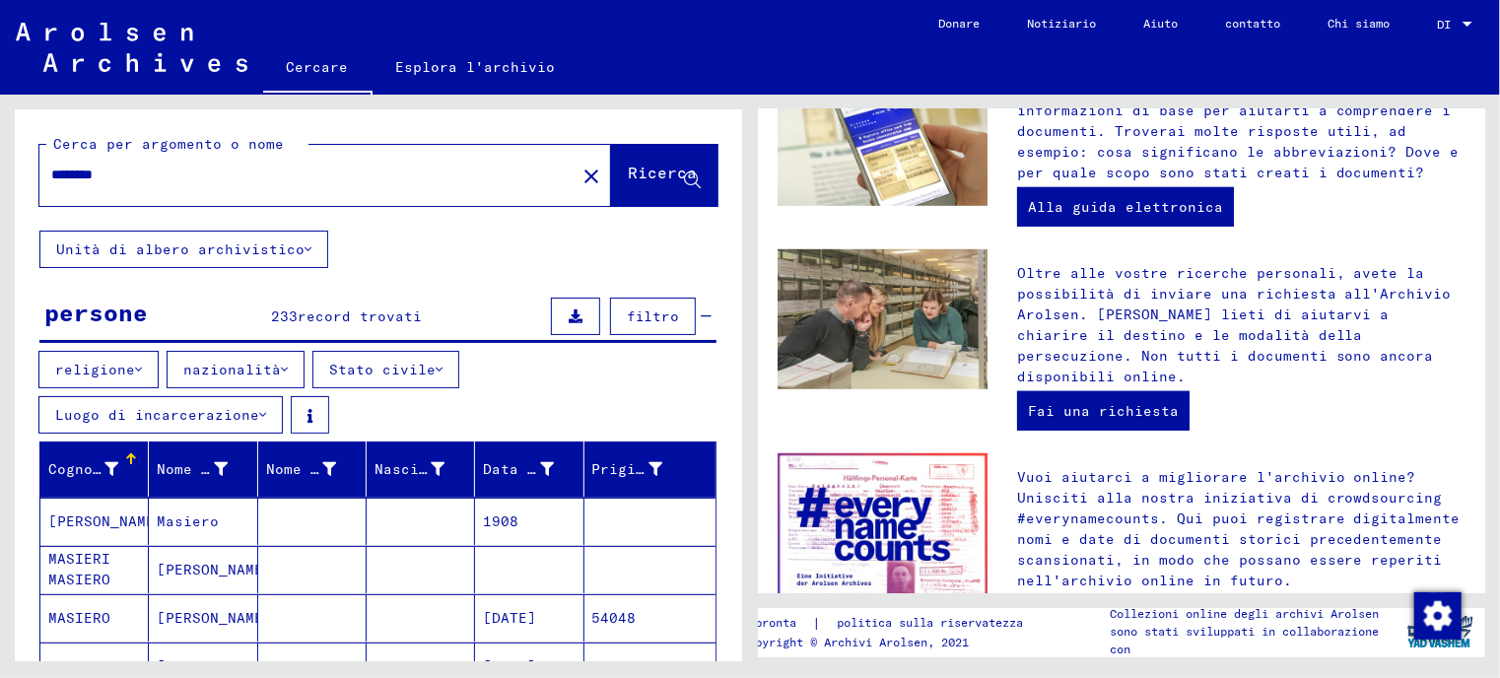
click at [259, 255] on font "Unità di albero archivistico" at bounding box center [180, 249] width 248 height 18
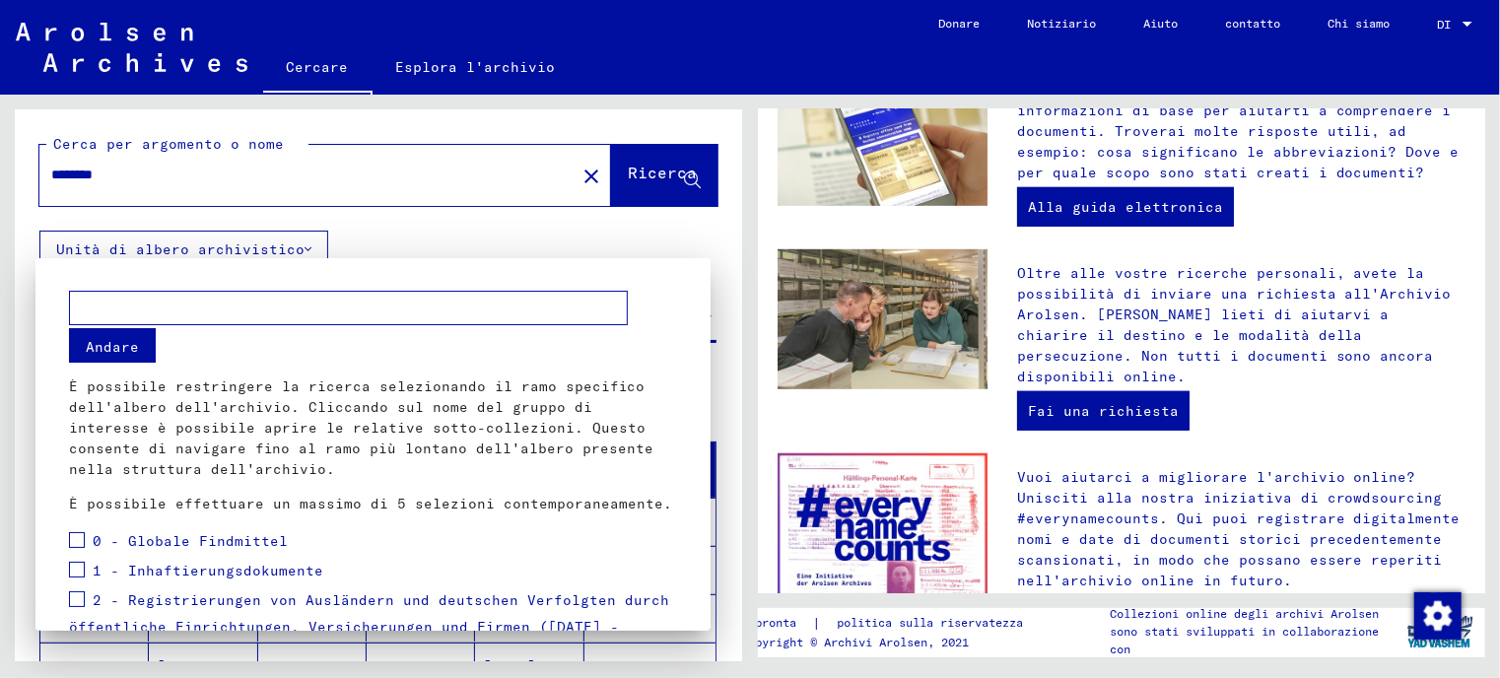
click at [259, 255] on div at bounding box center [750, 339] width 1500 height 678
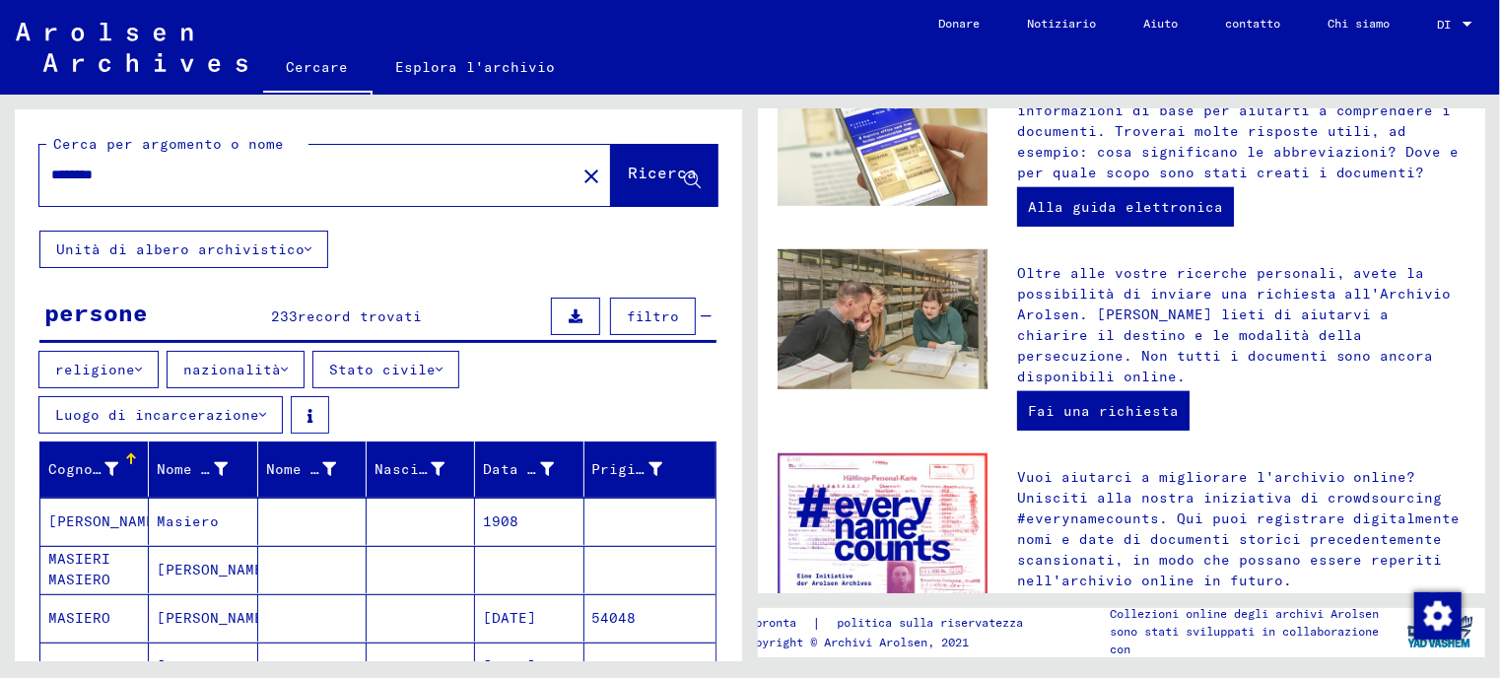
click at [0, 175] on html "Cercare Esplora l'archivio Donare Notiziario Aiuto contatto Chi siamo Cercare E…" at bounding box center [750, 339] width 1500 height 678
click at [106, 377] on button "religione" at bounding box center [98, 369] width 120 height 37
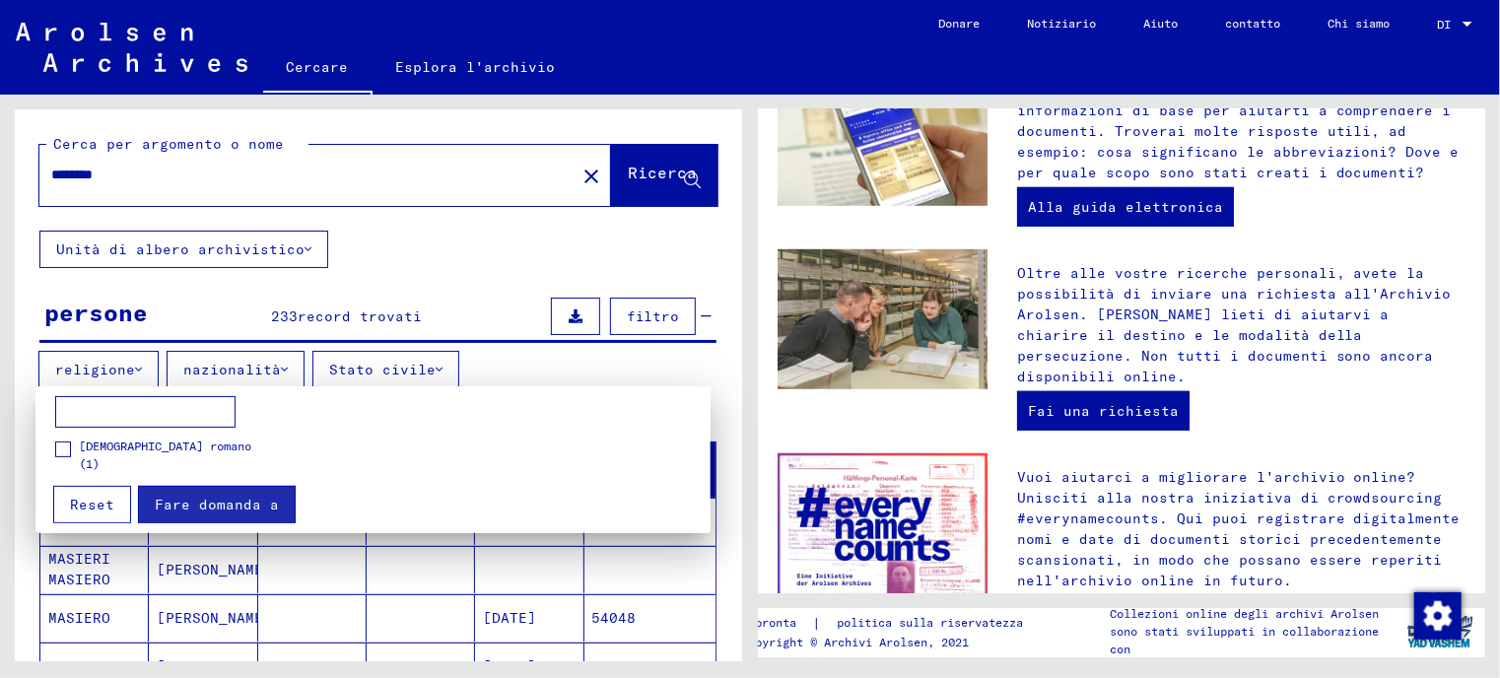
click at [106, 377] on div at bounding box center [750, 339] width 1500 height 678
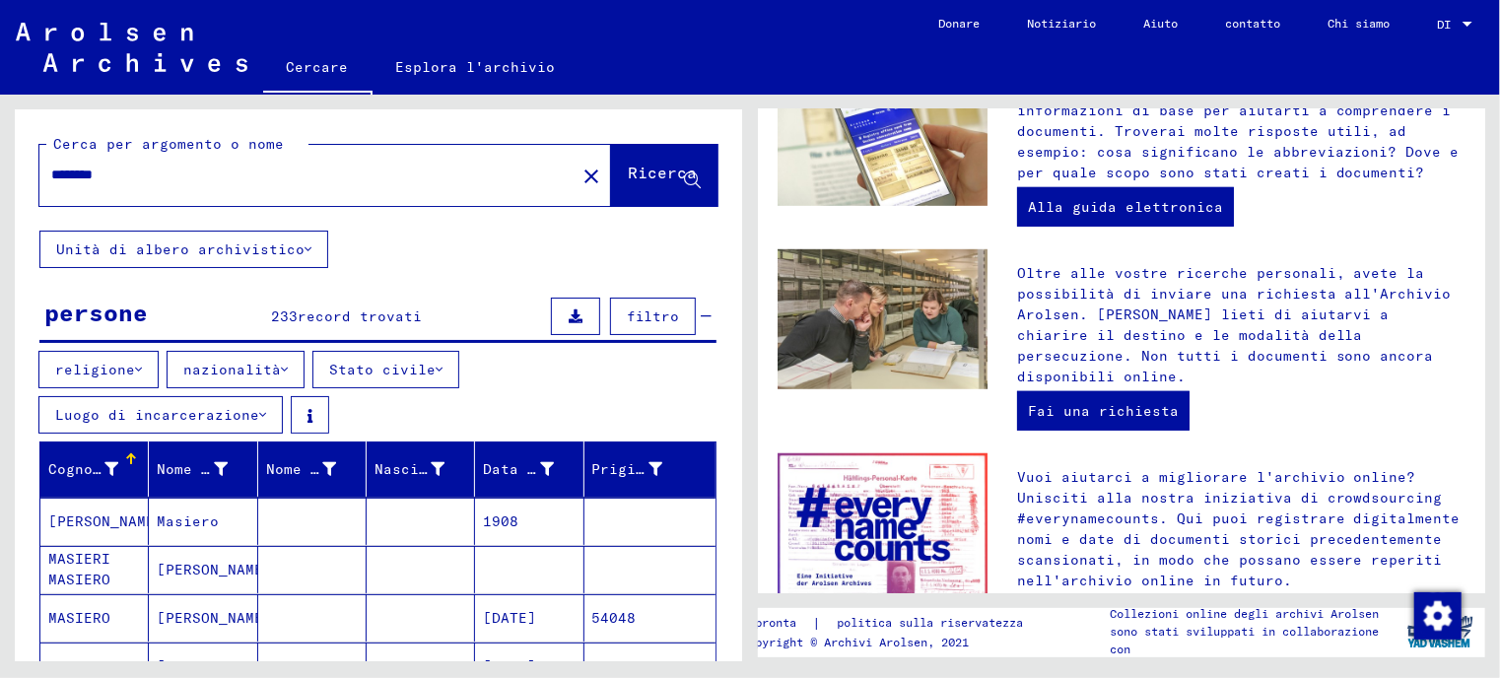
click at [653, 314] on font "filtro" at bounding box center [653, 316] width 52 height 18
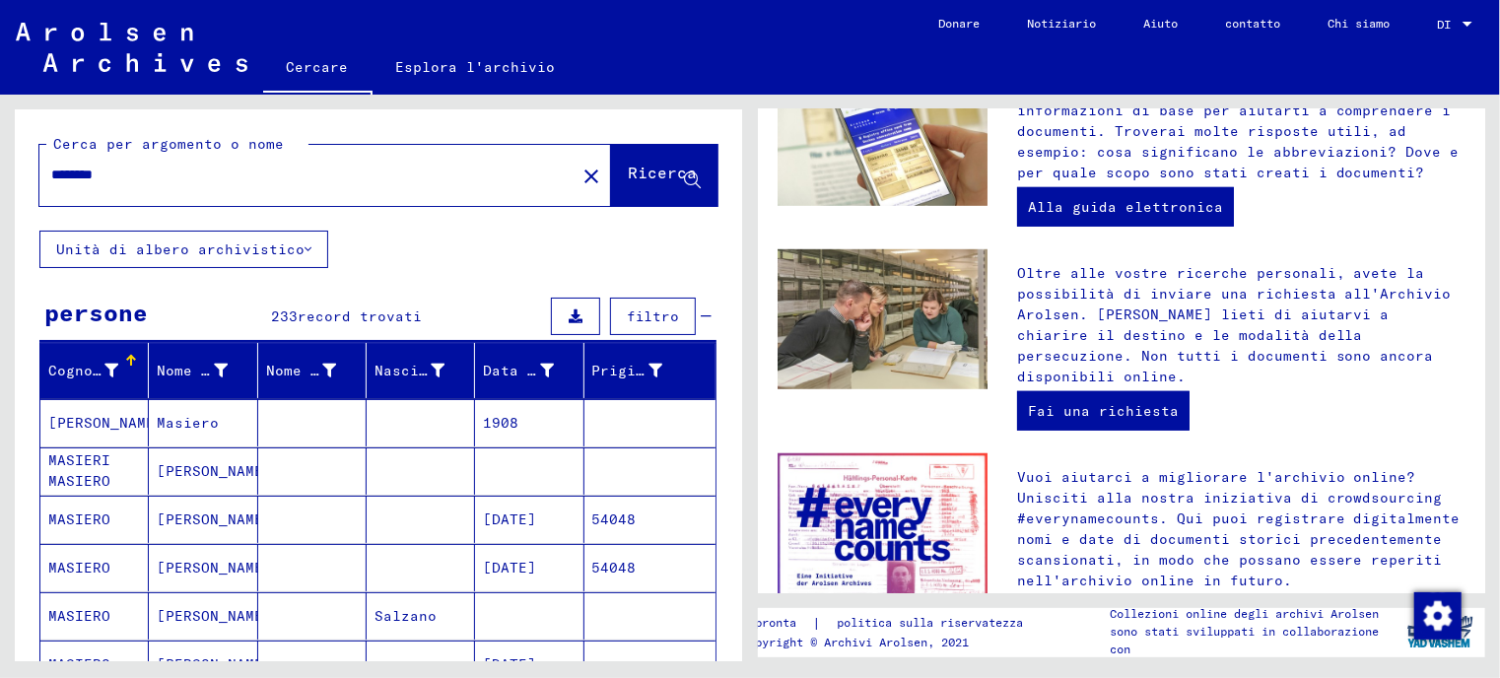
click at [653, 314] on font "filtro" at bounding box center [653, 316] width 52 height 18
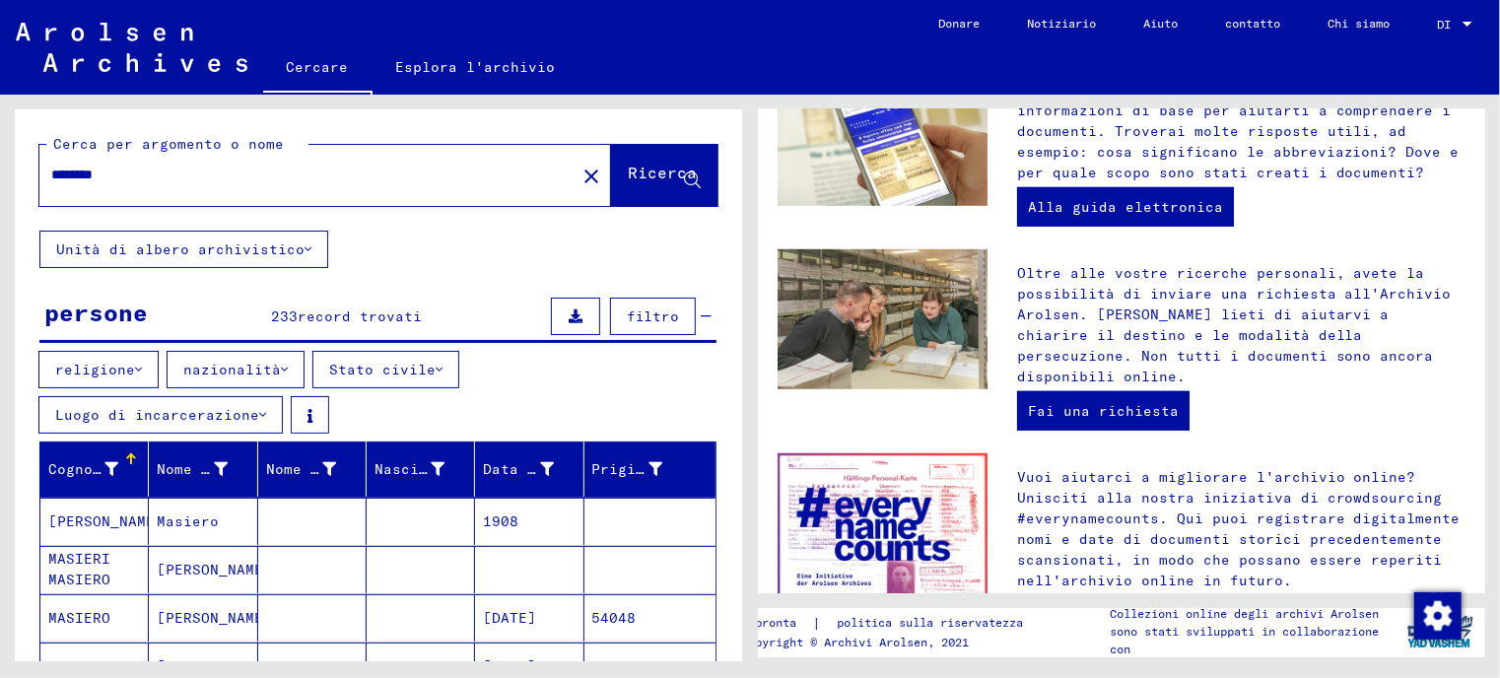
click at [96, 367] on font "religione" at bounding box center [95, 370] width 80 height 18
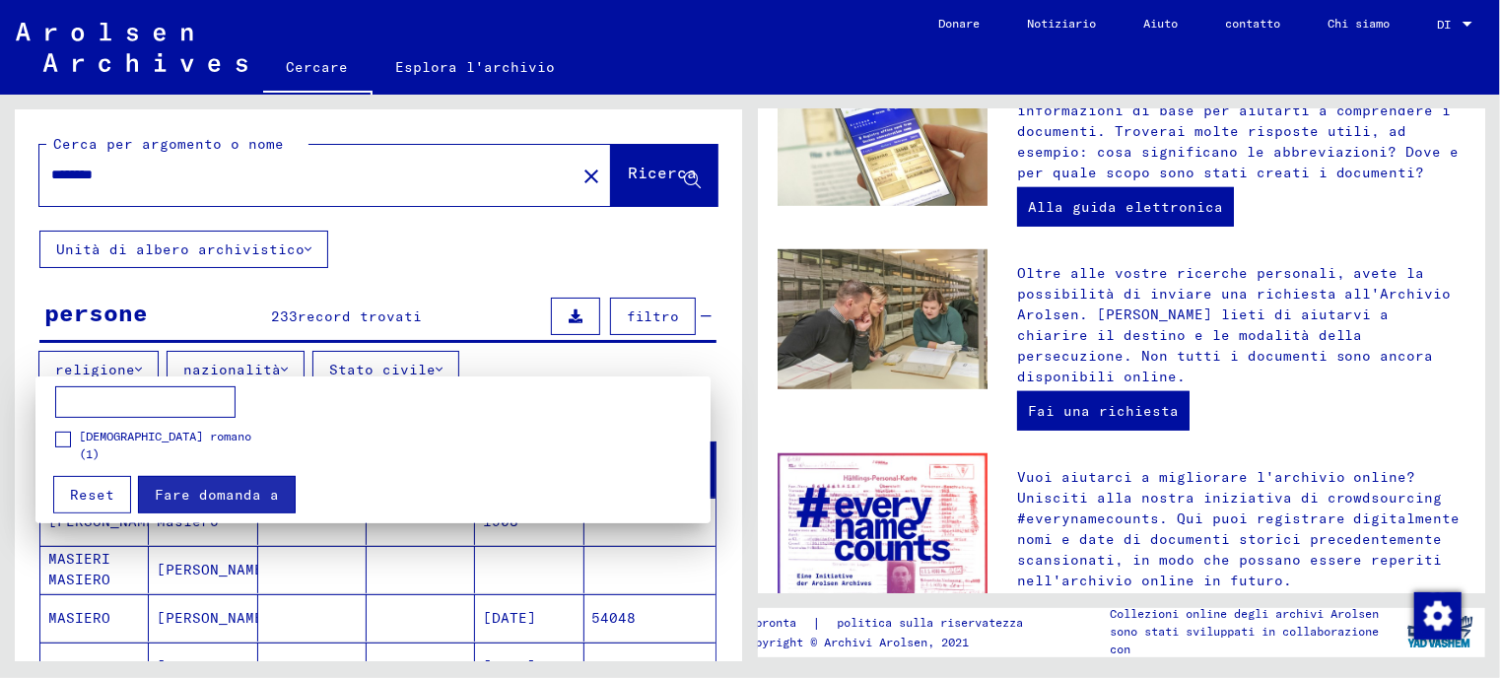
click at [87, 493] on font "Reset" at bounding box center [92, 495] width 44 height 18
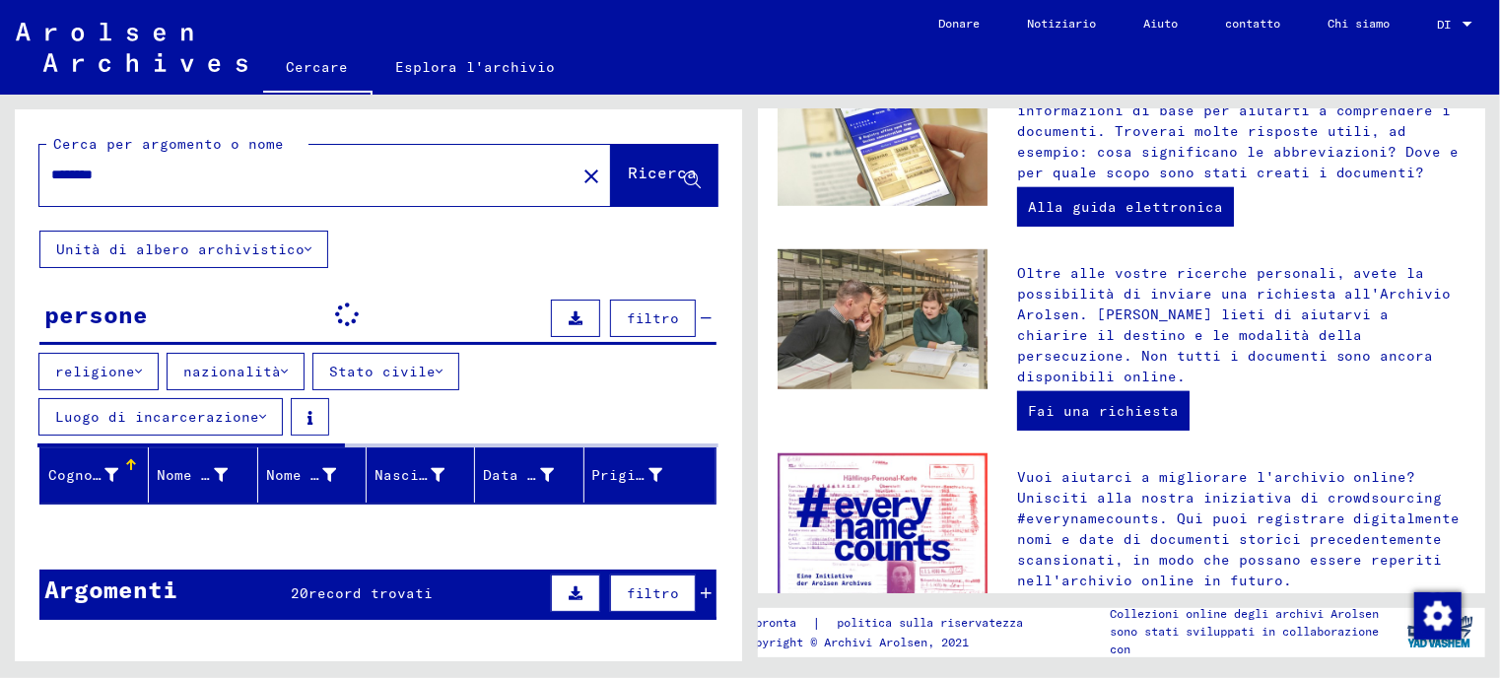
click at [198, 370] on font "nazionalità" at bounding box center [232, 372] width 98 height 18
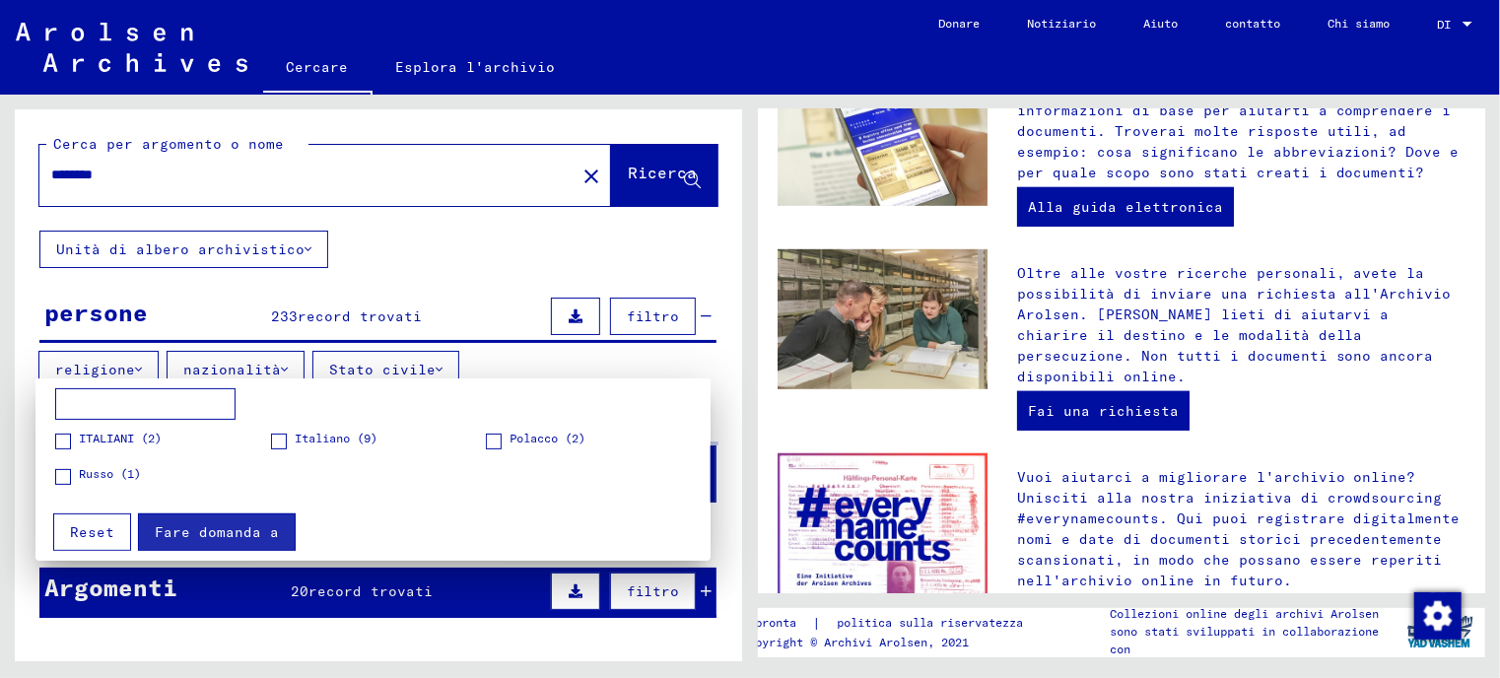
click at [224, 300] on div at bounding box center [750, 339] width 1500 height 678
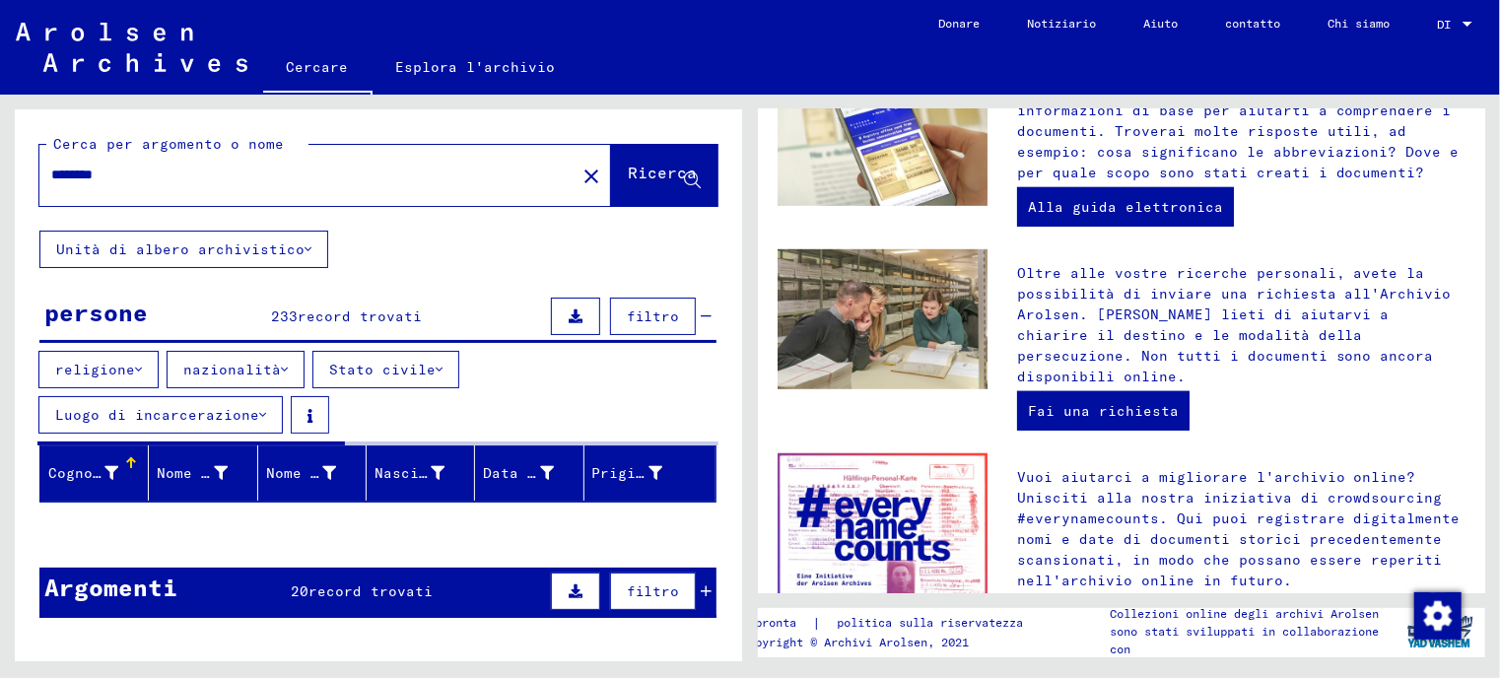
click at [341, 362] on font "Stato civile" at bounding box center [382, 370] width 106 height 18
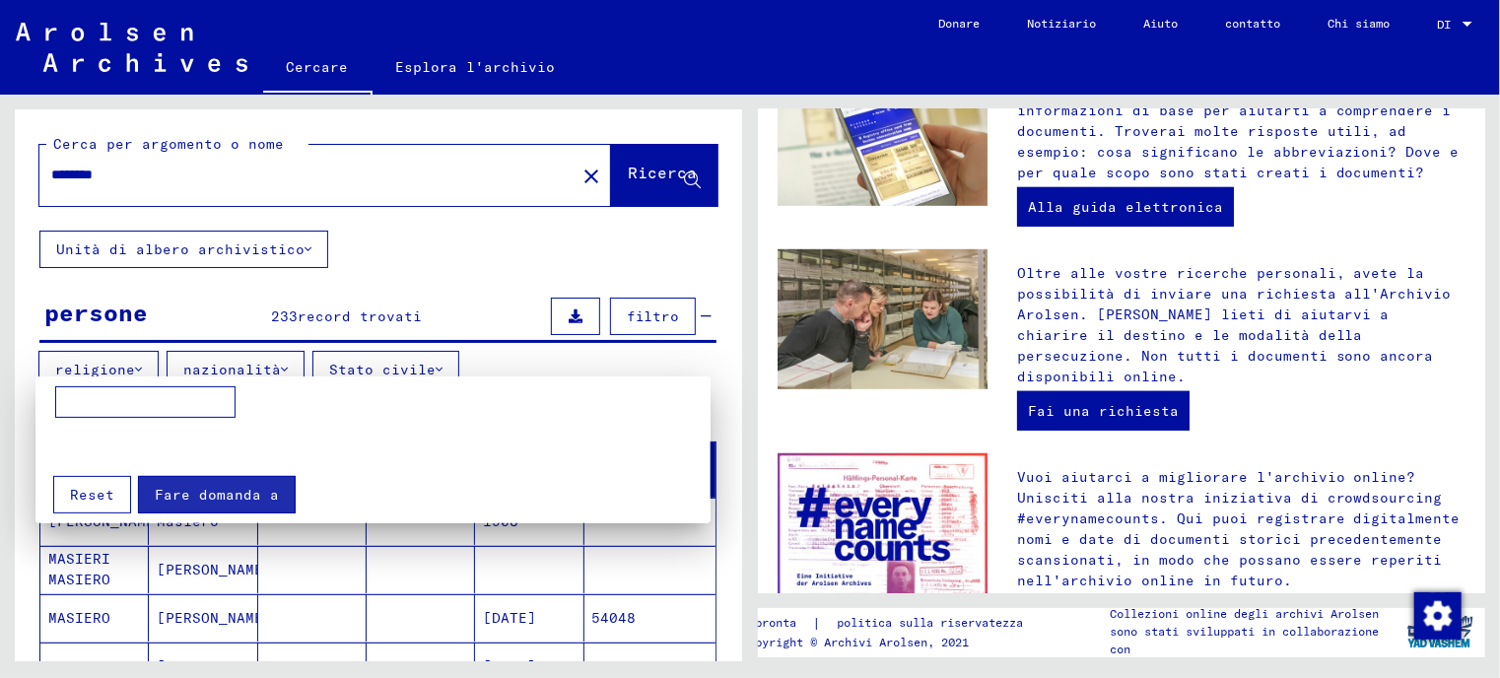
click at [400, 279] on div at bounding box center [750, 339] width 1500 height 678
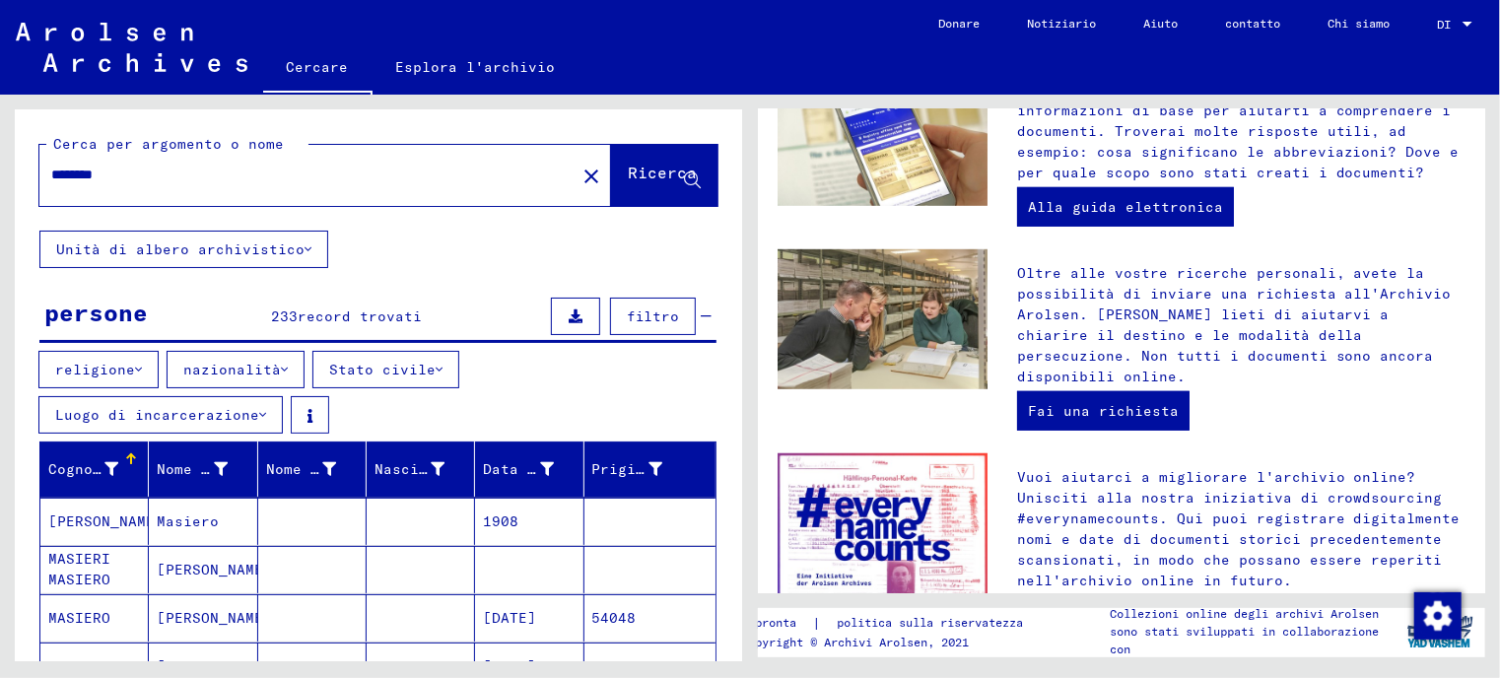
click at [259, 406] on font "Luogo di incarcerazione" at bounding box center [157, 415] width 204 height 18
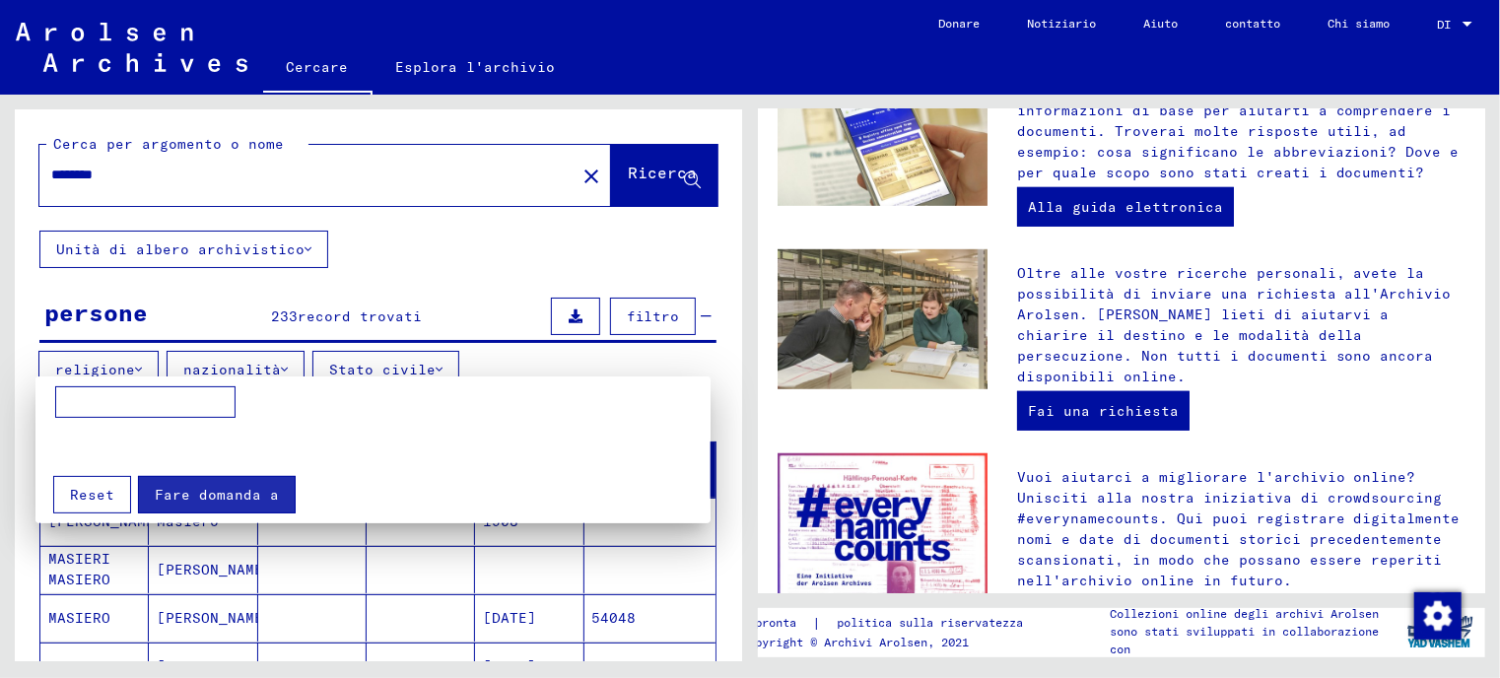
click at [92, 497] on font "Reset" at bounding box center [92, 495] width 44 height 18
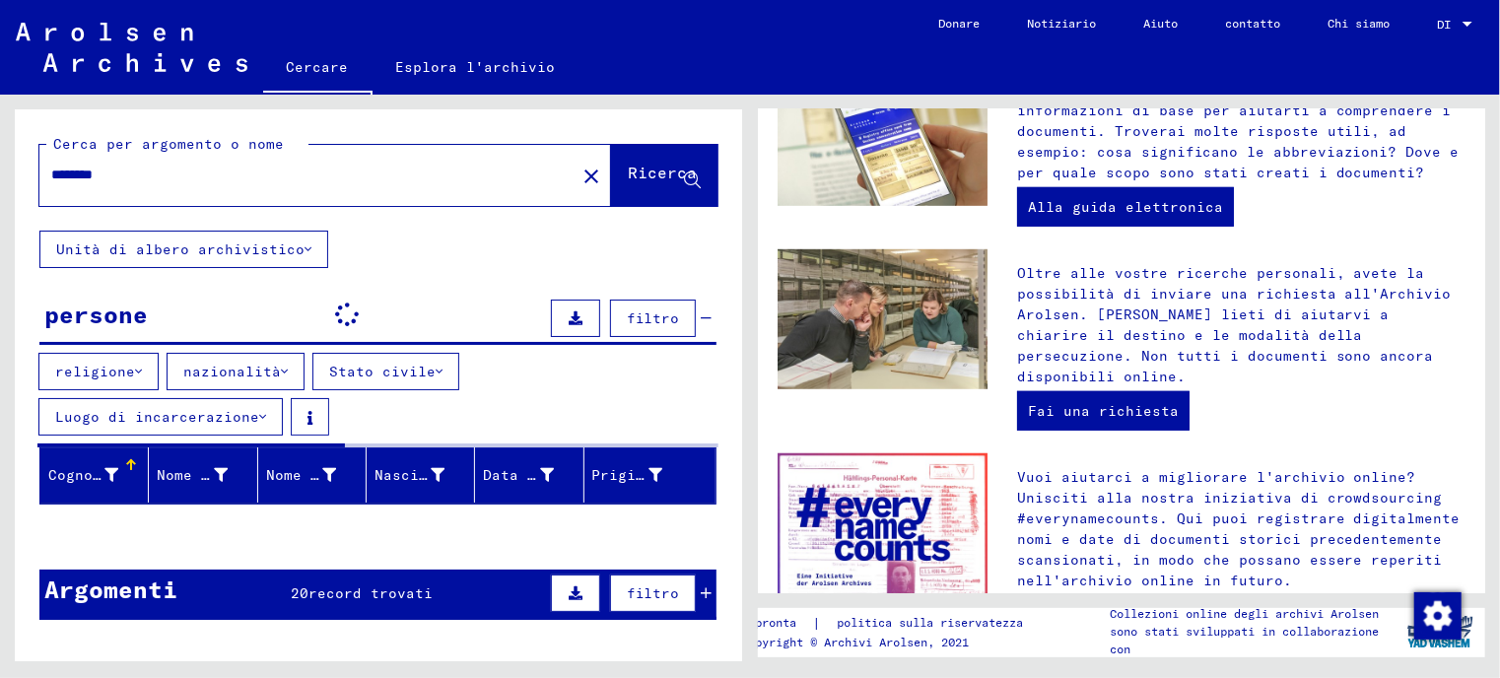
click at [406, 254] on div "Cerca per argomento o nome ******* close Ricerca Unità di albero archivistico p…" at bounding box center [378, 372] width 727 height 526
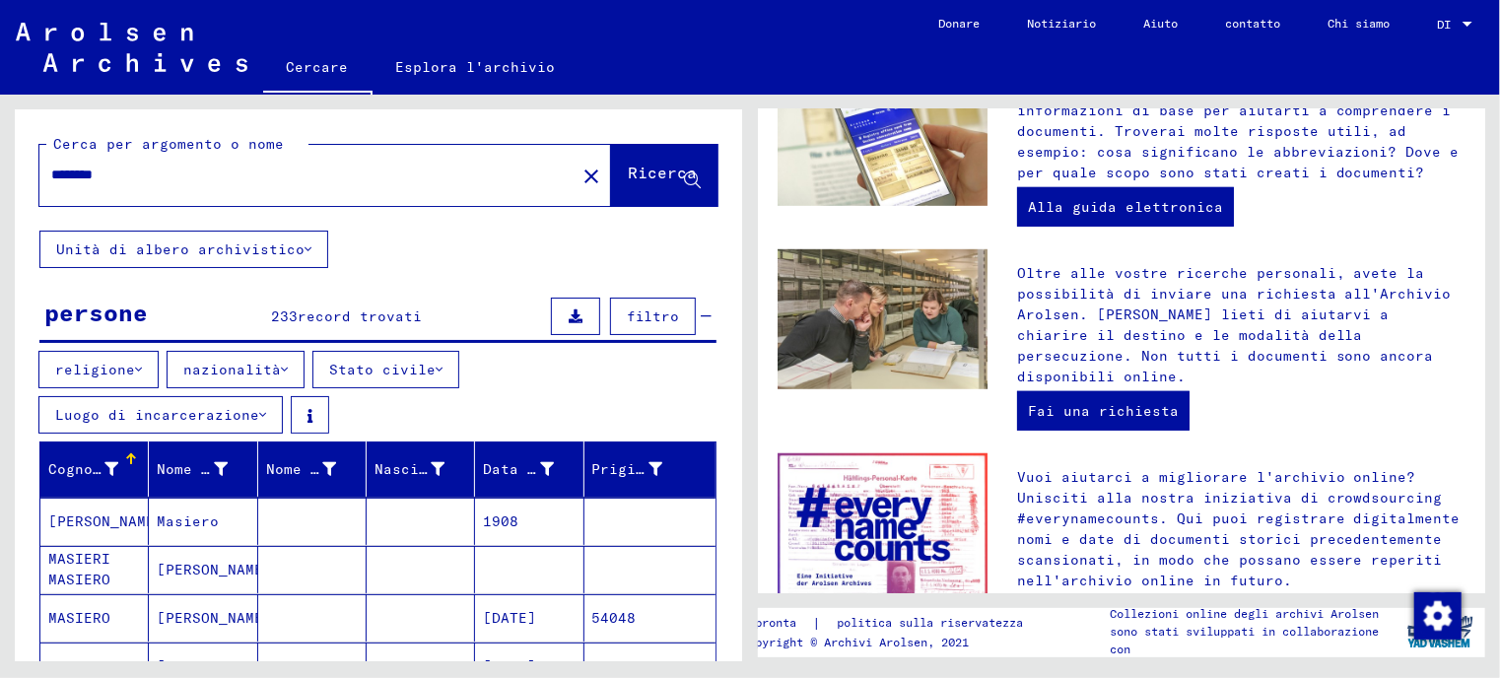
type input "**********"
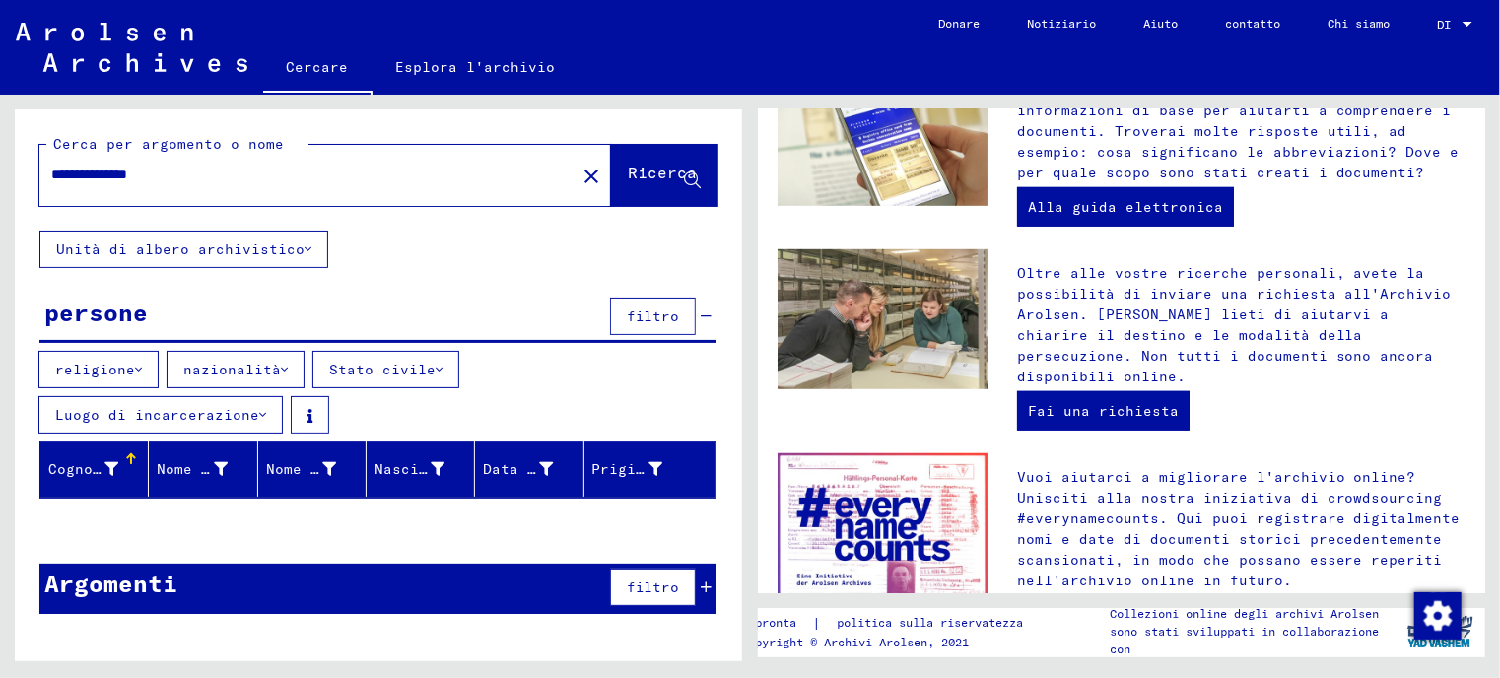
click at [646, 586] on button "filtro" at bounding box center [653, 587] width 86 height 37
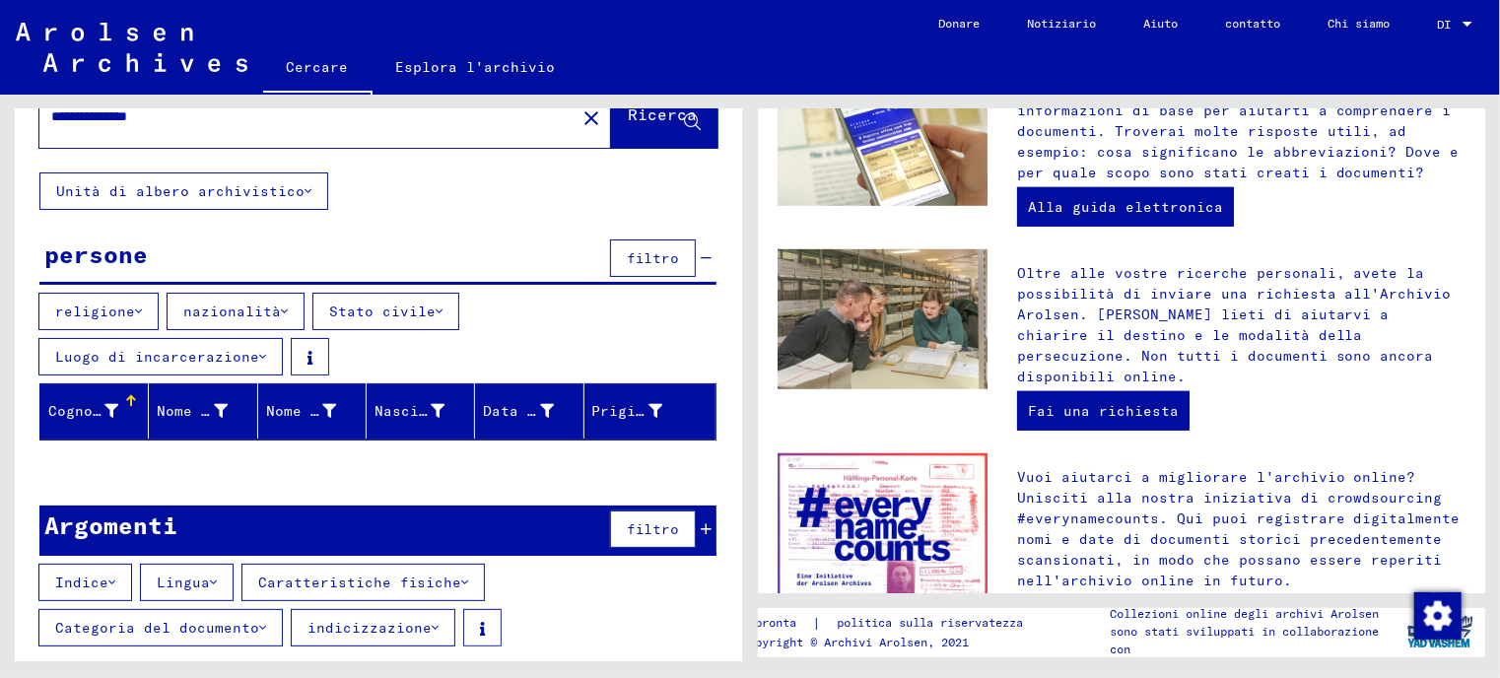
scroll to position [59, 0]
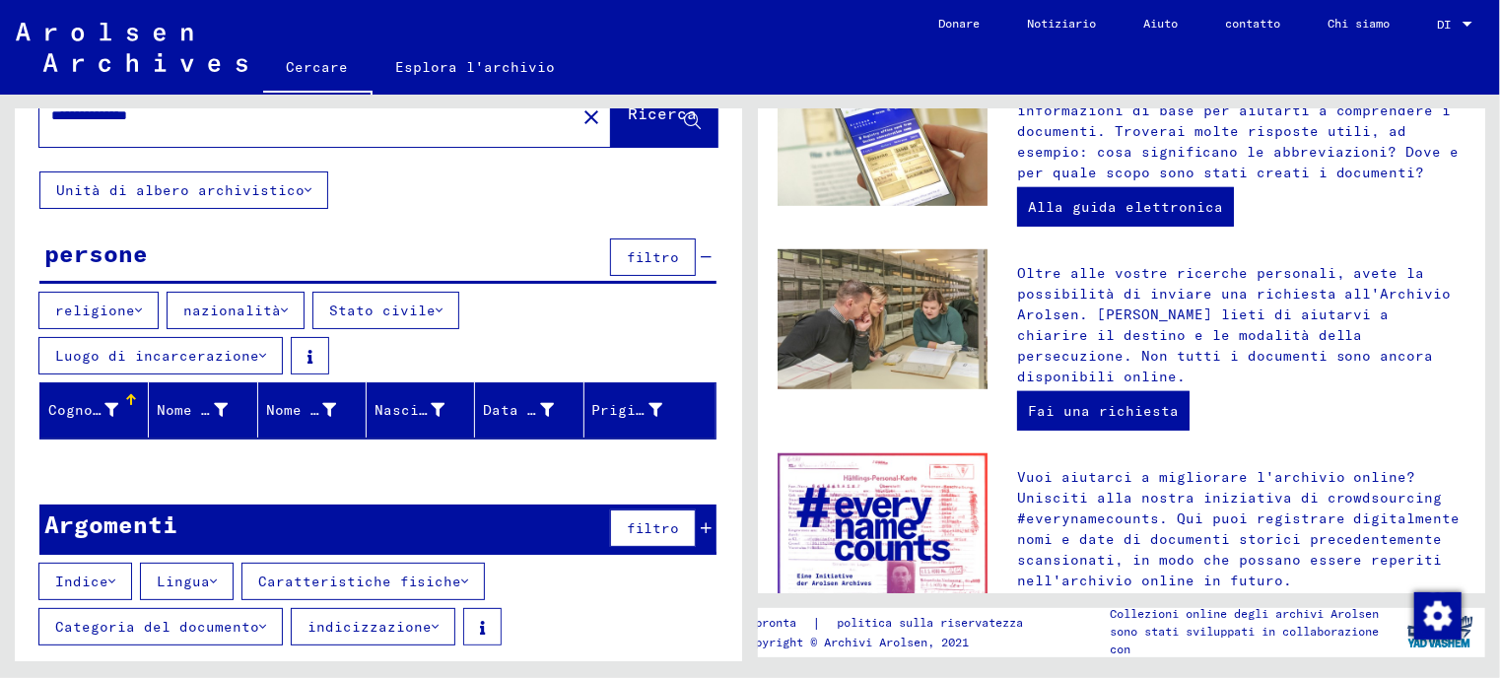
click at [195, 572] on font "Lingua" at bounding box center [183, 581] width 53 height 18
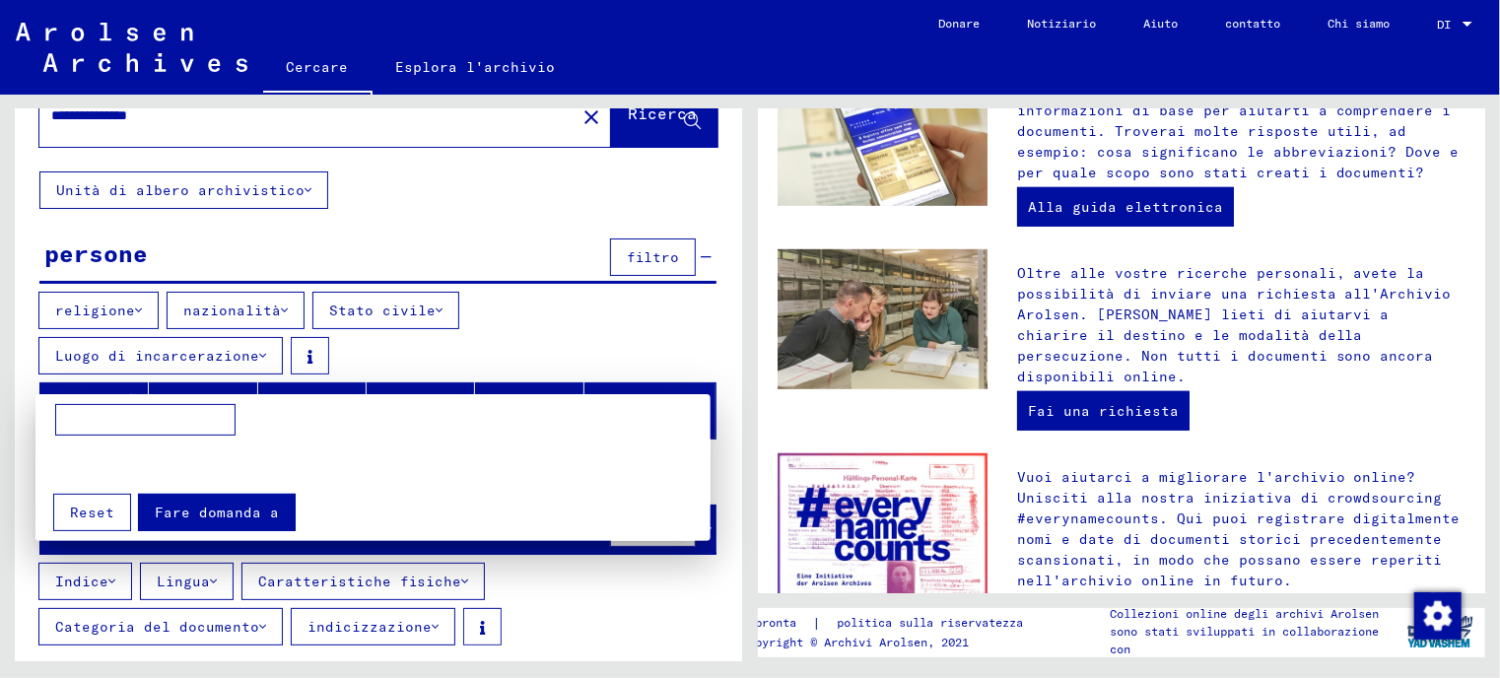
click at [101, 416] on input at bounding box center [145, 420] width 180 height 32
type input "********"
click at [175, 518] on font "Fare domanda a" at bounding box center [217, 513] width 124 height 18
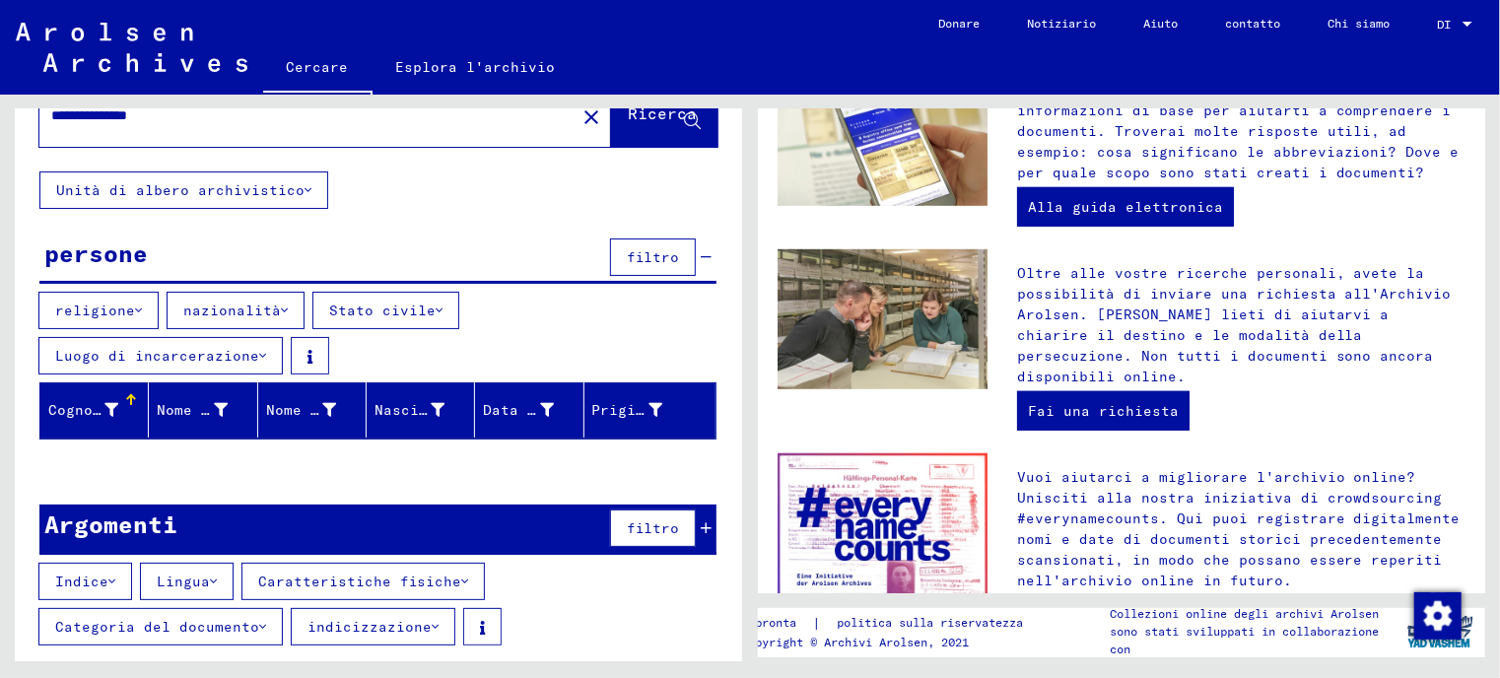
click at [185, 620] on font "Categoria del documento" at bounding box center [157, 627] width 204 height 18
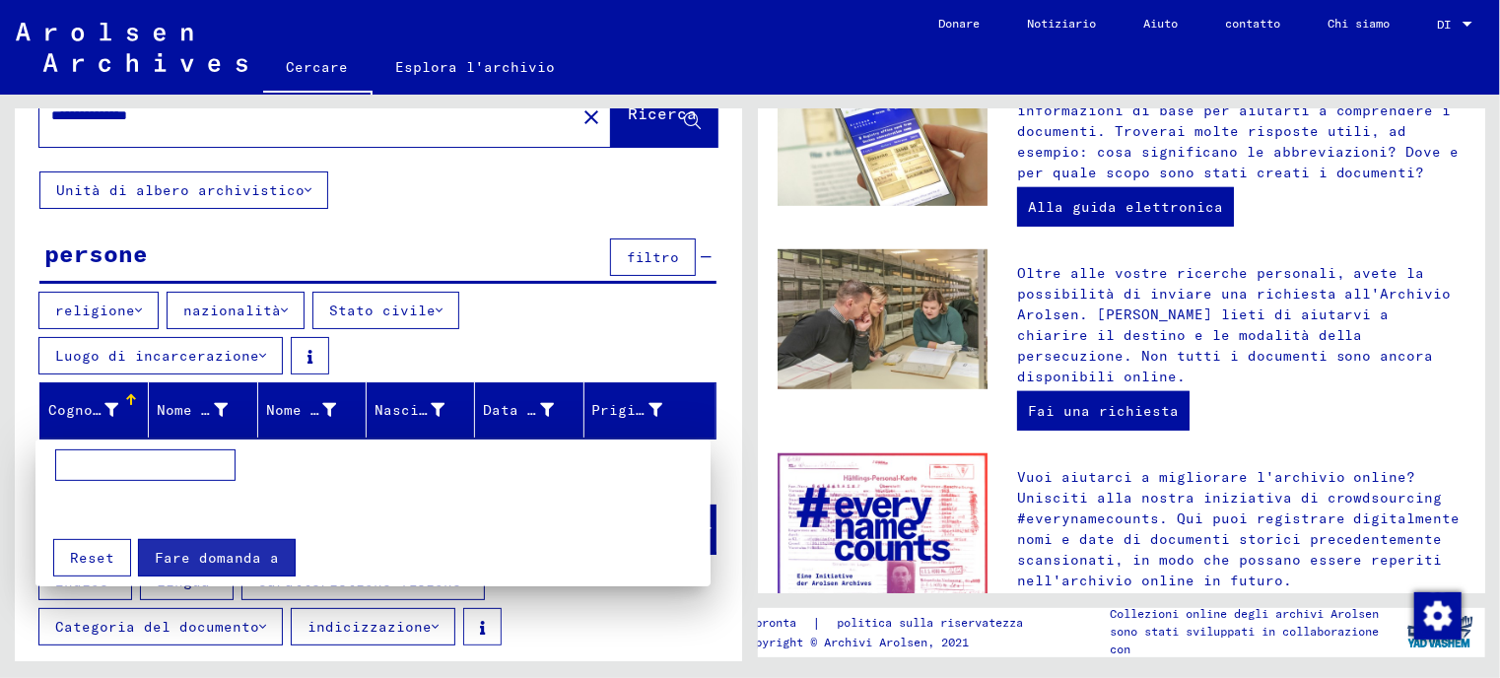
click at [185, 620] on div at bounding box center [750, 339] width 1500 height 678
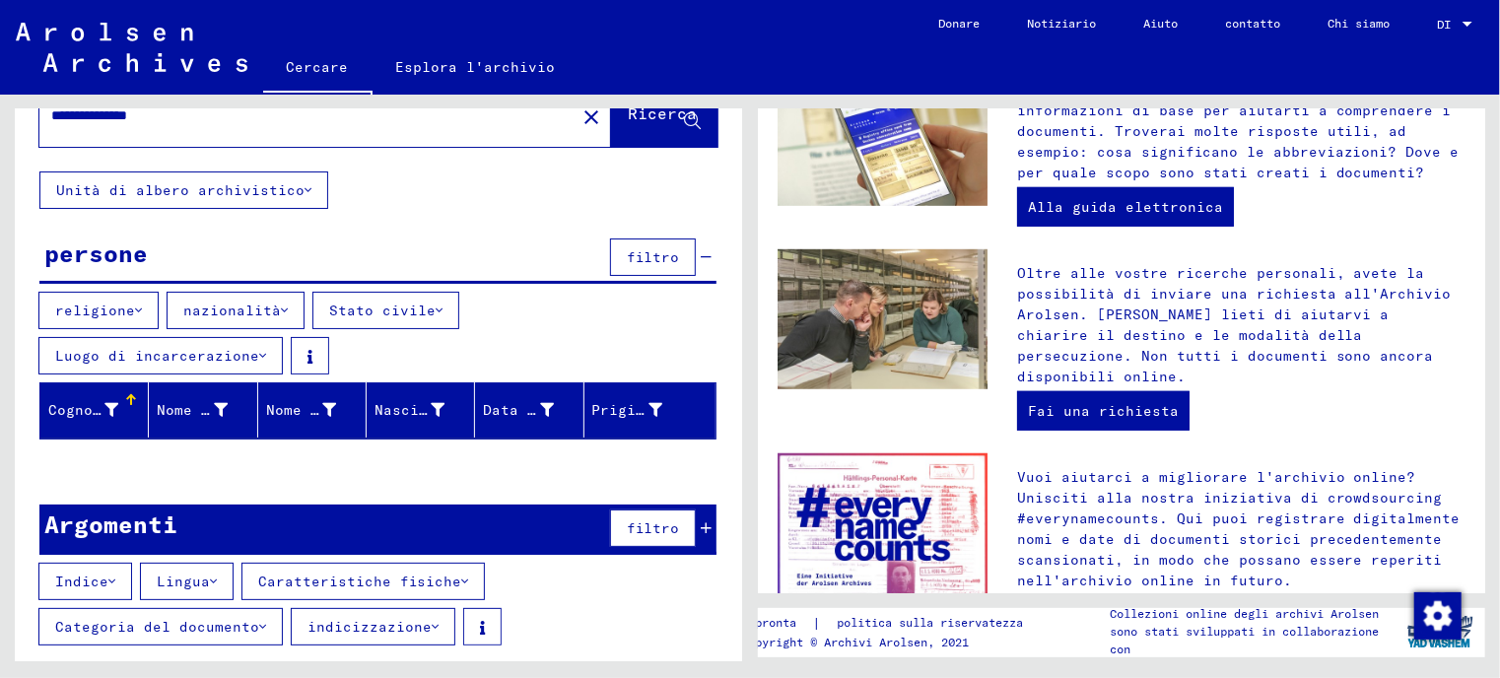
click at [554, 603] on div "Indice Lingua Caratteristiche fisiche Categoria del documento indicizzazione" at bounding box center [378, 608] width 727 height 91
click at [623, 245] on button "filtro" at bounding box center [653, 256] width 86 height 37
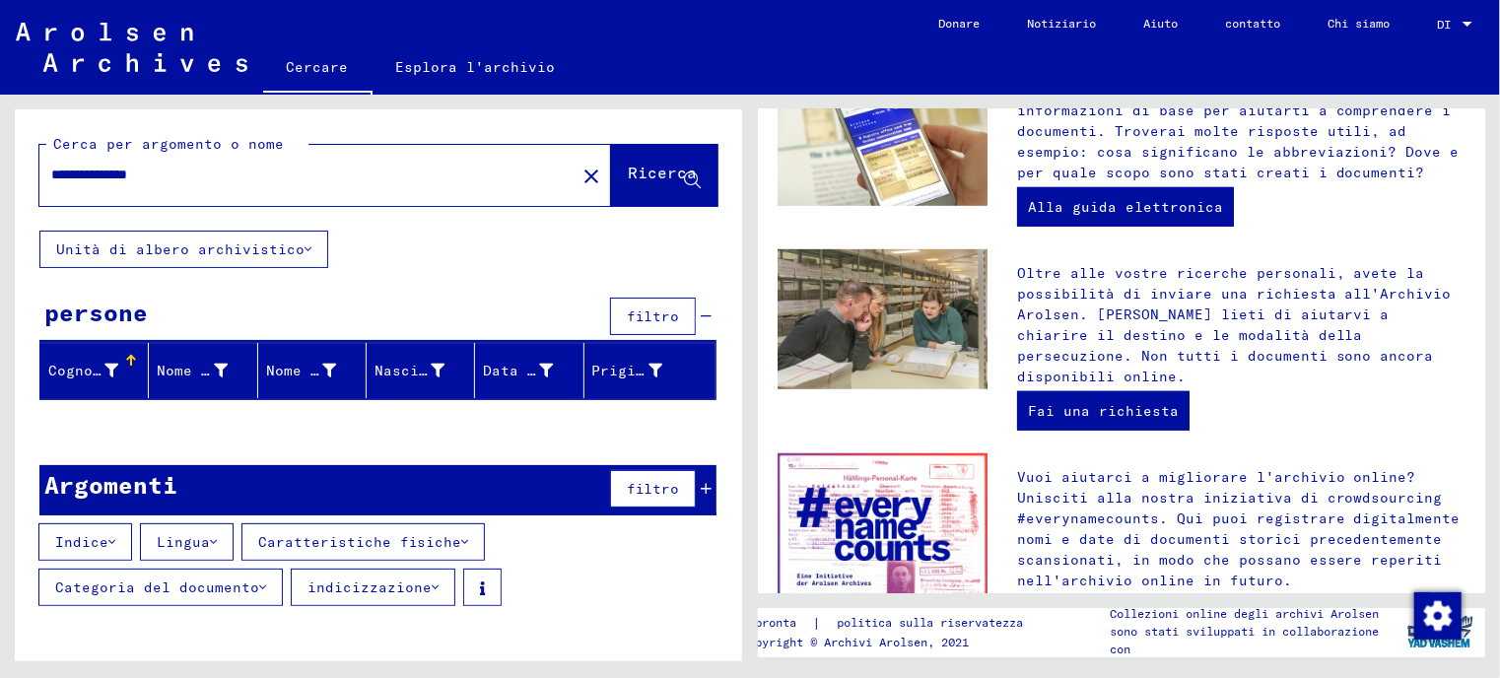
click at [203, 251] on font "Unità di albero archivistico" at bounding box center [180, 249] width 248 height 18
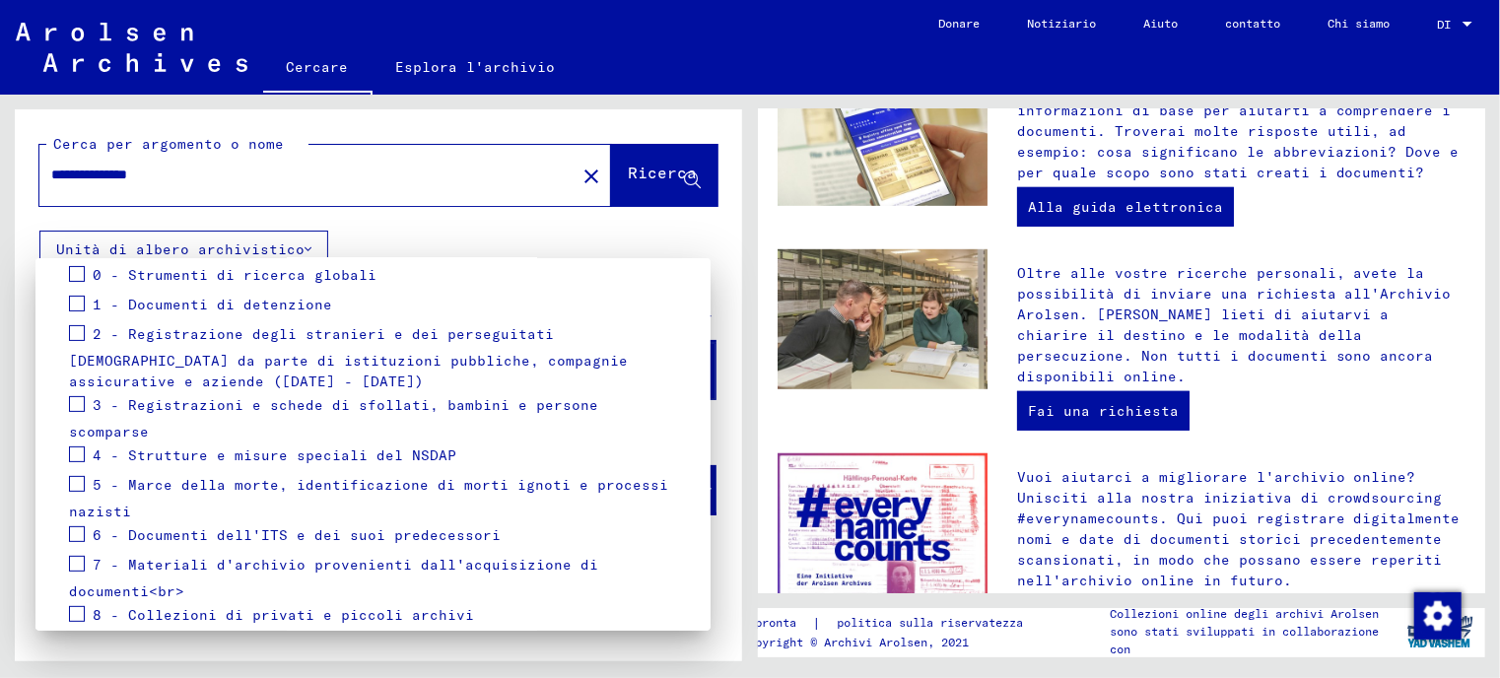
scroll to position [296, 0]
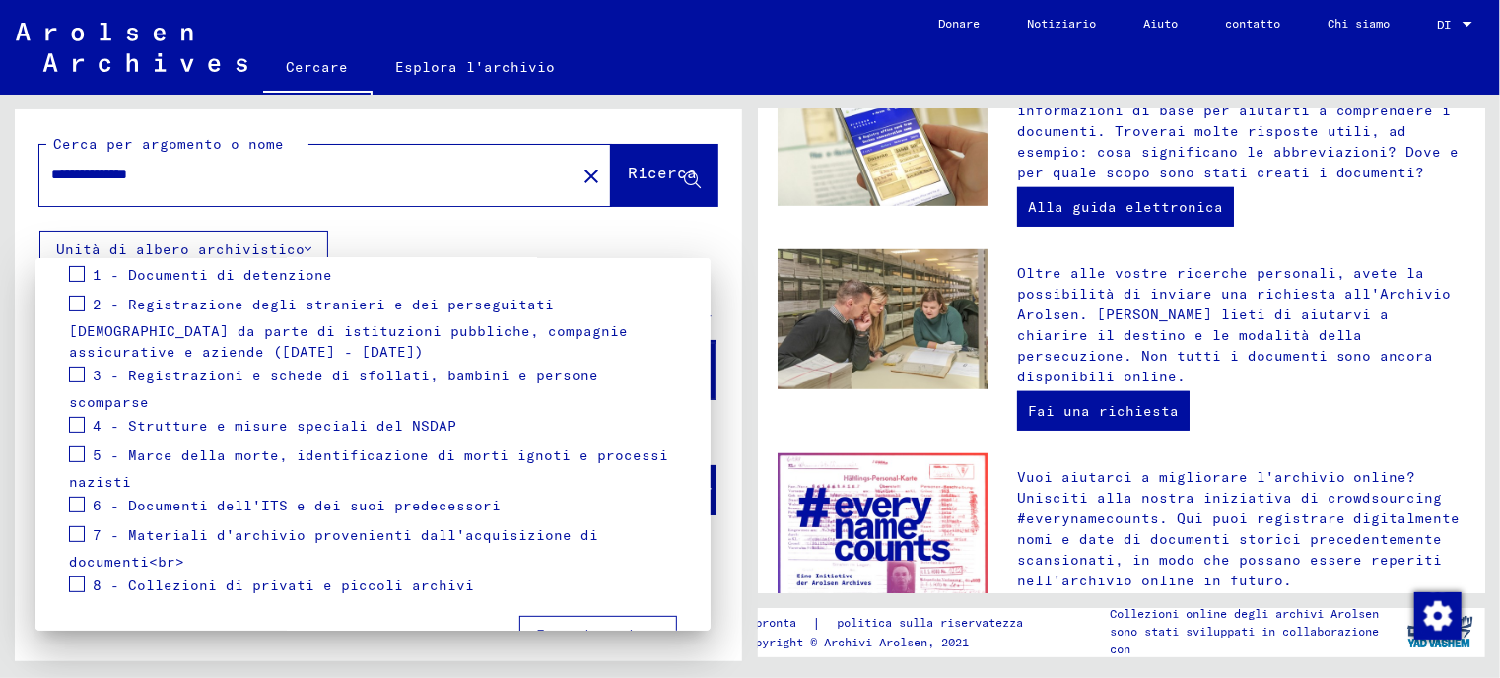
click at [425, 229] on div at bounding box center [750, 339] width 1500 height 678
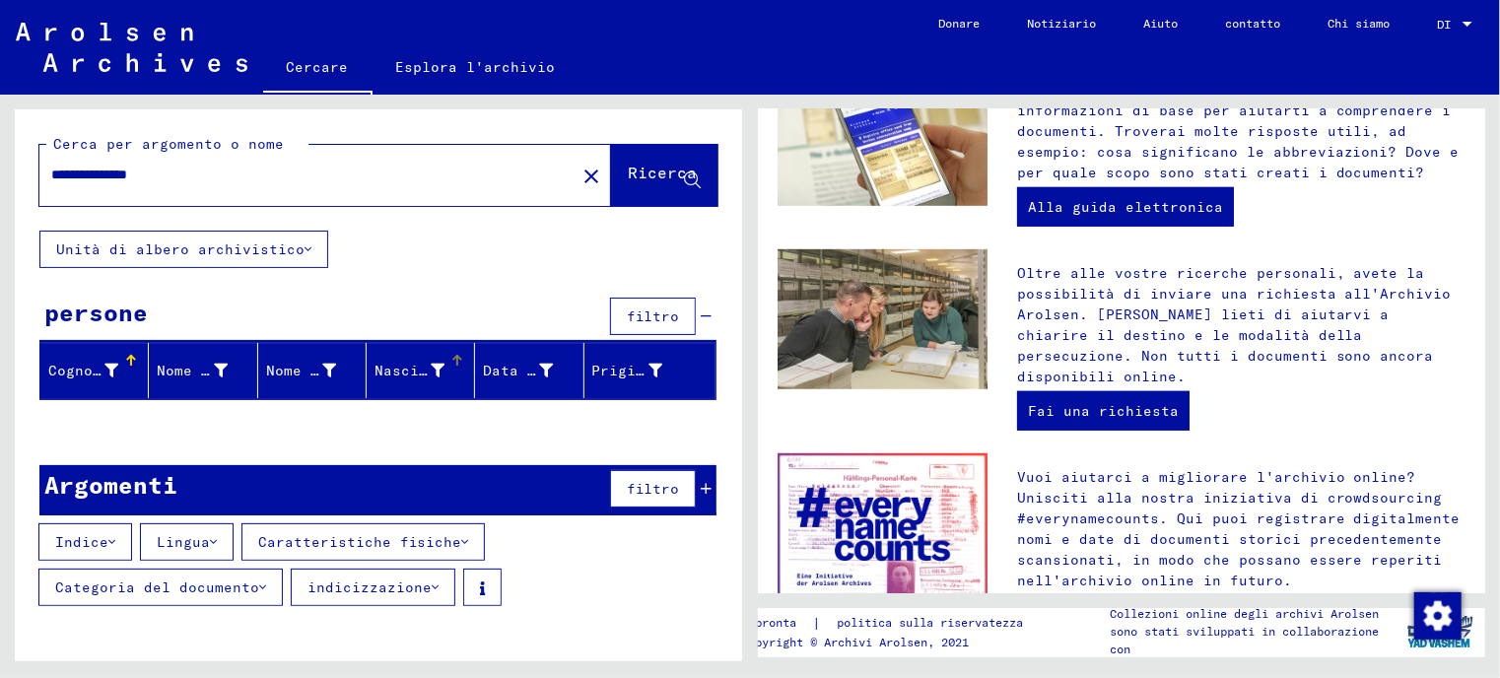
click at [435, 365] on icon at bounding box center [438, 371] width 14 height 14
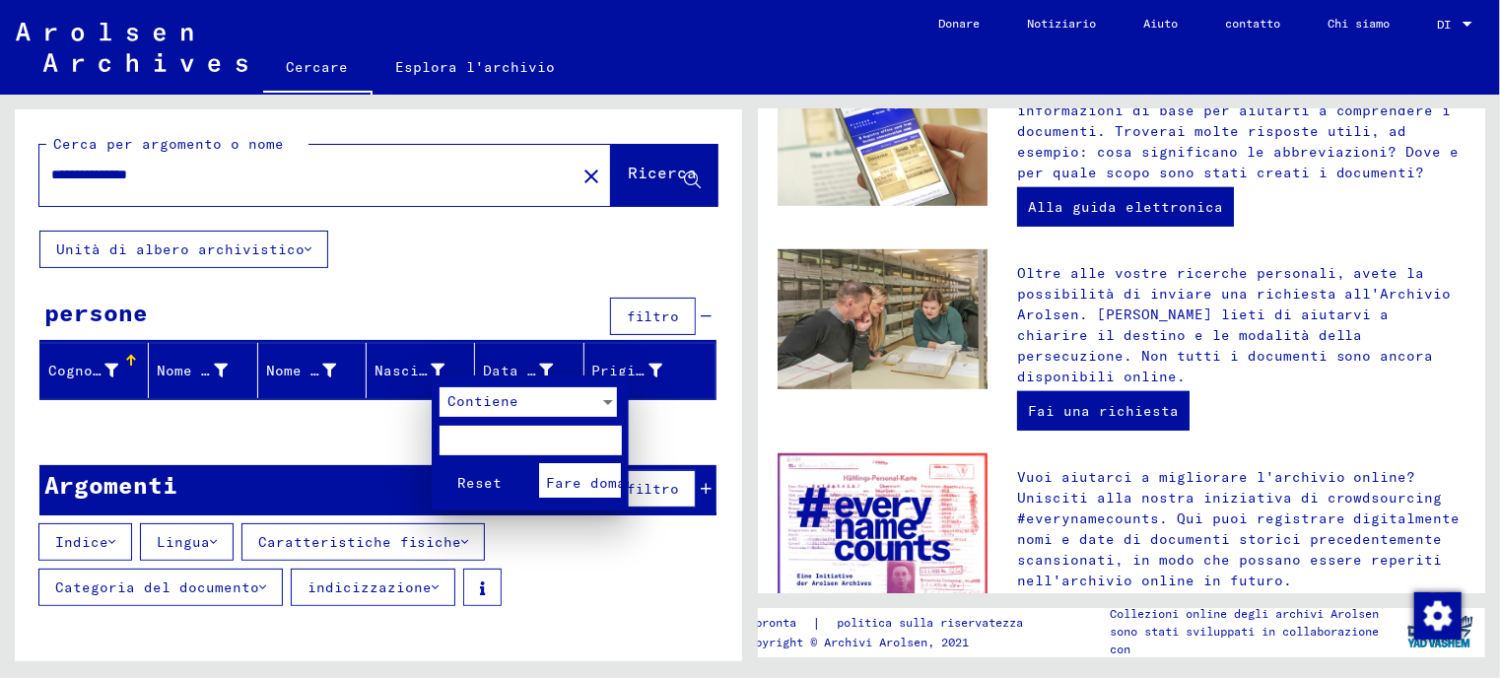
click at [465, 426] on input "text" at bounding box center [530, 441] width 182 height 30
click at [489, 408] on font "Contiene" at bounding box center [482, 401] width 71 height 18
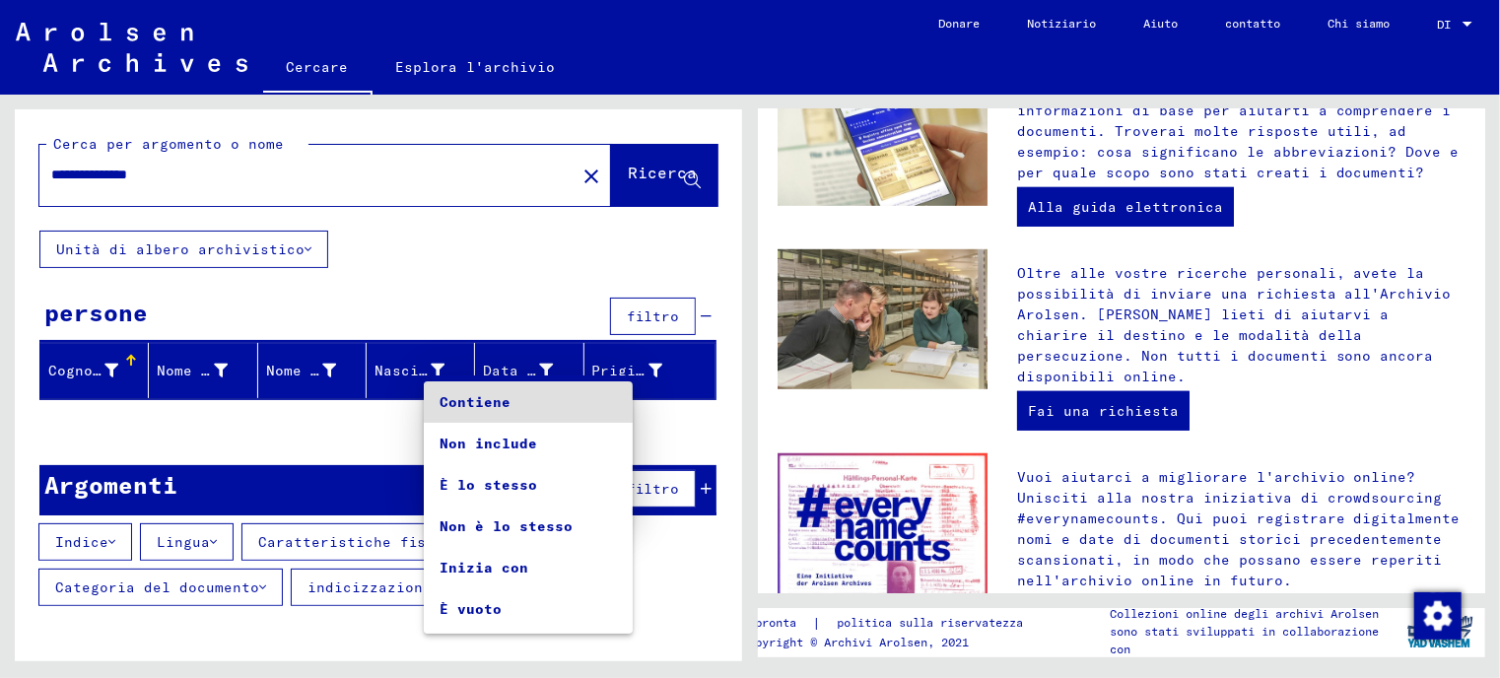
click at [344, 427] on div at bounding box center [750, 339] width 1500 height 678
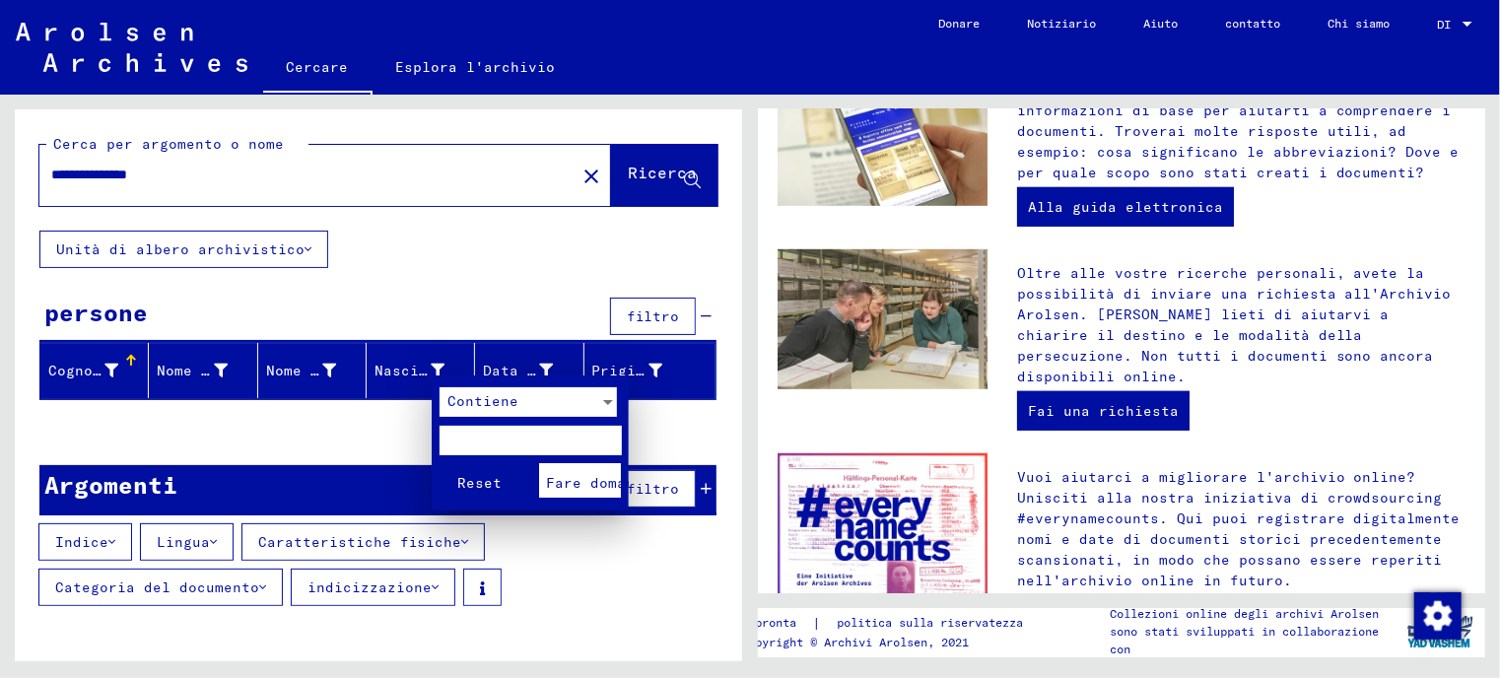
click at [469, 448] on input "text" at bounding box center [530, 441] width 182 height 30
type input "**********"
click at [576, 484] on font "Fare domanda a" at bounding box center [608, 483] width 124 height 18
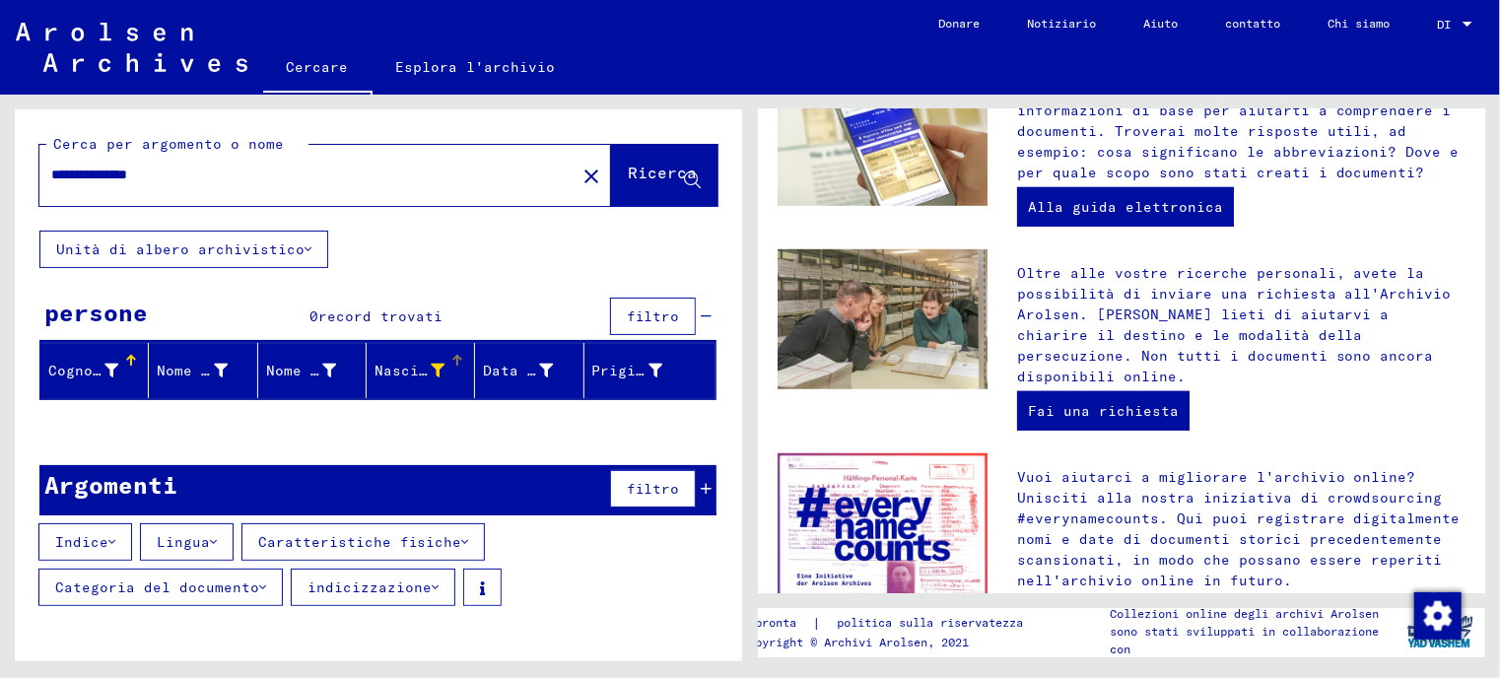
click at [205, 164] on div "**********" at bounding box center [295, 175] width 512 height 44
click at [198, 176] on input "**********" at bounding box center [301, 175] width 501 height 21
type input "*******"
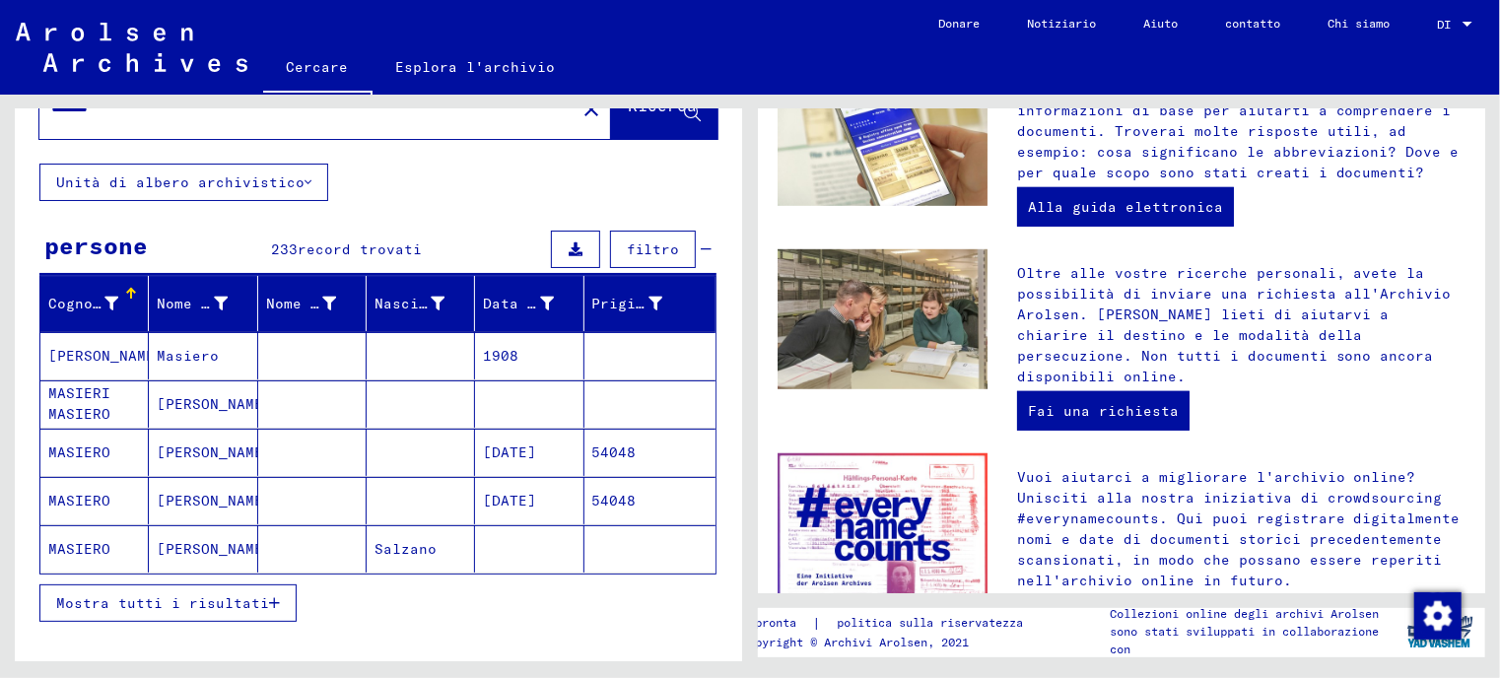
scroll to position [99, 0]
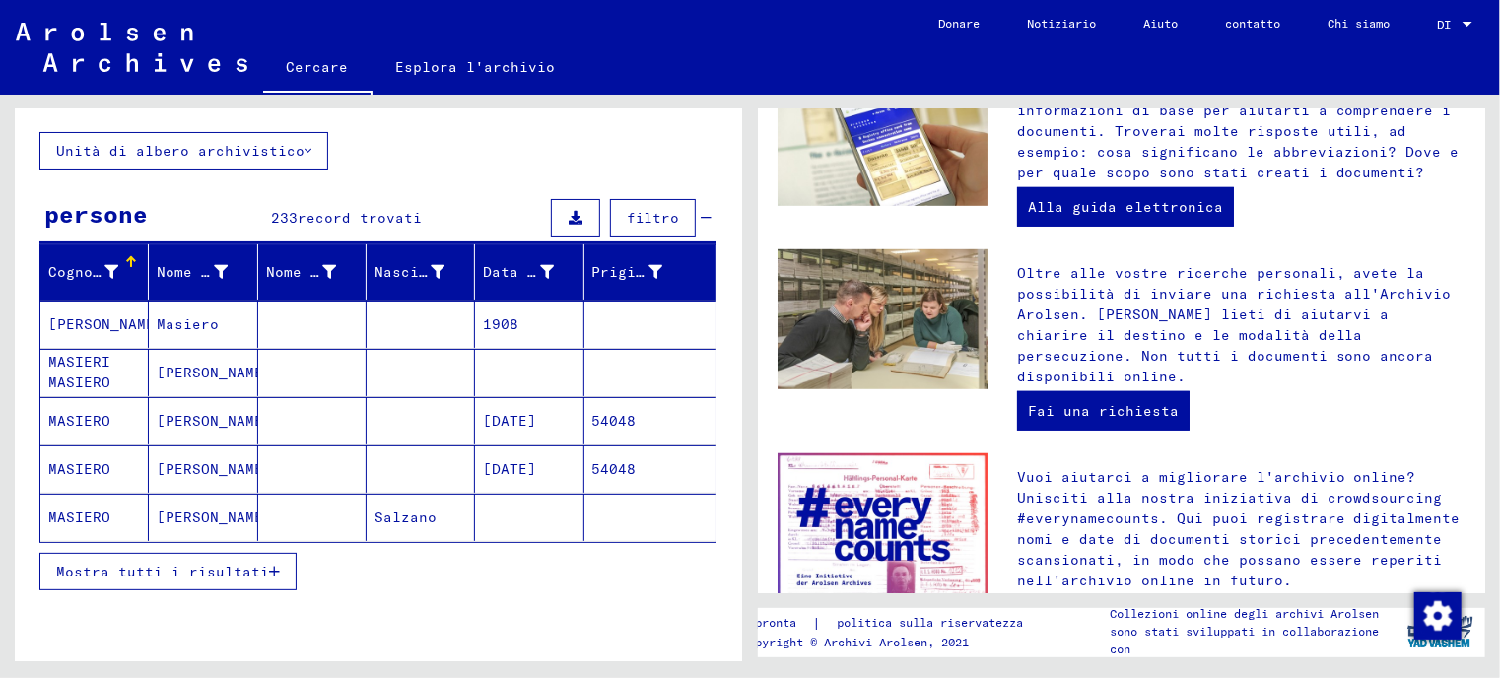
click at [266, 577] on button "Mostra tutti i risultati" at bounding box center [167, 571] width 257 height 37
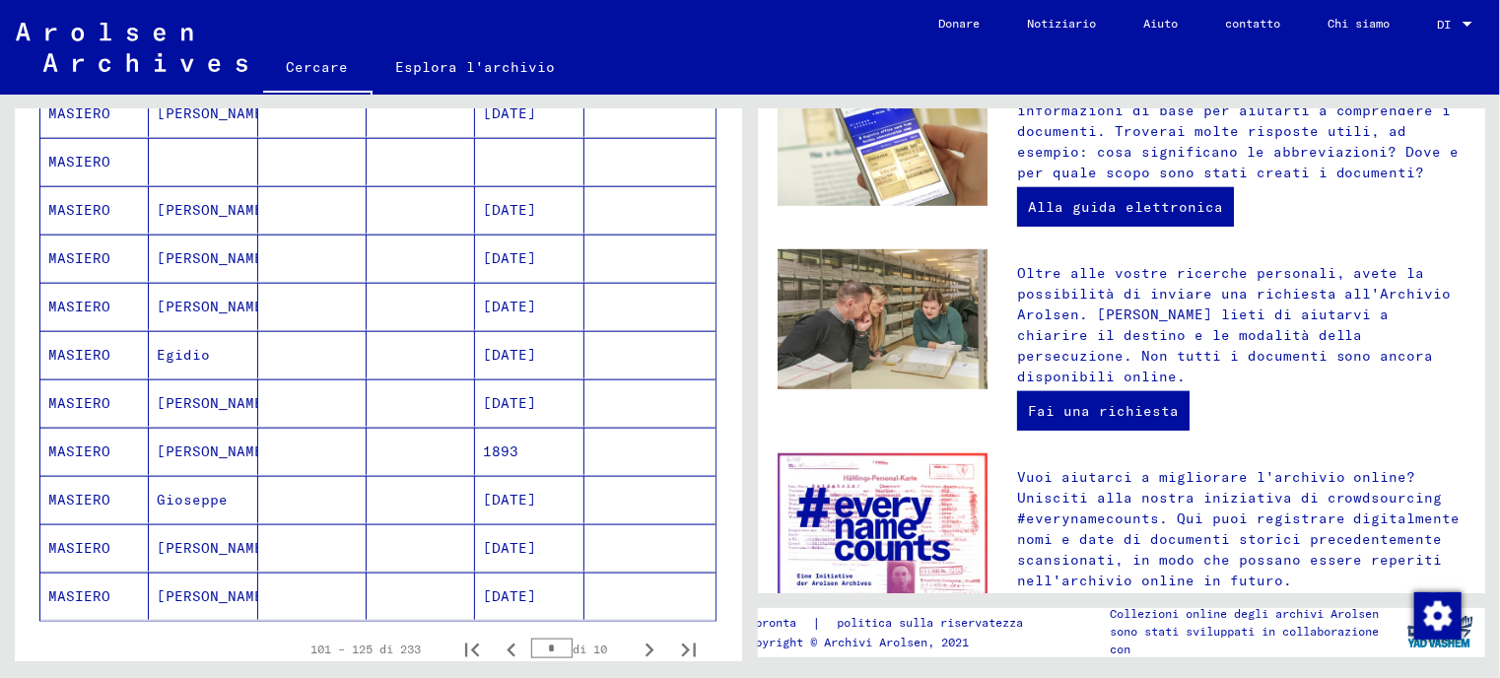
scroll to position [1084, 0]
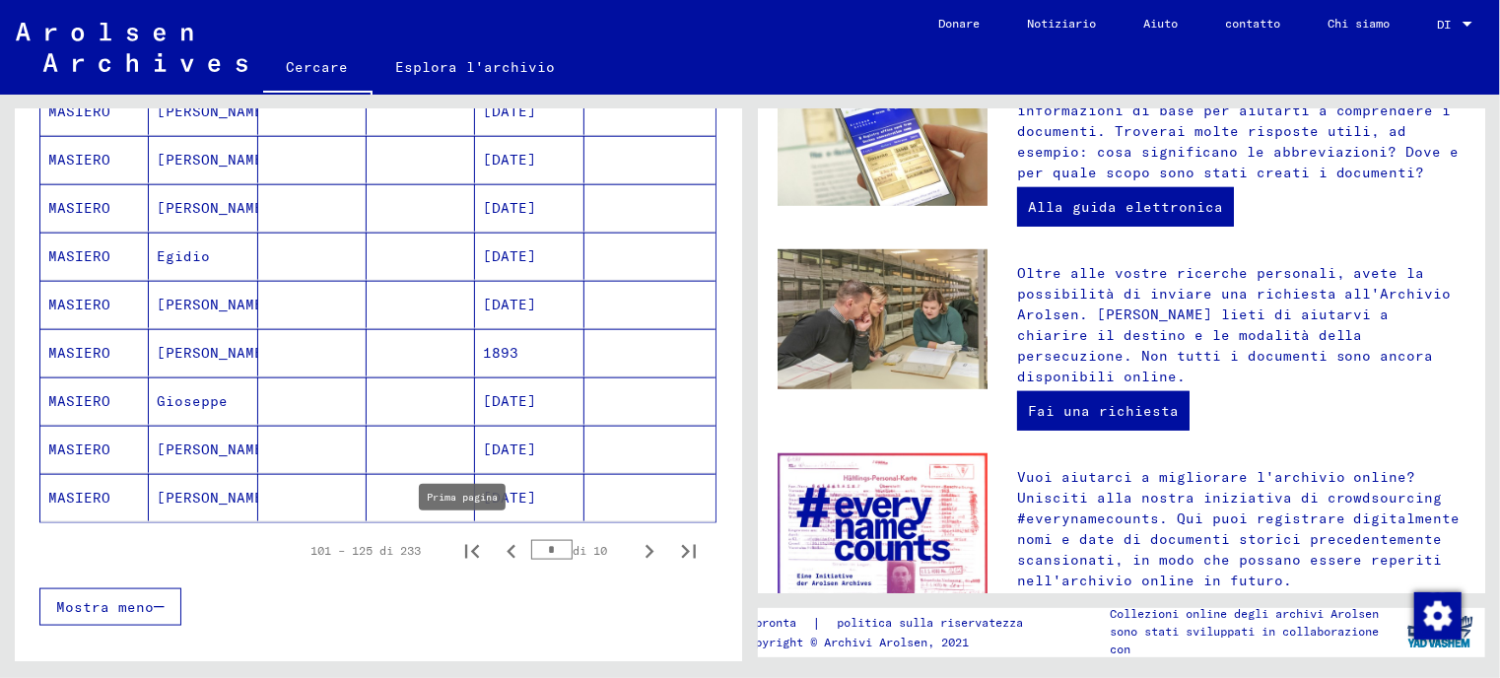
click at [465, 547] on icon "Prima pagina" at bounding box center [472, 552] width 14 height 14
type input "*"
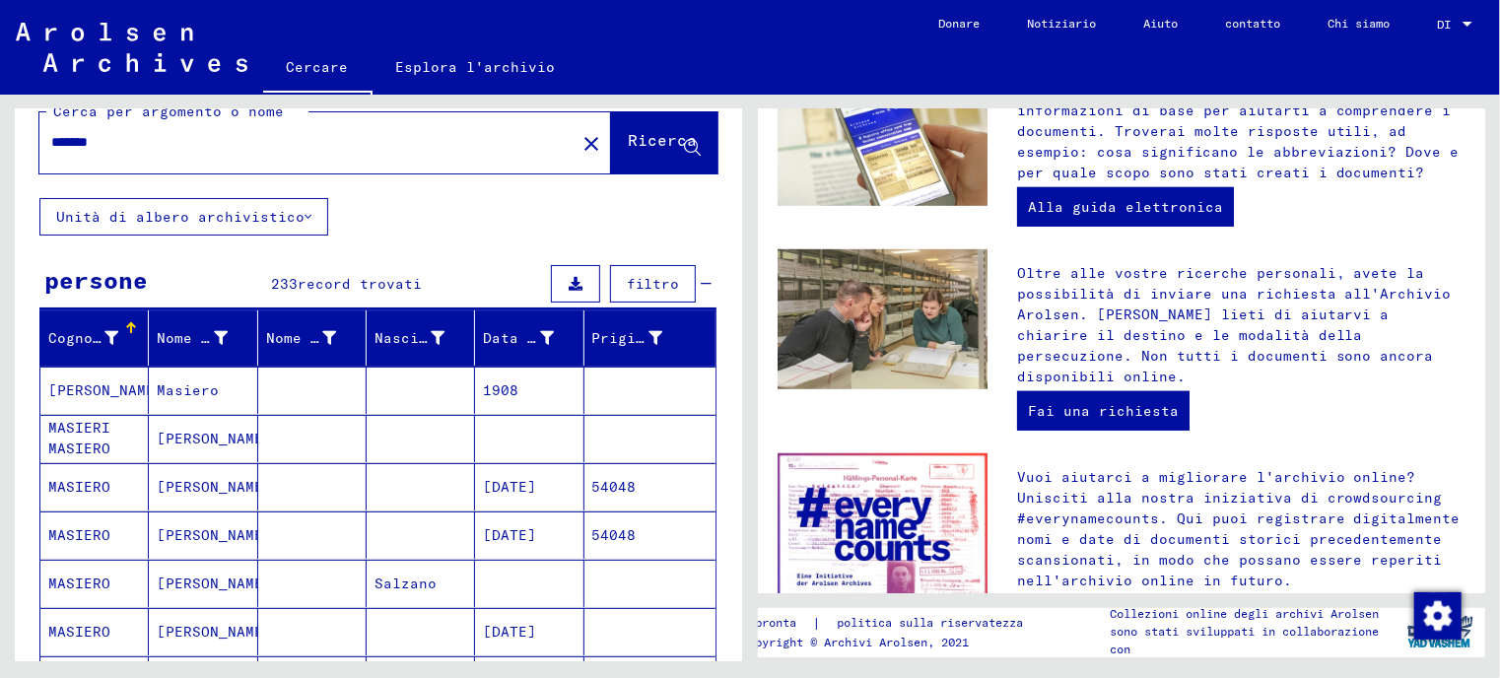
scroll to position [0, 0]
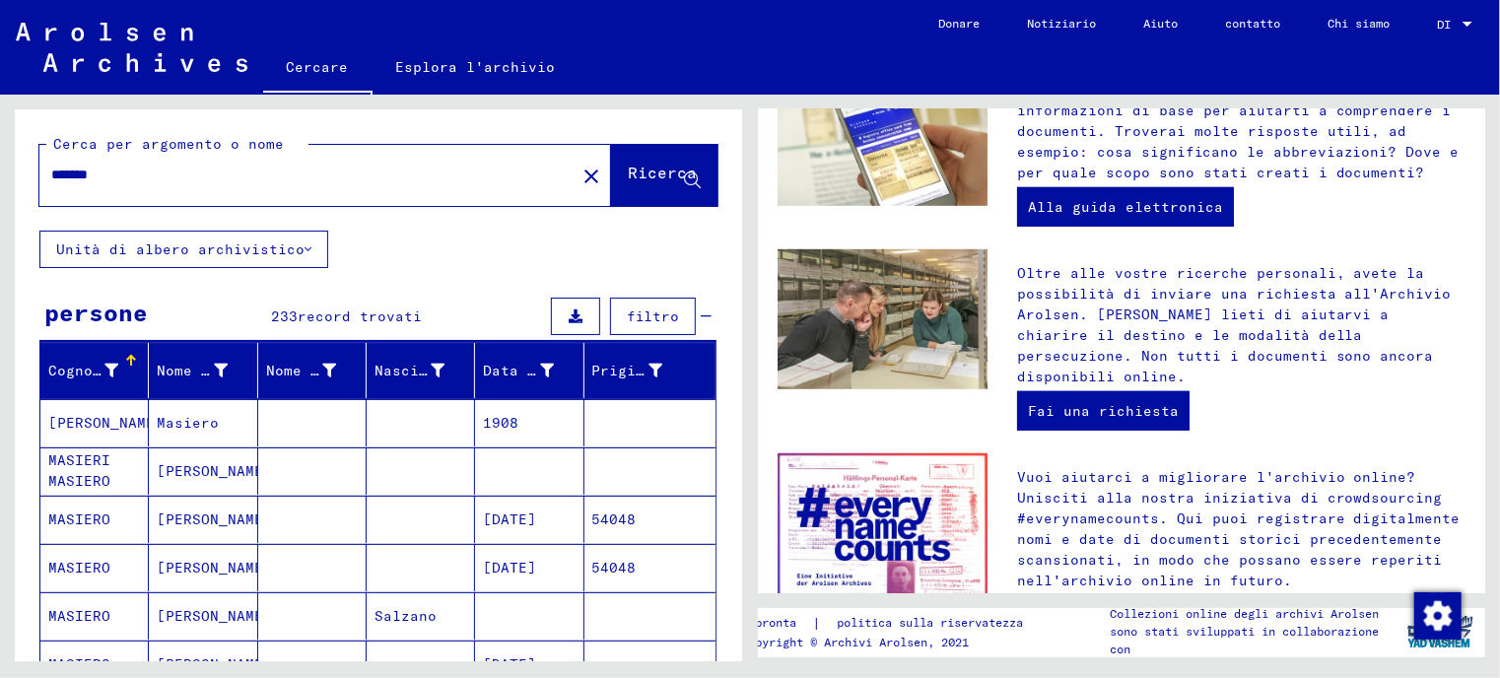
click at [490, 67] on font "Esplora l'archivio" at bounding box center [476, 67] width 160 height 18
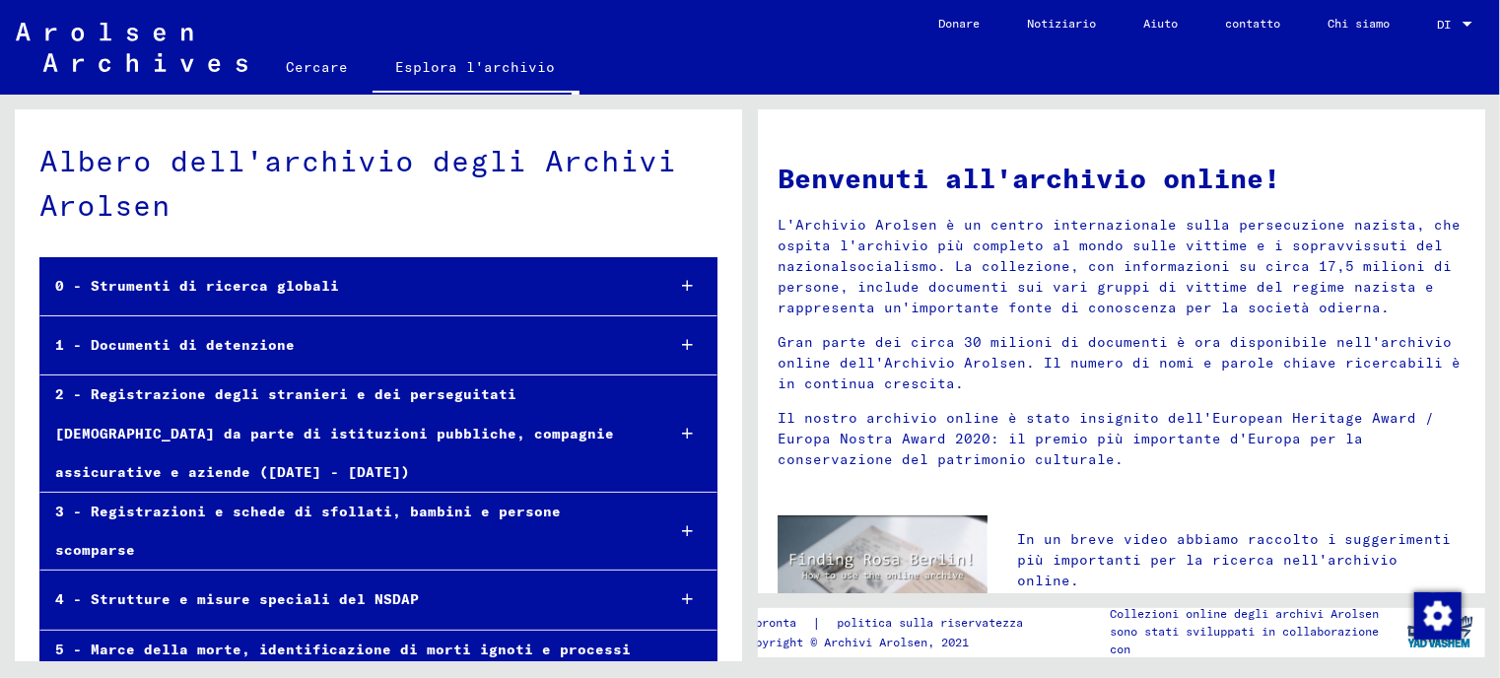
click at [682, 284] on icon at bounding box center [687, 286] width 11 height 14
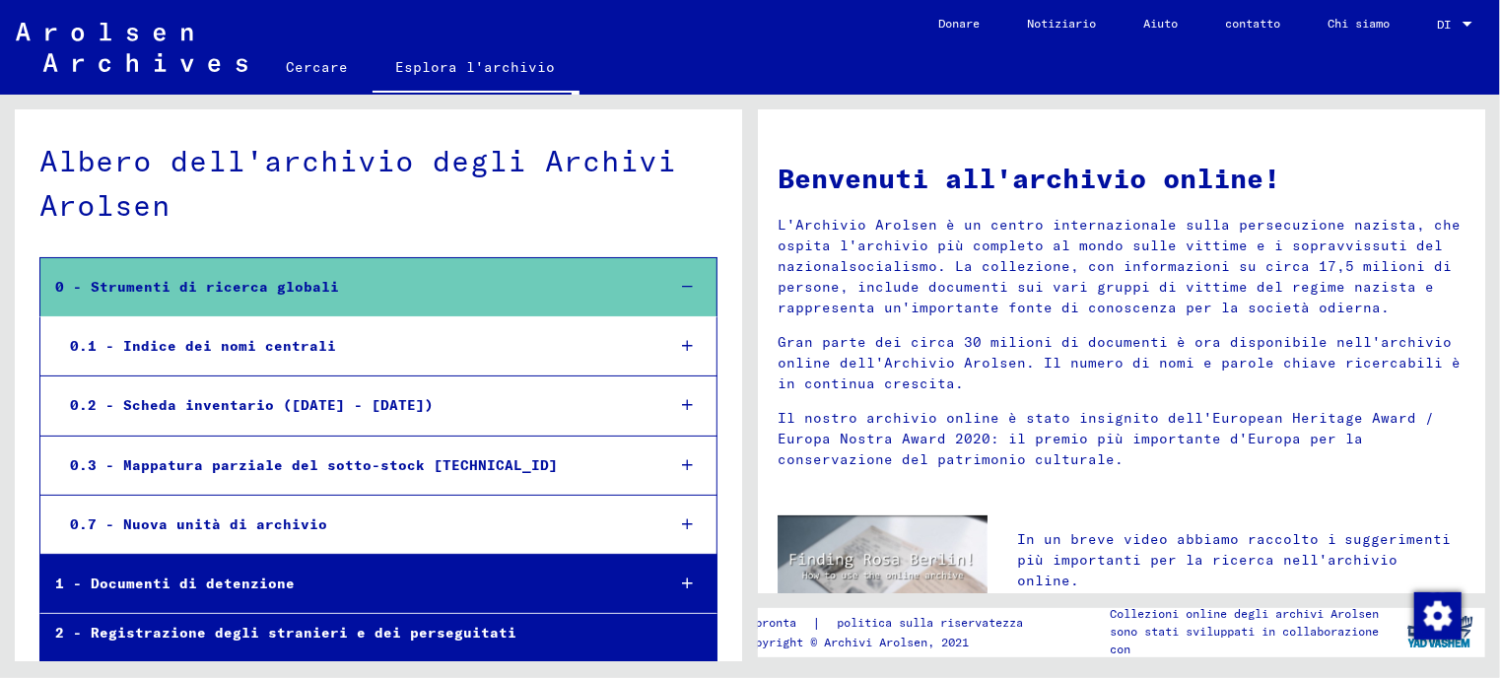
click at [260, 342] on font "0.1 - Indice dei nomi centrali" at bounding box center [203, 346] width 266 height 18
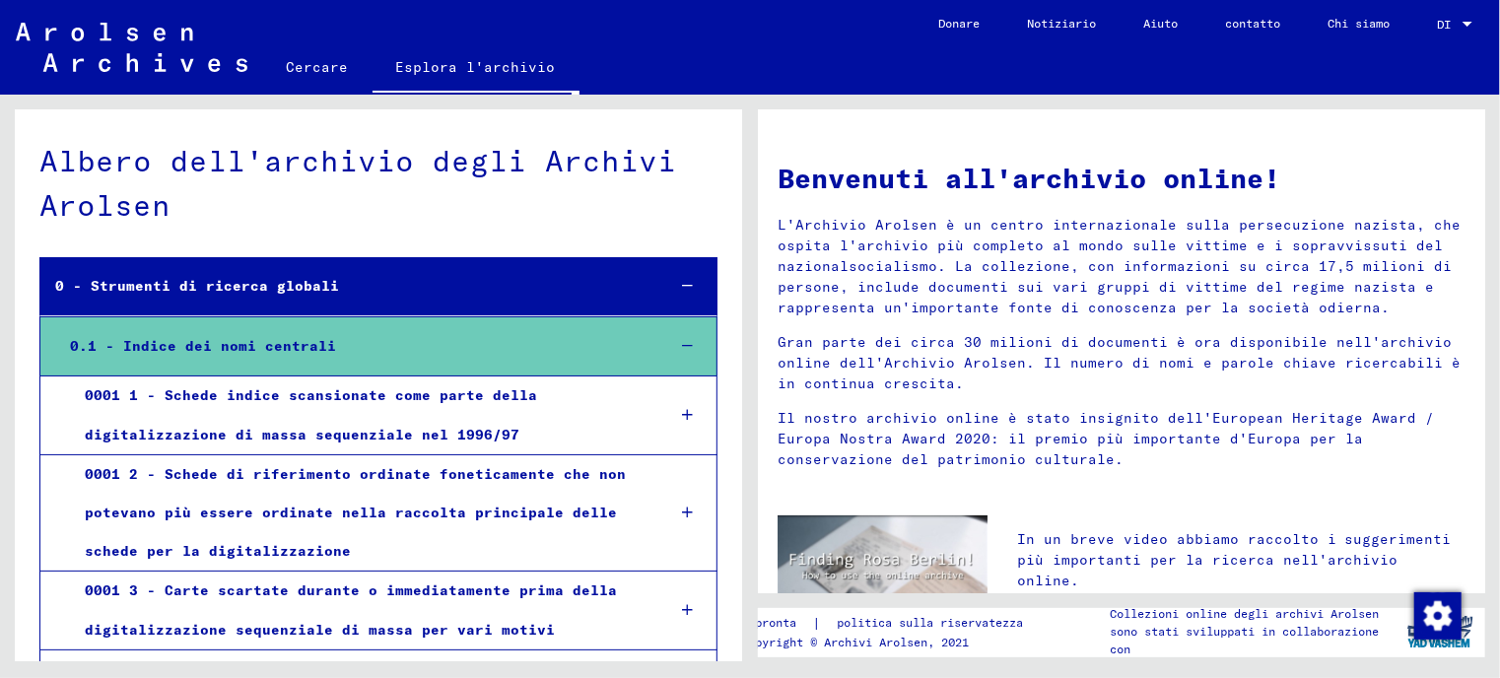
click at [117, 43] on img at bounding box center [132, 47] width 232 height 49
click at [324, 67] on font "Cercare" at bounding box center [318, 67] width 62 height 18
